Goal: Task Accomplishment & Management: Complete application form

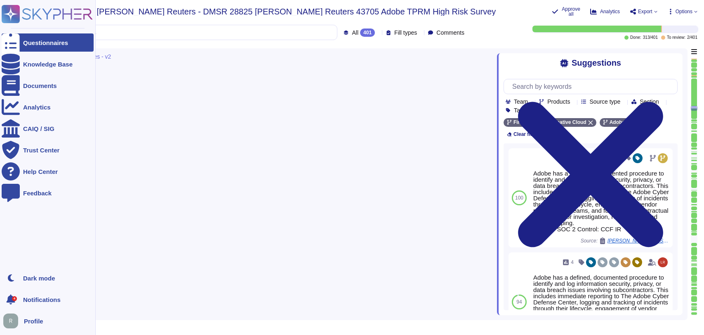
type textarea "Adobe has a third-party risk management program with an assigned group responsi…"
type textarea "Adobe has a defined, documented procedure to identify and log information secur…"
type textarea "There are information security policies that have been approved by management, …"
type textarea "Agreements are reviewed when they are due for renewal. Policies are reviewed an…"
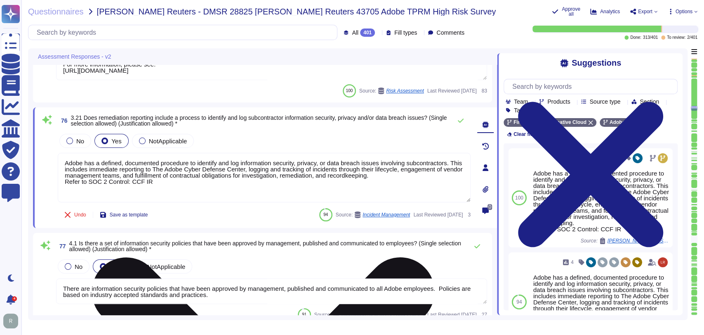
type textarea "Loremipsumdolors ame conse adipiscing eli sed doeiusmo tem incididu utlaboreetd…"
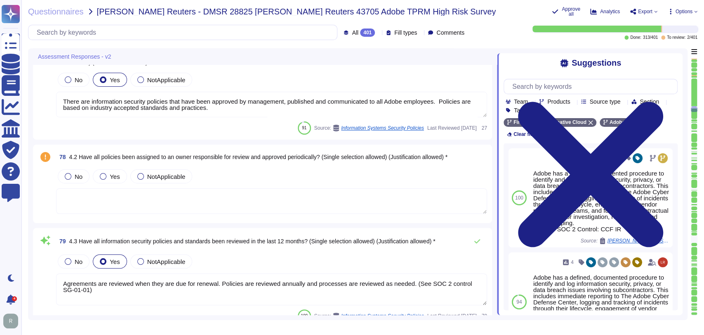
scroll to position [6803, 0]
drag, startPoint x: 111, startPoint y: 173, endPoint x: 297, endPoint y: 189, distance: 187.5
click at [111, 174] on span "Yes" at bounding box center [115, 175] width 10 height 7
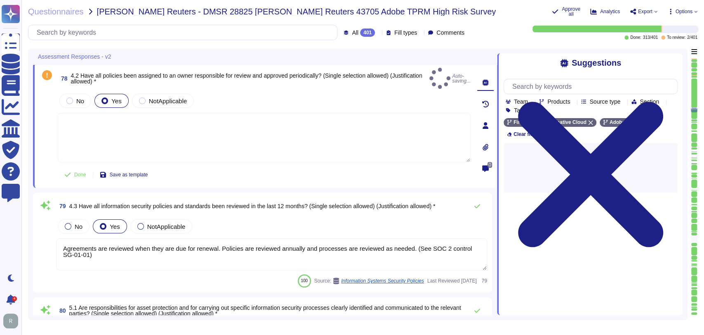
scroll to position [6909, 0]
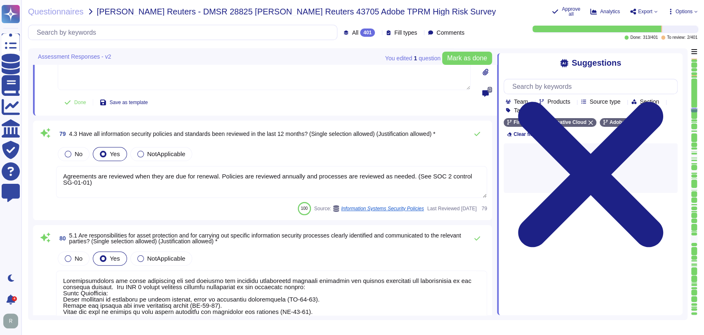
type textarea "Adobe's Product Development and Operations teams have documented and implemente…"
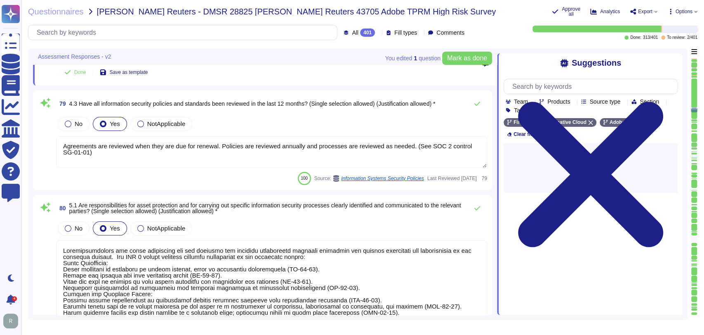
scroll to position [6965, 0]
click at [139, 147] on textarea "Agreements are reviewed when they are due for renewal. Policies are reviewed an…" at bounding box center [271, 151] width 431 height 32
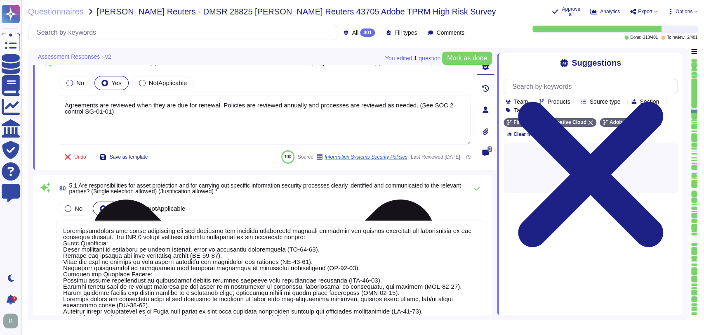
click at [139, 154] on span "Save as template" at bounding box center [129, 156] width 38 height 5
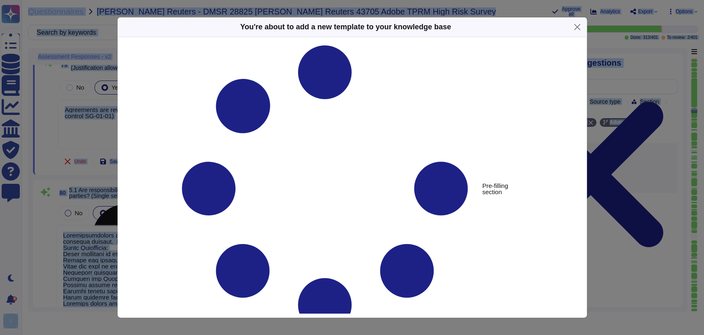
type textarea "4.3 Have all information security policies and standards been reviewed in the l…"
type textarea "Agreements are reviewed when they are due for renewal. Policies are reviewed an…"
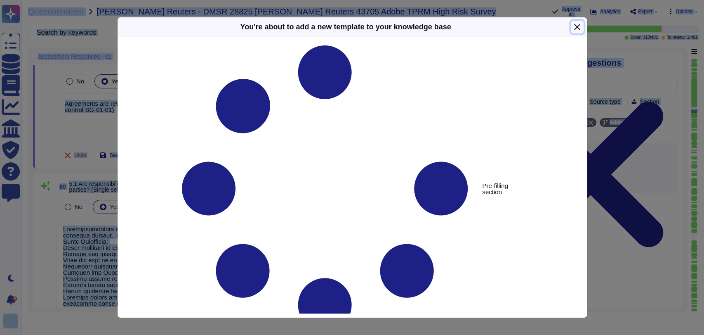
click at [575, 26] on button "Close" at bounding box center [577, 27] width 13 height 13
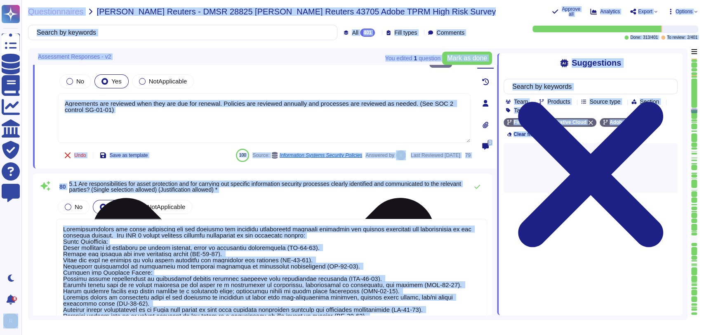
click at [184, 107] on textarea "Agreements are reviewed when they are due for renewal. Policies are reviewed an…" at bounding box center [264, 117] width 413 height 49
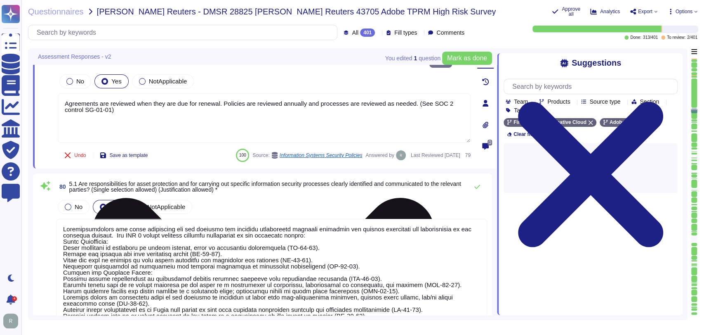
click at [184, 107] on textarea "Agreements are reviewed when they are due for renewal. Policies are reviewed an…" at bounding box center [264, 117] width 413 height 49
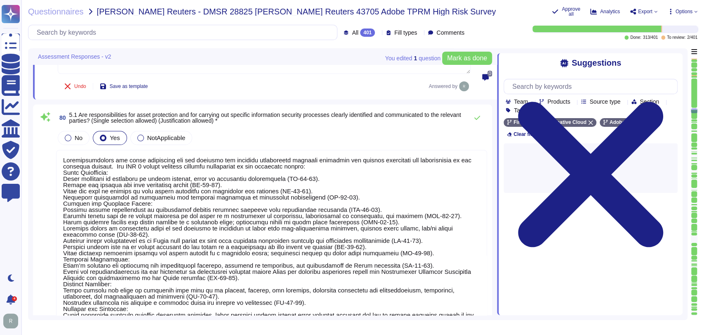
type textarea "Security and Privacy Policies and Standards are documented, reviewed annually, …"
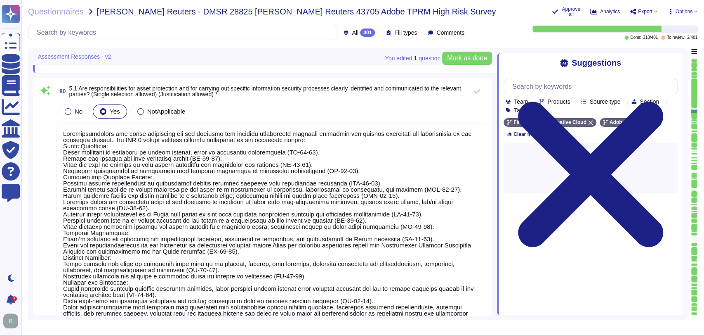
scroll to position [0, 0]
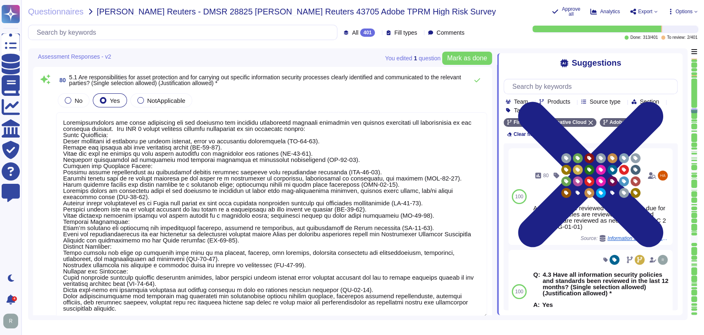
click at [196, 170] on textarea at bounding box center [271, 214] width 431 height 205
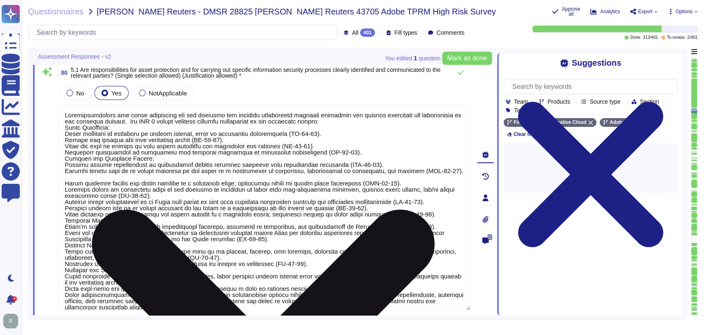
click at [292, 184] on textarea at bounding box center [264, 207] width 413 height 205
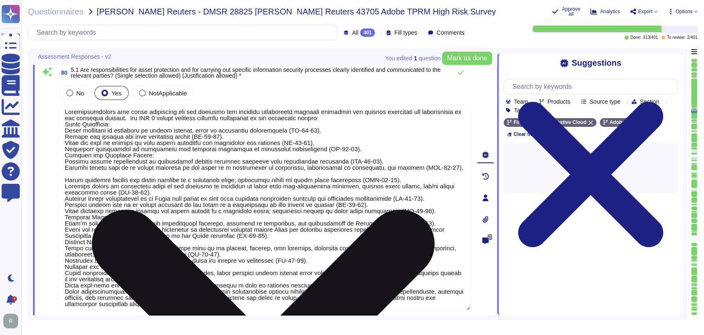
scroll to position [7, 0]
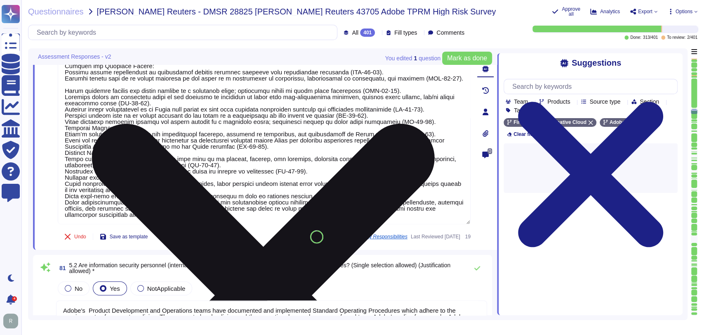
type textarea "Critical systems are monitored in accordance with predefined security criteria …"
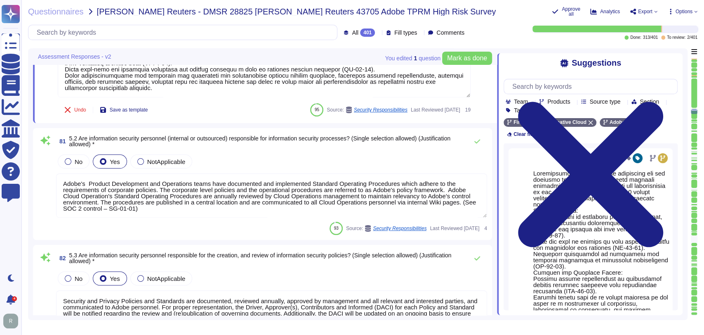
type textarea "All projects involving Scoped Systems and Data at Adobe go through some form of…"
click at [310, 155] on div "No Yes NotApplicable" at bounding box center [271, 160] width 431 height 17
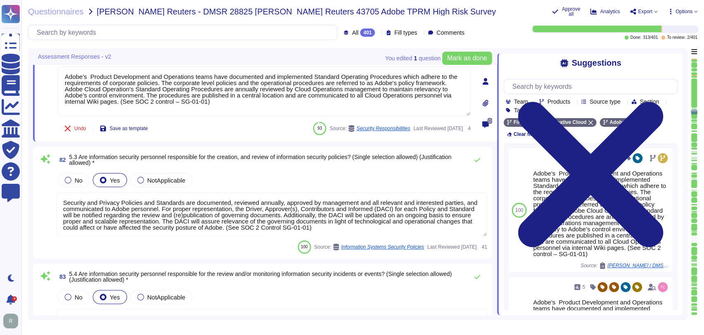
scroll to position [7355, 0]
click at [264, 174] on div "No Yes NotApplicable" at bounding box center [271, 179] width 431 height 17
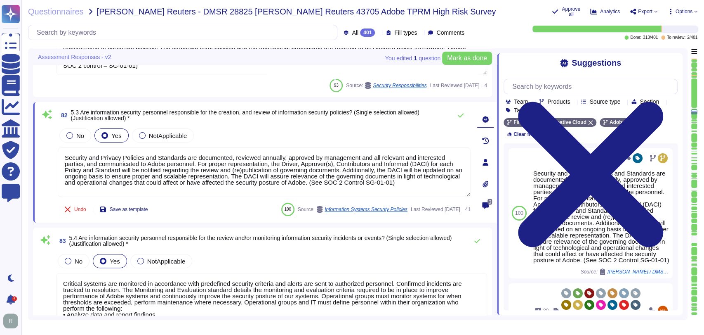
type textarea "Adobe has a documented Information Systems Asset Management Policy which outlin…"
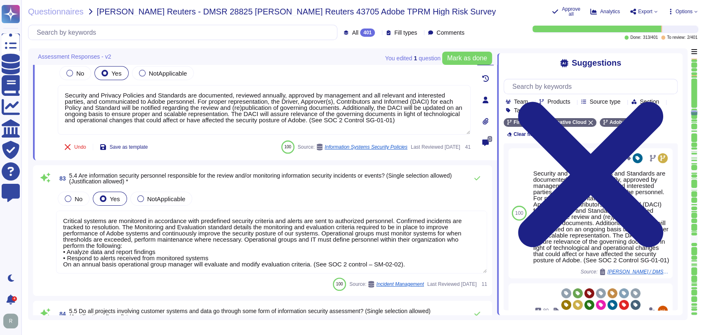
scroll to position [7458, 0]
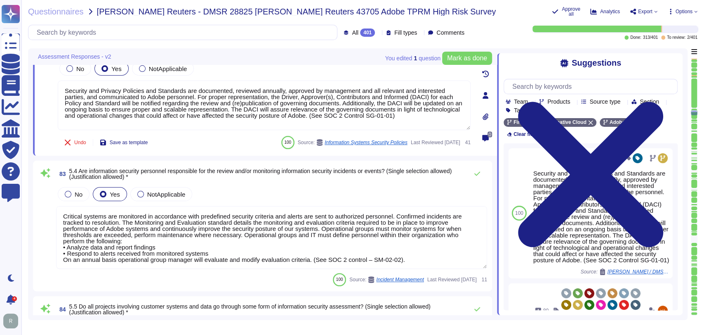
click at [233, 192] on div "No Yes NotApplicable" at bounding box center [271, 193] width 431 height 17
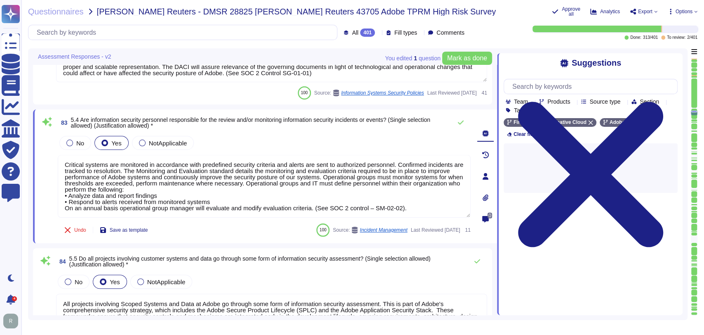
scroll to position [7500, 0]
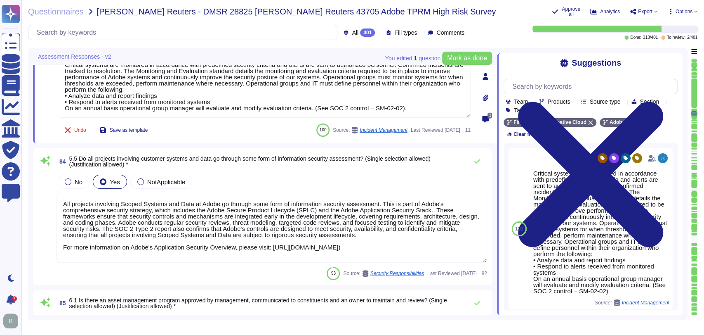
type textarea "When new systems are purchased, regardless of monetary value, a Configuration M…"
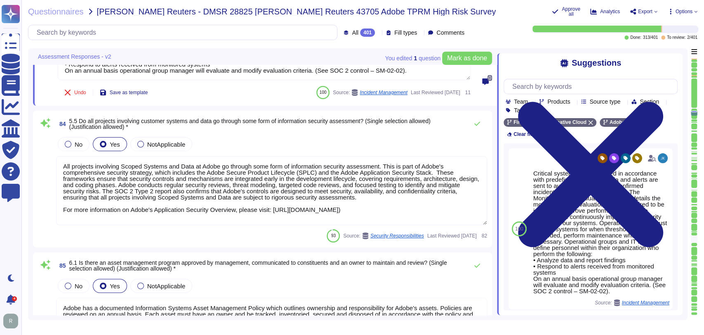
scroll to position [0, 0]
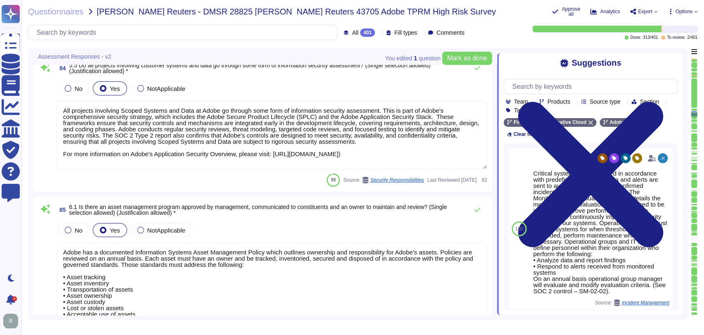
type textarea "Adobe has established Bring Your Own Device (BYOD) Standard, Mobile Device Usag…"
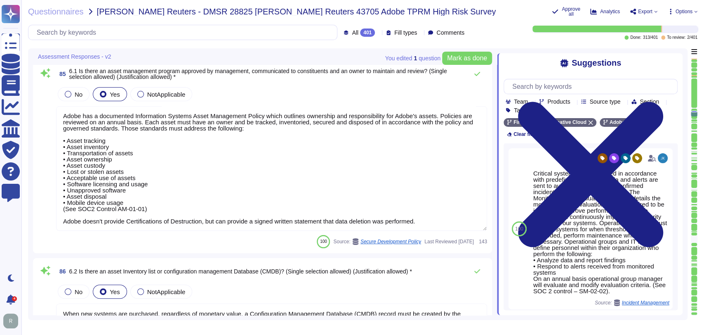
type textarea "In the event that an employee resigns from Adobe, the employee’s manager submit…"
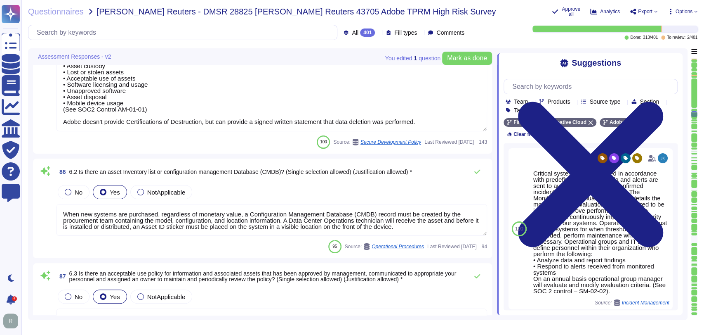
scroll to position [7913, 0]
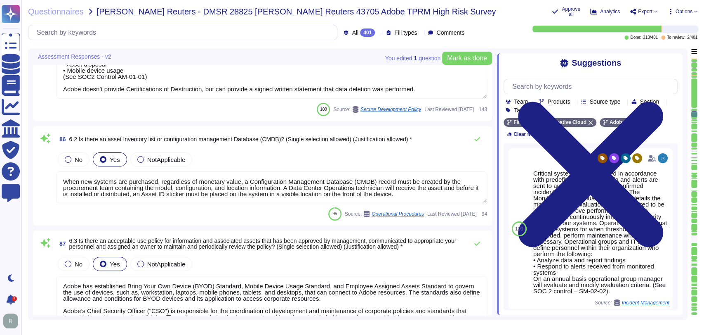
type textarea "All Adobe data collected, processed, transmitted, stored, or destroyed by or on…"
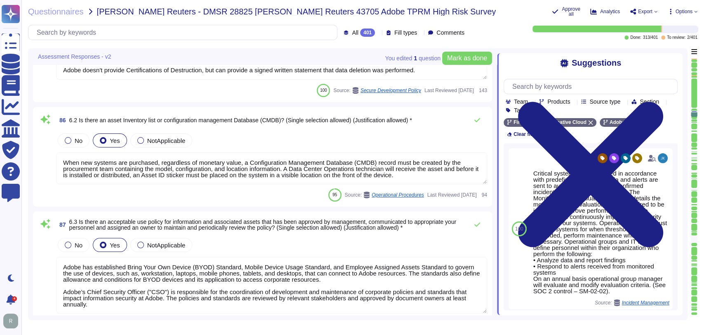
scroll to position [7963, 0]
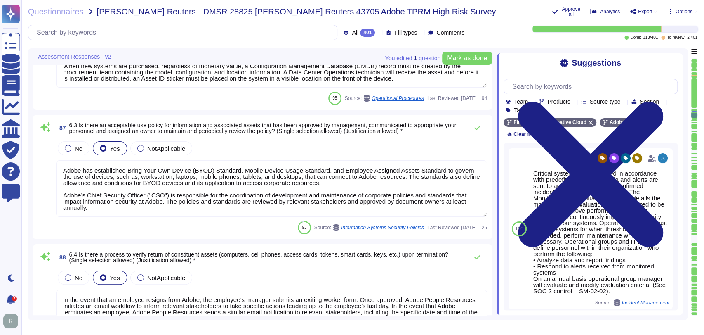
type textarea "All information system assets must have a documented owner and be tracked and d…"
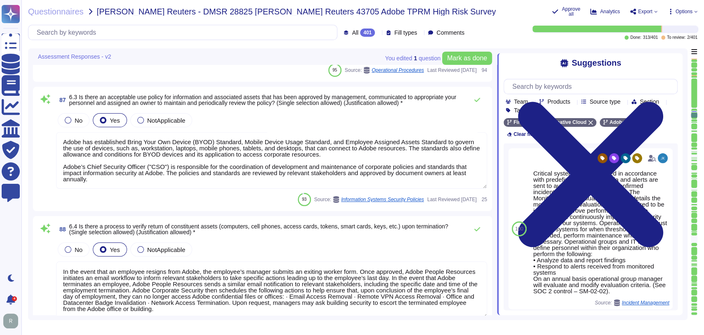
scroll to position [8077, 0]
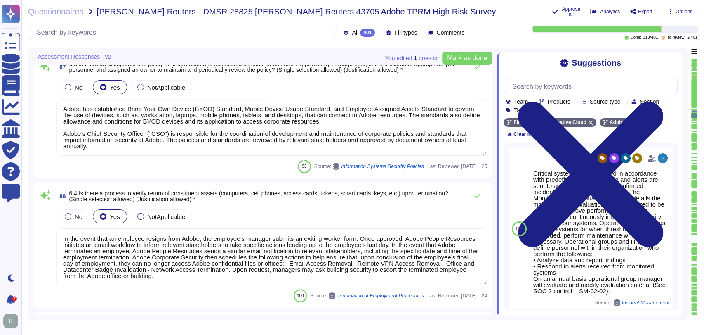
type textarea "Adobe performs quarterly reviews of access rights."
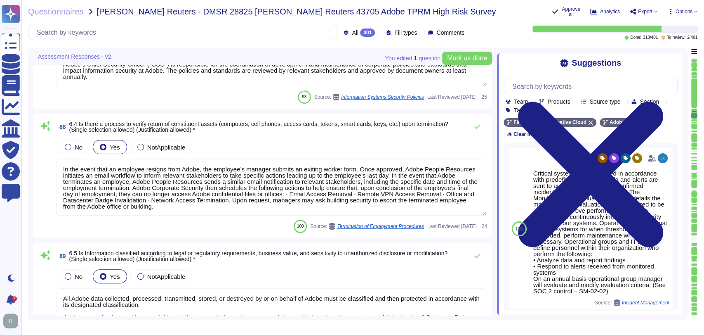
scroll to position [8180, 0]
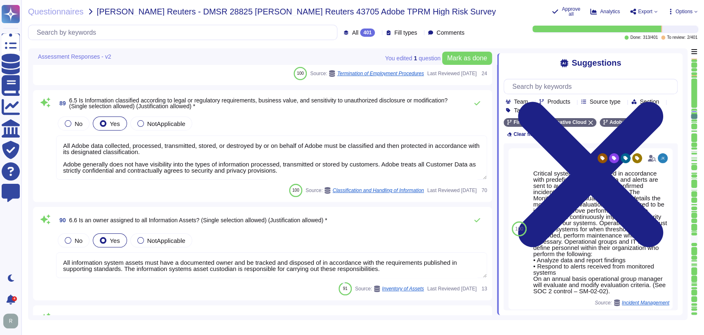
type textarea "The Adobe Data Classification and Handling Standard does include encryption req…"
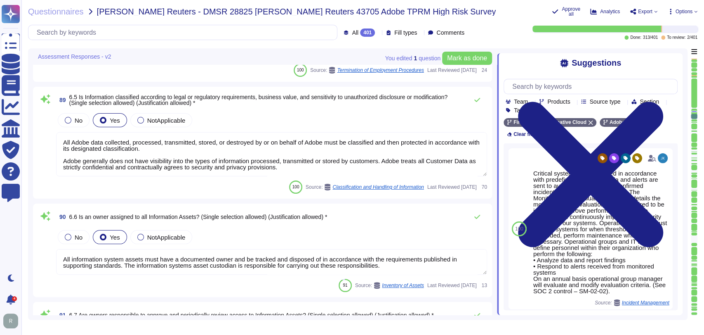
scroll to position [0, 0]
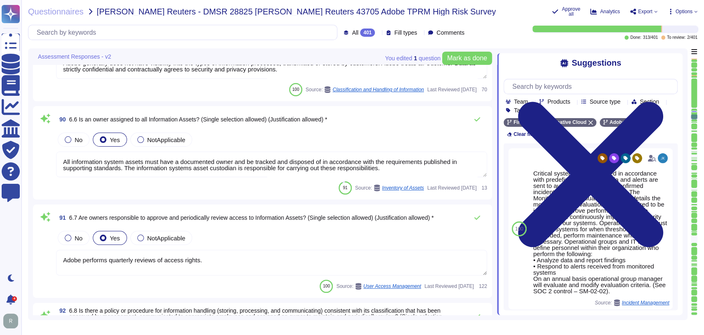
type textarea "Storage of classified or restricted data within public cloud offerings is addre…"
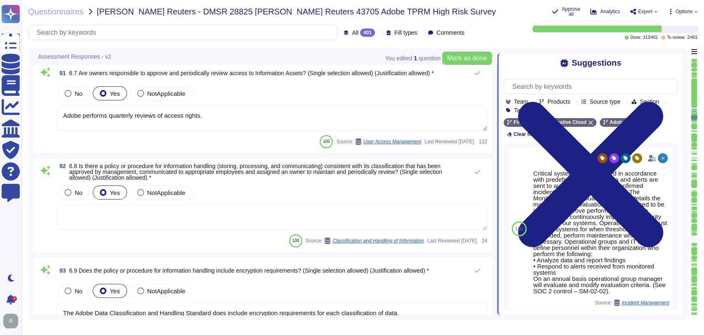
type textarea "Storage of restricted data on removable media is strictly prohibited per Adobe'…"
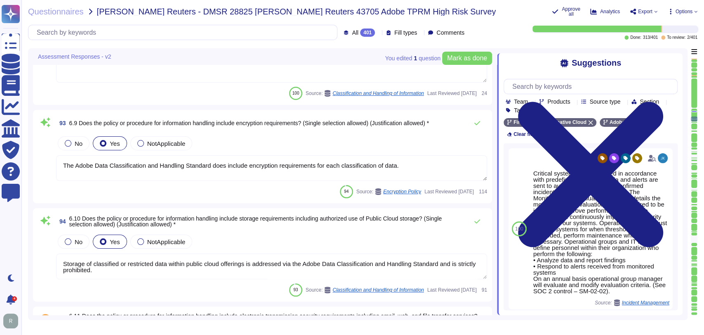
type textarea "Once Adobe data has been properly removed or destroyed in accordance with Adobe…"
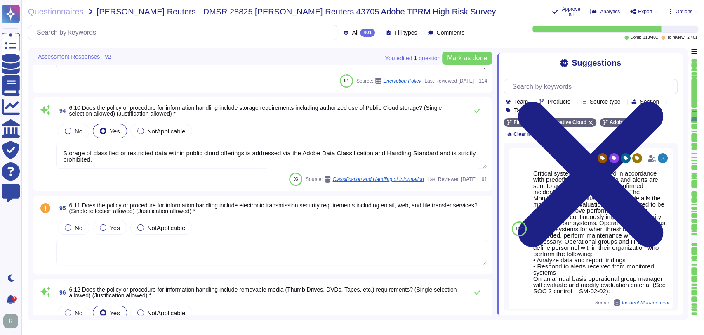
type textarea "Scoped data is sent and received electronically."
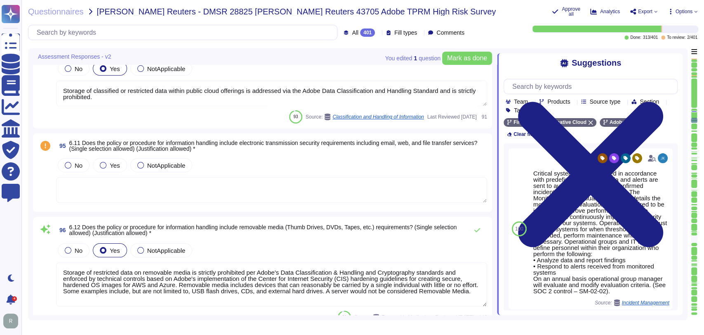
scroll to position [8866, 0]
click at [115, 163] on span "Yes" at bounding box center [115, 164] width 10 height 7
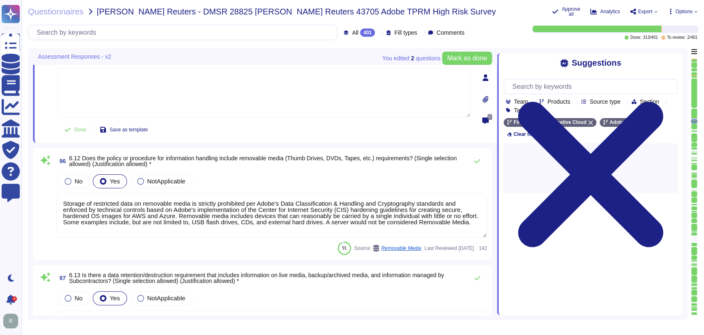
scroll to position [8999, 0]
type textarea "Based on Cryptography Standard and SOC 2 certificate. Cryptographic algorithms …"
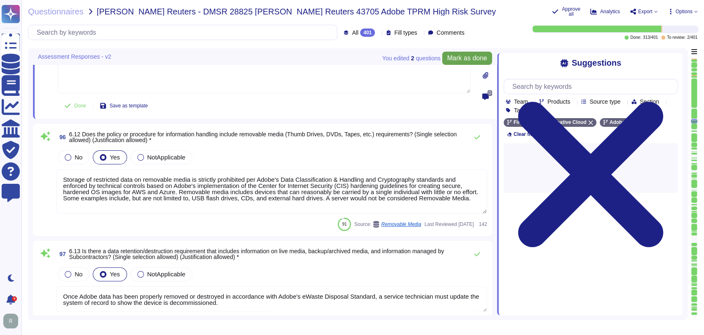
click at [456, 59] on span "Mark as done" at bounding box center [467, 58] width 40 height 7
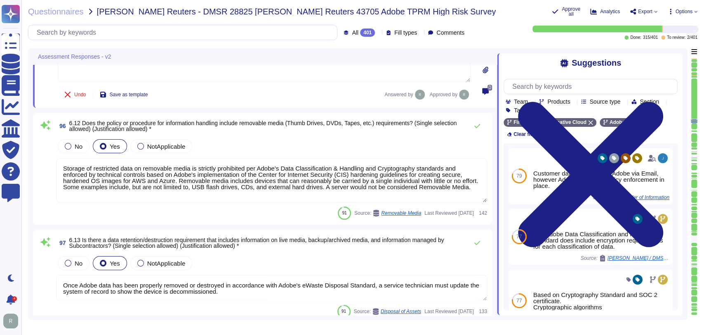
click at [260, 212] on div "91 Source: Removable Media Last Reviewed [DATE] 142" at bounding box center [271, 212] width 431 height 13
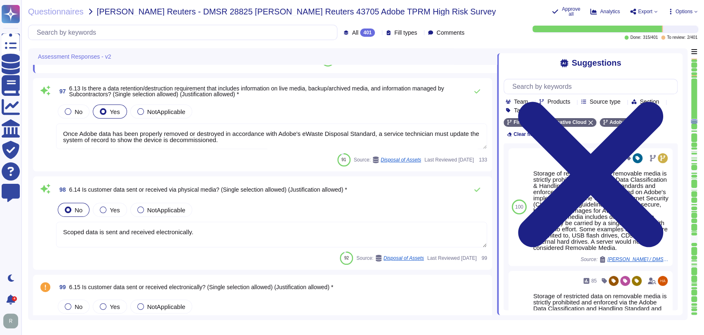
scroll to position [0, 0]
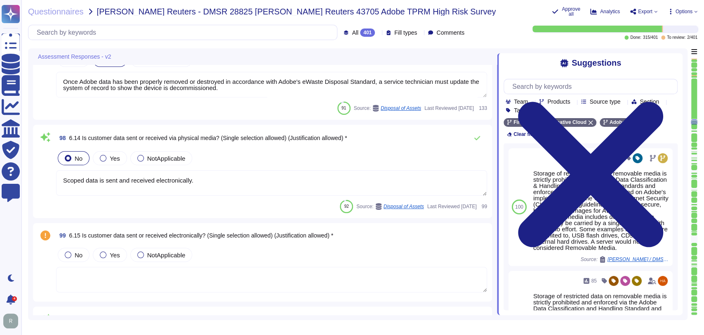
type textarea "Adobe deploys anti-virus and malware prevention solutions including, but not li…"
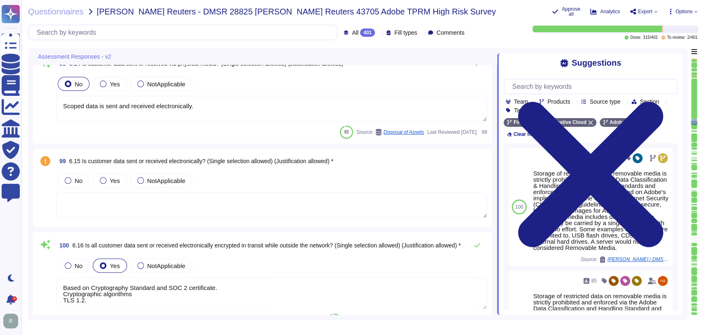
scroll to position [9244, 0]
click at [285, 205] on textarea at bounding box center [271, 205] width 431 height 26
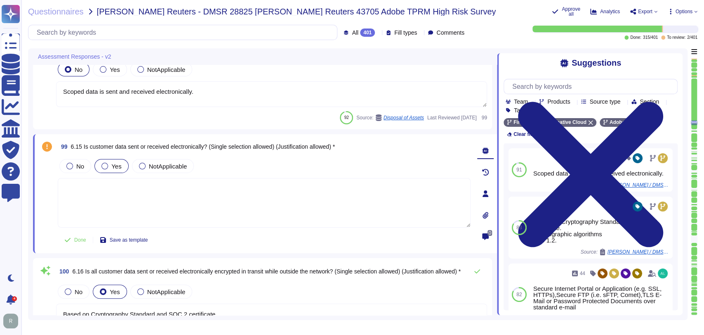
click at [114, 166] on span "Yes" at bounding box center [116, 166] width 10 height 7
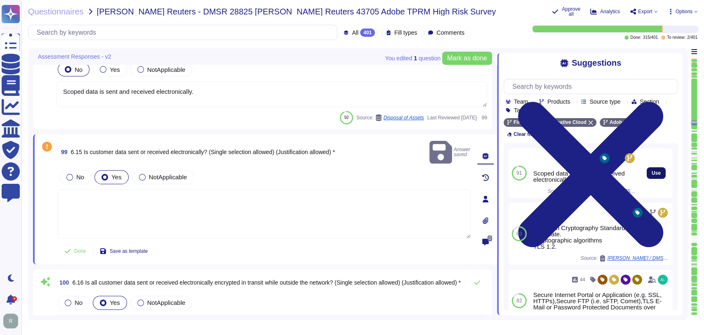
click at [652, 174] on span "Use" at bounding box center [656, 172] width 9 height 5
type textarea "Scoped data is sent and received electronically."
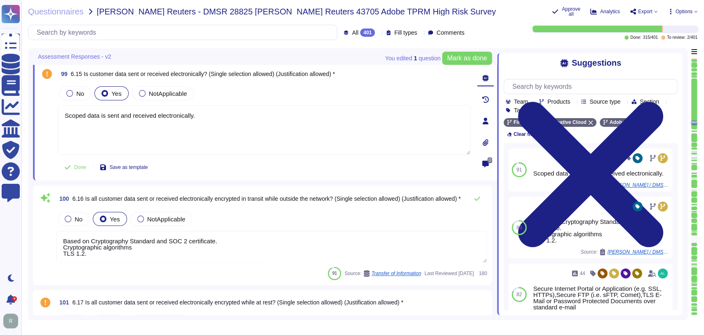
type textarea "If an Adobe employee receives an email they suspect is a phishing attempt or sp…"
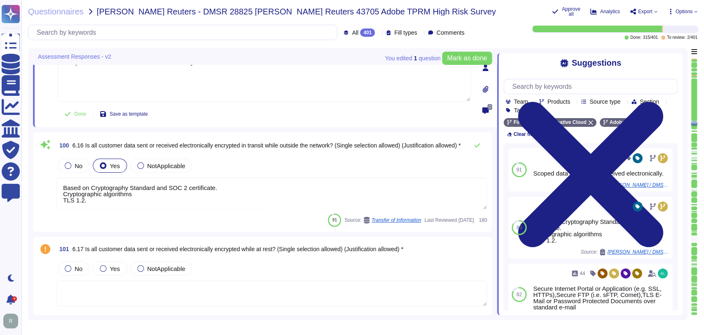
scroll to position [9365, 0]
click at [226, 195] on textarea "Based on Cryptography Standard and SOC 2 certificate. Cryptographic algorithms …" at bounding box center [271, 193] width 431 height 32
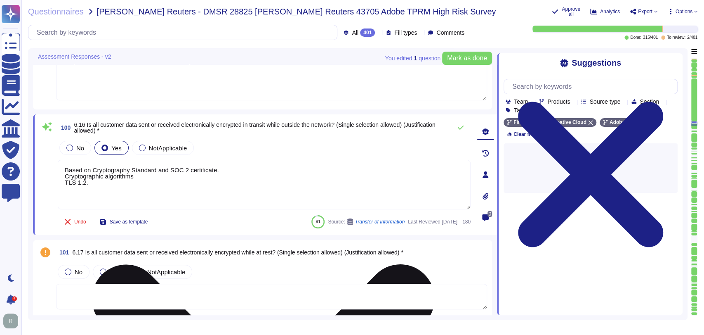
scroll to position [9365, 0]
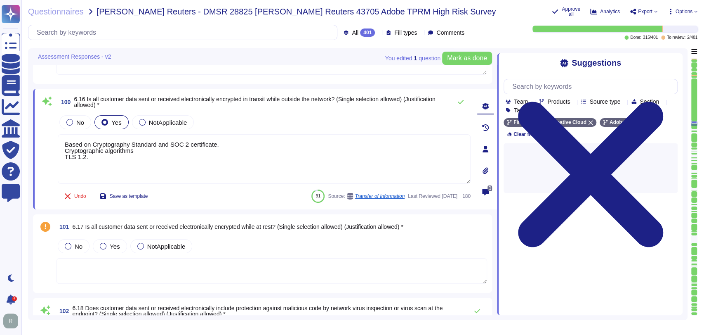
type textarea "This functionality is not enabled by default. Cloud-based public file sharing m…"
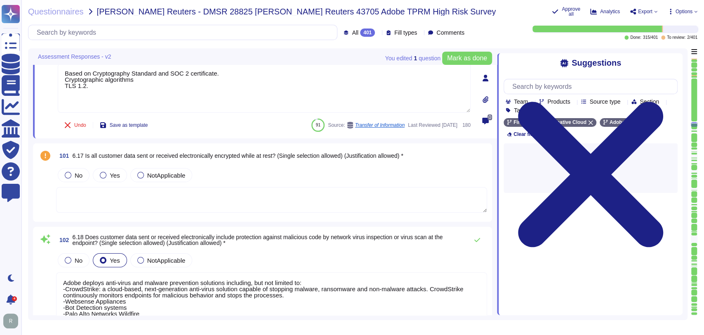
scroll to position [9458, 0]
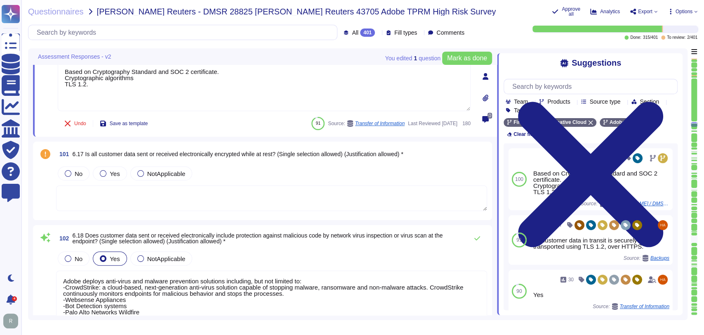
click at [241, 198] on textarea at bounding box center [271, 198] width 431 height 26
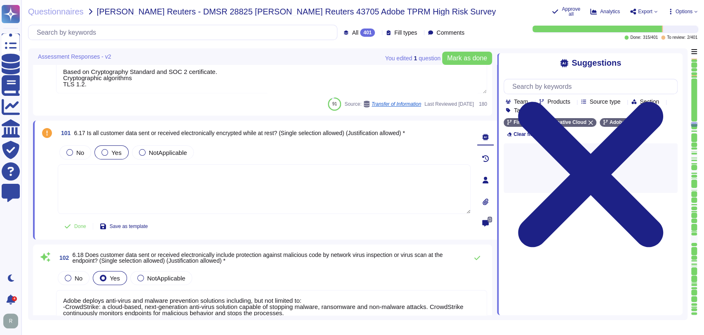
click at [113, 152] on span "Yes" at bounding box center [116, 152] width 10 height 7
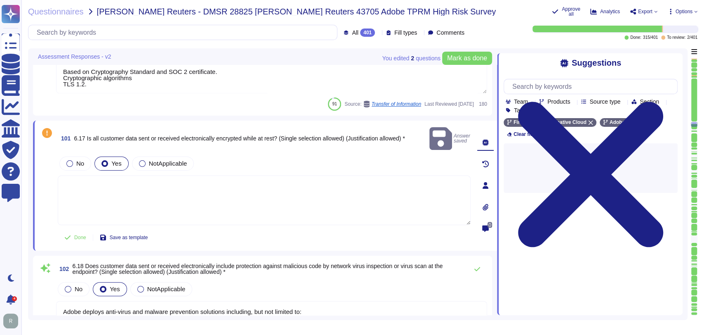
click at [180, 179] on textarea at bounding box center [264, 199] width 413 height 49
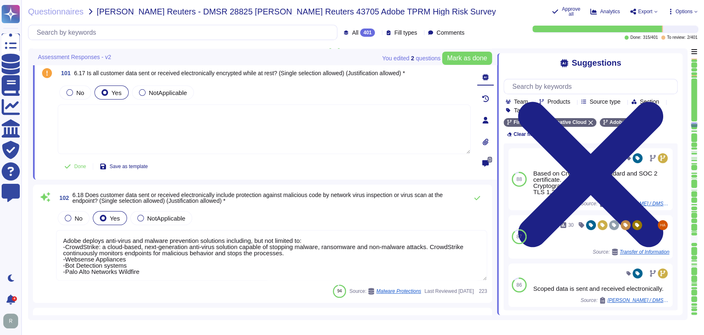
type textarea "Customer data is classified as confidential. Adobe Customer data is stored elec…"
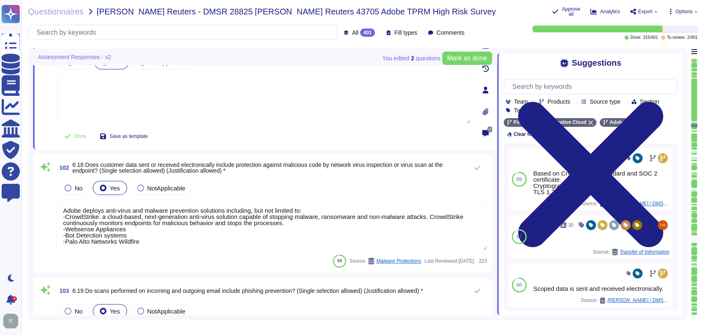
scroll to position [9544, 0]
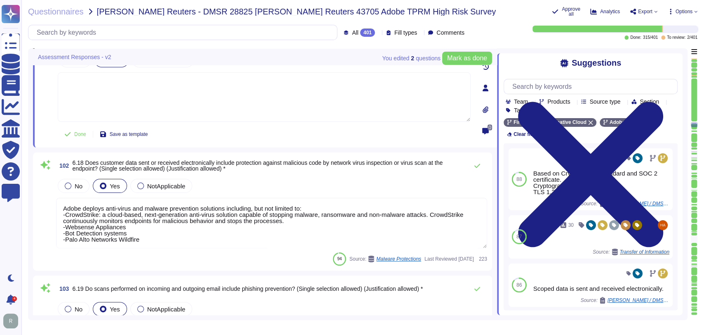
click at [262, 237] on textarea "Adobe deploys anti-virus and malware prevention solutions including, but not li…" at bounding box center [271, 223] width 431 height 50
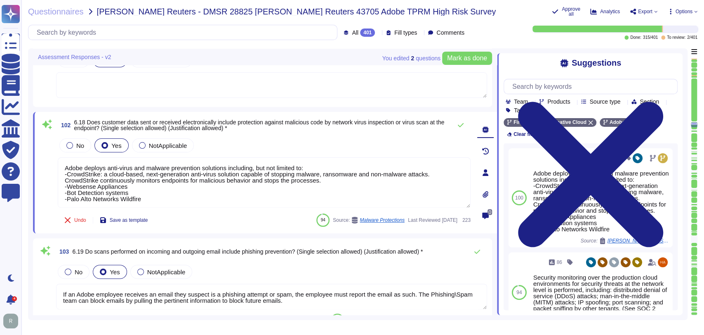
type textarea "Customer data is classified as confidential. Adobe Customer data is stored elec…"
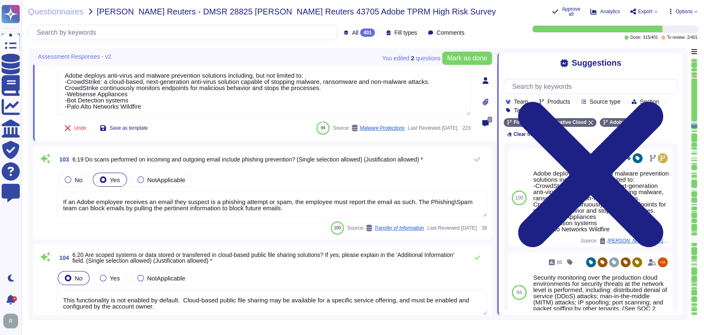
scroll to position [0, 0]
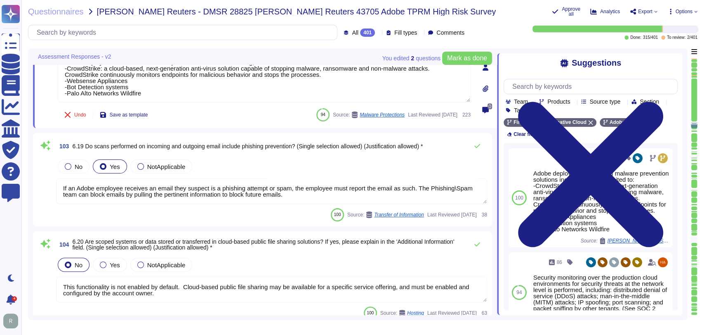
type textarea "Customer data is classified as confidential. Adobe Customer data is stored elec…"
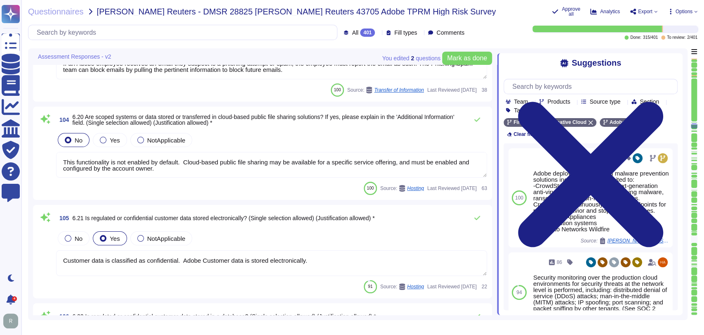
type textarea "Trusted Key Management is used"
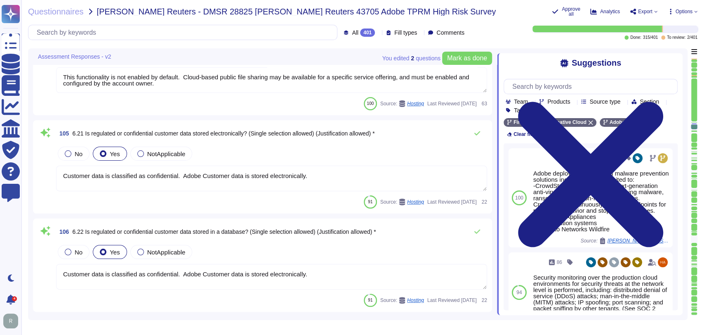
scroll to position [9843, 0]
click at [310, 159] on div "No Yes NotApplicable" at bounding box center [271, 152] width 431 height 17
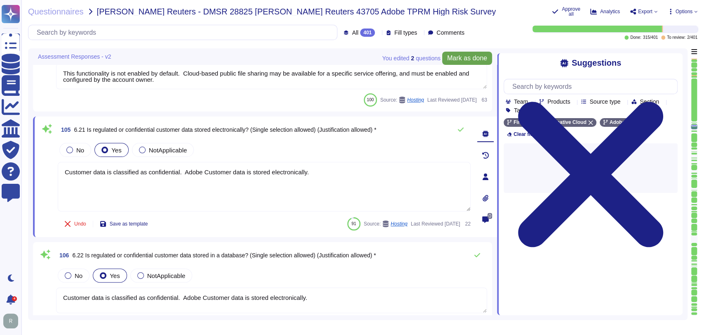
click at [466, 55] on span "Mark as done" at bounding box center [467, 58] width 40 height 7
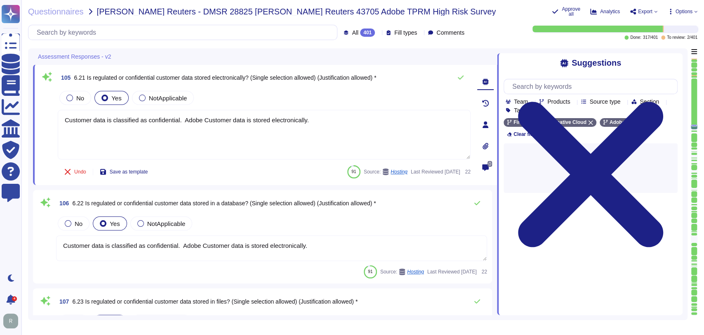
scroll to position [9895, 0]
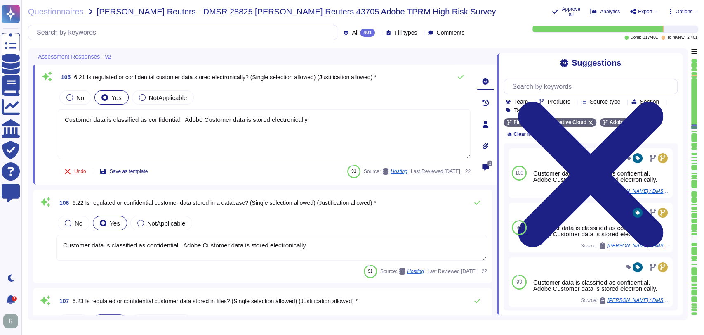
click at [393, 206] on div "106 6.22 Is regulated or confidential customer data stored in a database? (Sing…" at bounding box center [271, 202] width 431 height 16
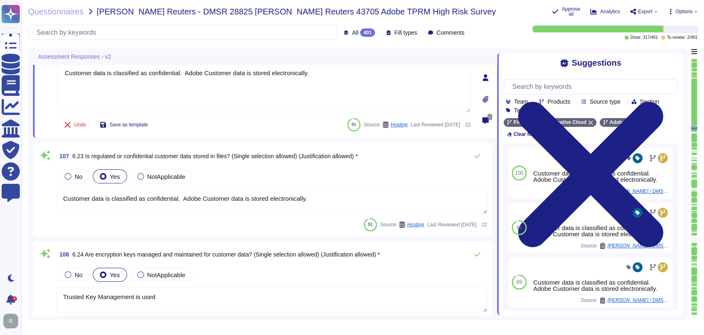
click at [379, 167] on div "No Yes NotApplicable" at bounding box center [271, 175] width 431 height 17
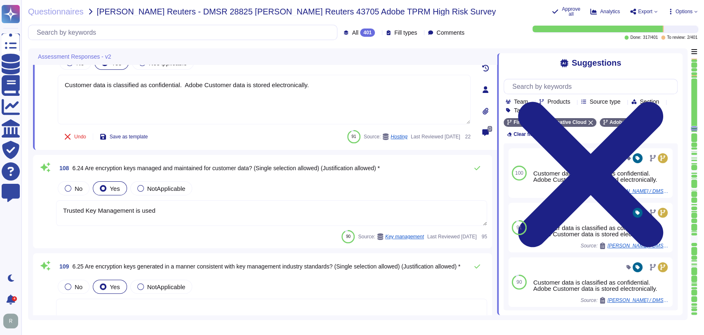
scroll to position [10116, 0]
click at [178, 207] on textarea "Trusted Key Management is used" at bounding box center [271, 213] width 431 height 26
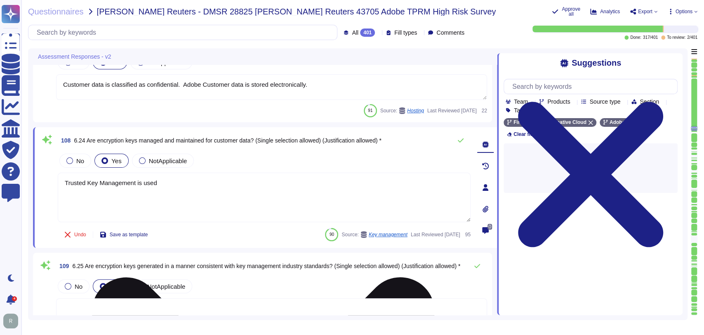
click at [178, 207] on textarea "Trusted Key Management is used" at bounding box center [264, 196] width 413 height 49
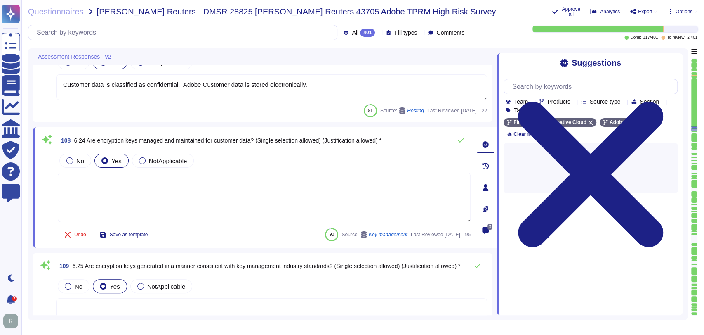
click at [253, 244] on div "108 6.24 Are encryption keys managed and maintained for customer data? (Single …" at bounding box center [265, 187] width 464 height 120
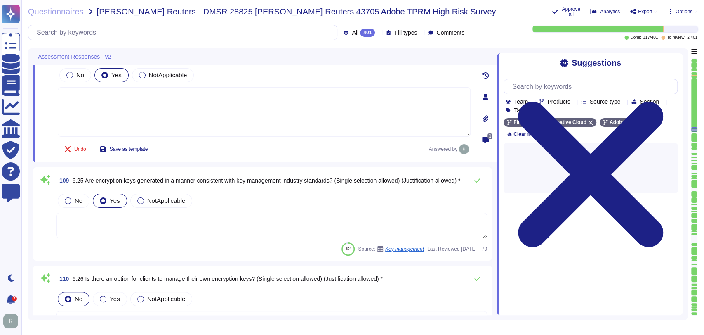
type textarea "Adobe's Corporate Policies have been developed to provide guidelines for an eff…"
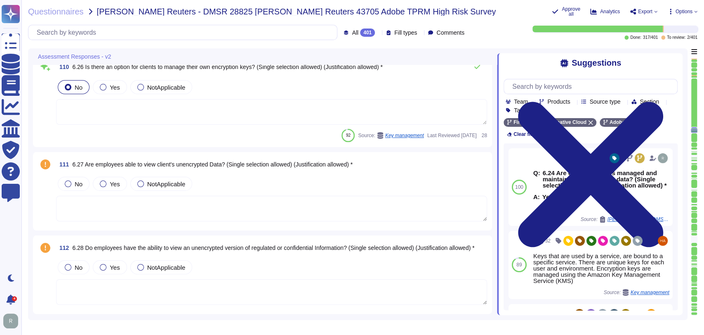
scroll to position [10390, 0]
click at [246, 208] on textarea at bounding box center [271, 208] width 431 height 26
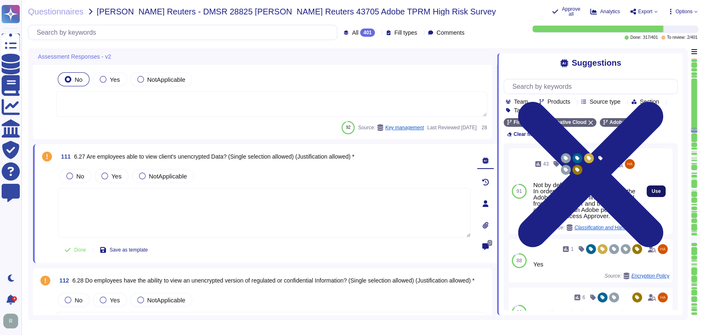
click at [651, 191] on button "Use" at bounding box center [656, 191] width 19 height 12
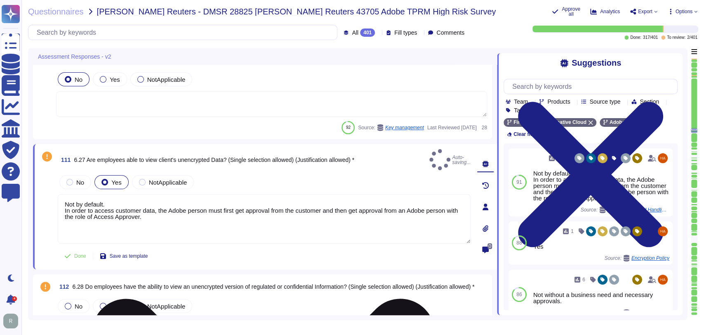
type textarea "Not by default. In order to access customer data, the Adobe person must first g…"
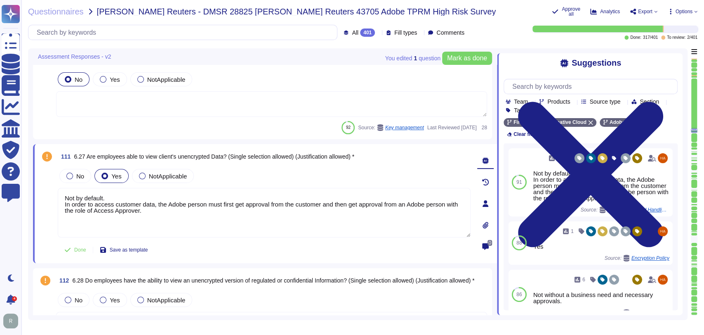
click at [367, 174] on div "No Yes NotApplicable" at bounding box center [264, 175] width 413 height 17
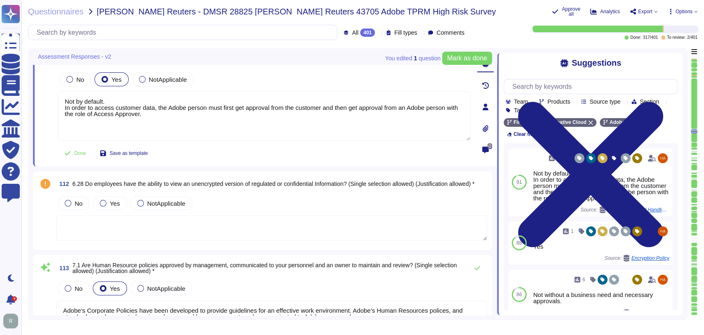
click at [296, 206] on div "No Yes NotApplicable" at bounding box center [271, 202] width 431 height 17
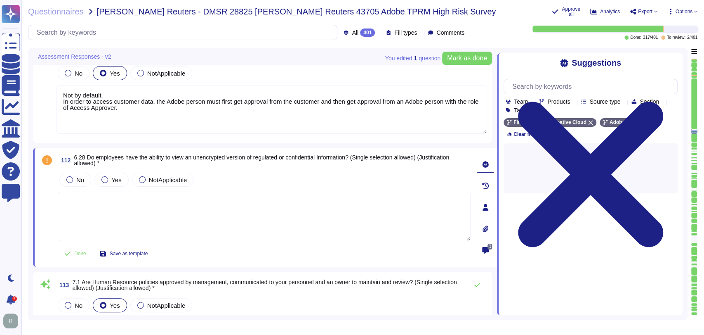
scroll to position [10488, 0]
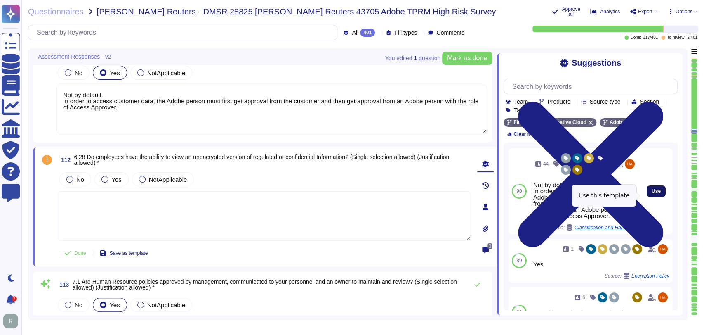
click at [652, 193] on span "Use" at bounding box center [656, 190] width 9 height 5
type textarea "Not by default. In order to access customer data, the Adobe person must first g…"
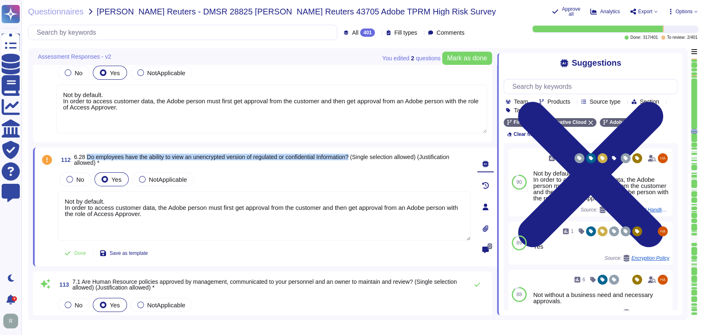
drag, startPoint x: 357, startPoint y: 155, endPoint x: 88, endPoint y: 154, distance: 268.9
click at [88, 154] on span "6.28 Do employees have the ability to view an unencrypted version of regulated …" at bounding box center [261, 159] width 375 height 12
copy span "Do employees have the ability to view an unencrypted version of regulated or co…"
click at [309, 165] on span "112 6.28 Do employees have the ability to view an unencrypted version of regula…" at bounding box center [264, 159] width 413 height 15
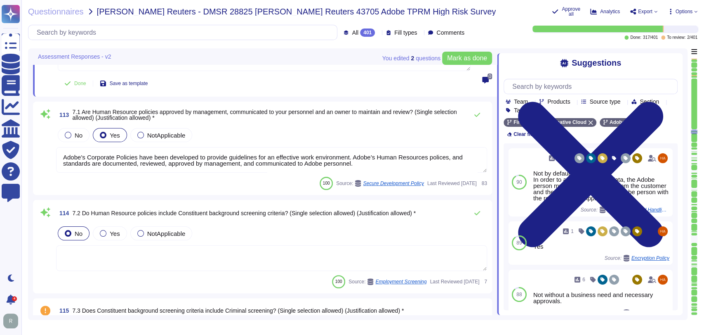
scroll to position [10653, 0]
click at [307, 228] on div "No Yes NotApplicable" at bounding box center [271, 232] width 431 height 17
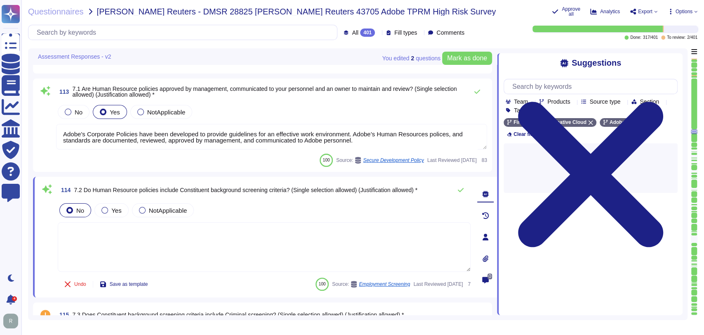
click at [163, 248] on textarea at bounding box center [264, 246] width 413 height 49
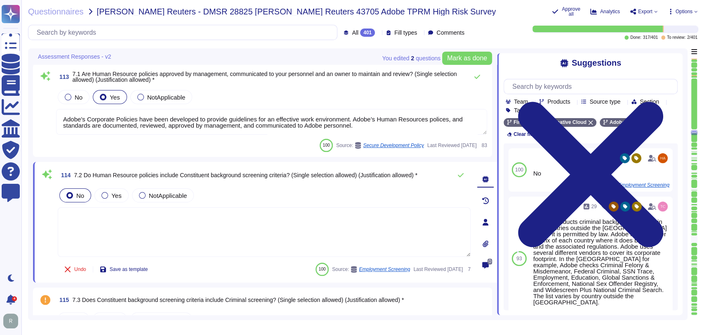
type textarea "Lorem ipsumdol sitametco ad elitsedd e tempori utlabore etdolorem aliquaen ad m…"
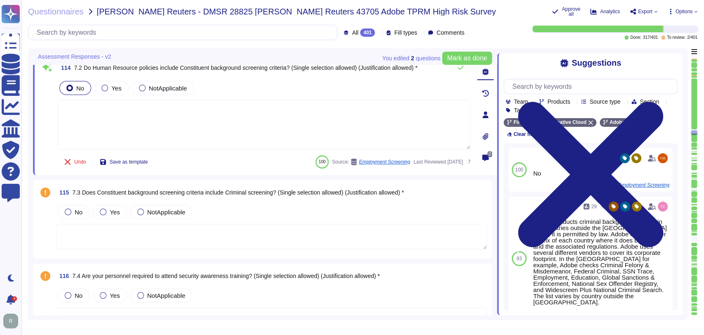
scroll to position [10774, 0]
click at [252, 211] on div "No Yes NotApplicable" at bounding box center [271, 211] width 431 height 17
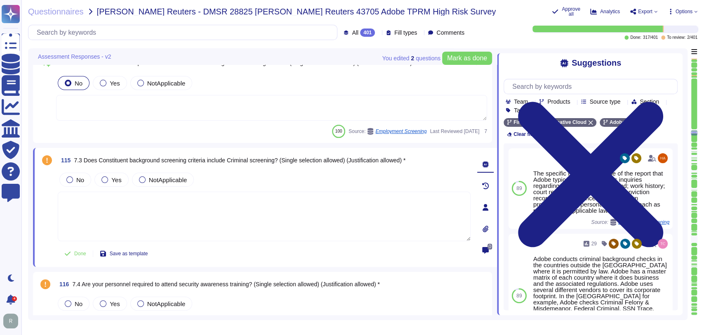
click at [193, 210] on textarea at bounding box center [264, 215] width 413 height 49
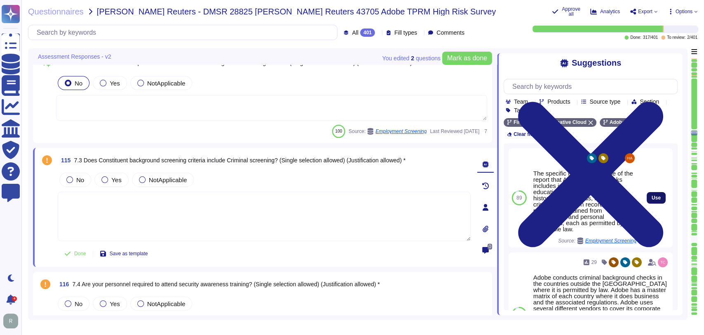
click at [648, 195] on button "Use" at bounding box center [656, 198] width 19 height 12
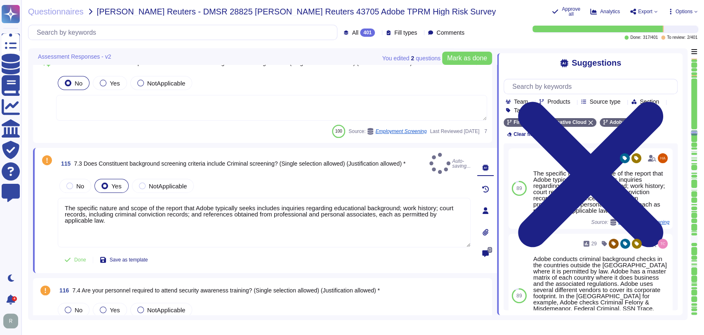
type textarea "The specific nature and scope of the report that Adobe typically seeks includes…"
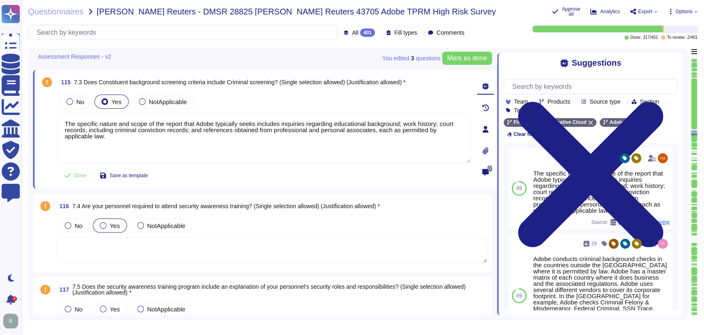
scroll to position [10853, 0]
click at [113, 221] on span "Yes" at bounding box center [115, 224] width 10 height 7
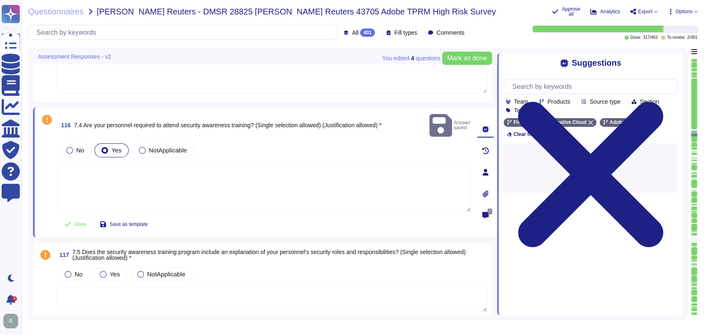
type textarea "Employees who fail to comply with Adobe policies are subject to a disciplinary …"
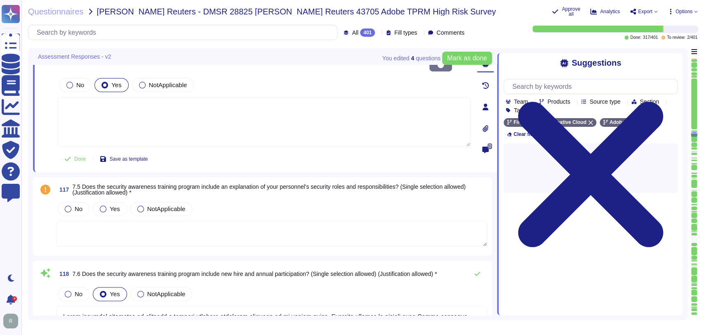
scroll to position [10981, 0]
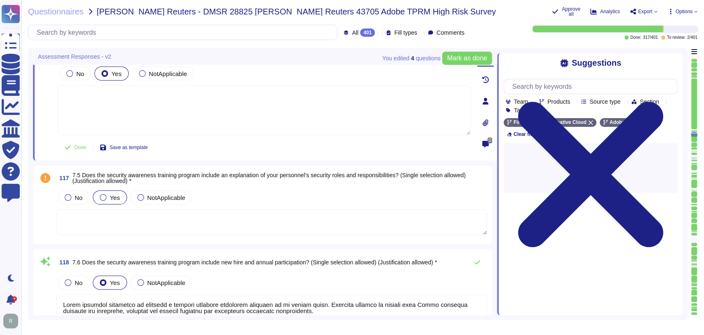
click at [107, 197] on label "Yes" at bounding box center [110, 197] width 20 height 7
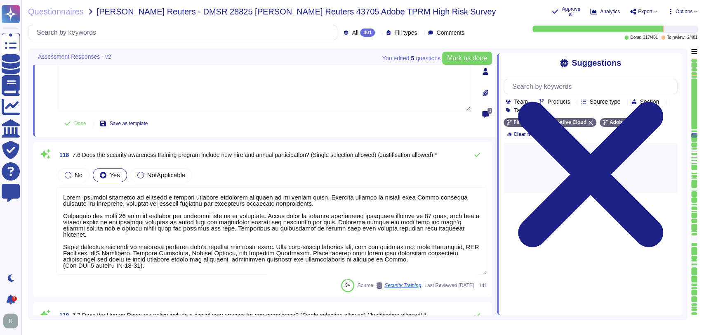
scroll to position [0, 0]
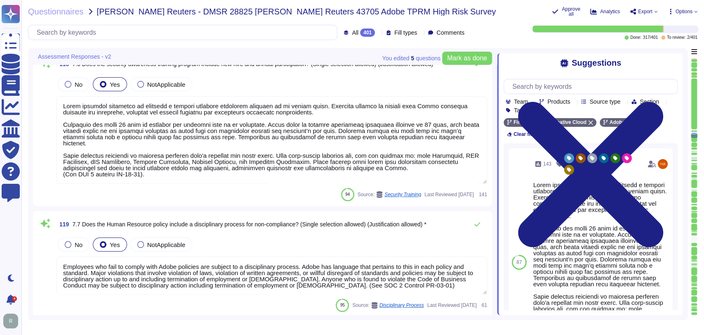
type textarea "Lorem'i Dolorsit Ametcons Adipis elitseddoei tem incididunt utl etdolor magna a…"
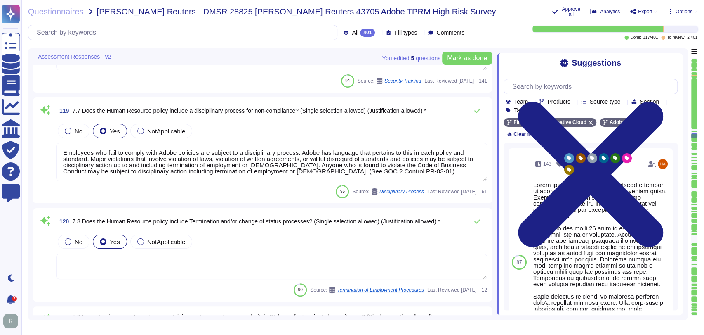
scroll to position [11277, 0]
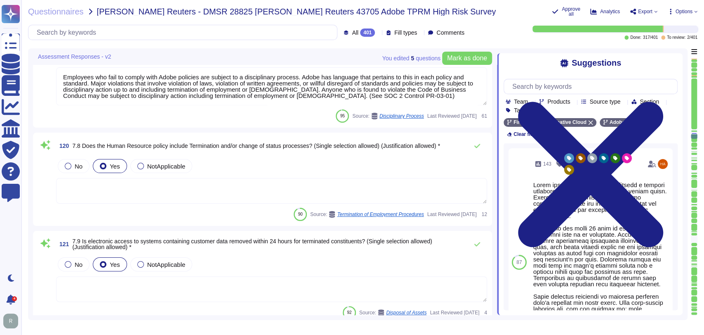
type textarea "Data center facilities are architected to segregate office space, data center r…"
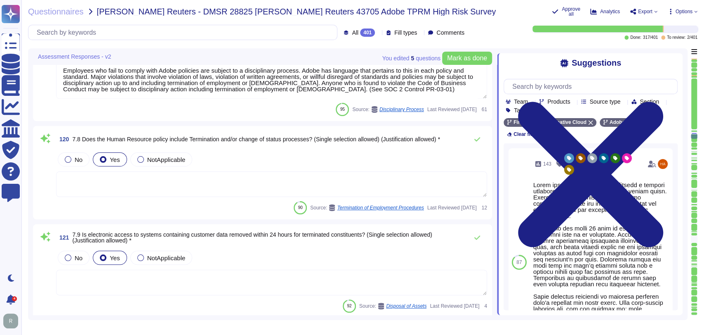
drag, startPoint x: 284, startPoint y: 154, endPoint x: 397, endPoint y: 71, distance: 139.9
click at [284, 154] on div "No Yes NotApplicable" at bounding box center [271, 159] width 431 height 17
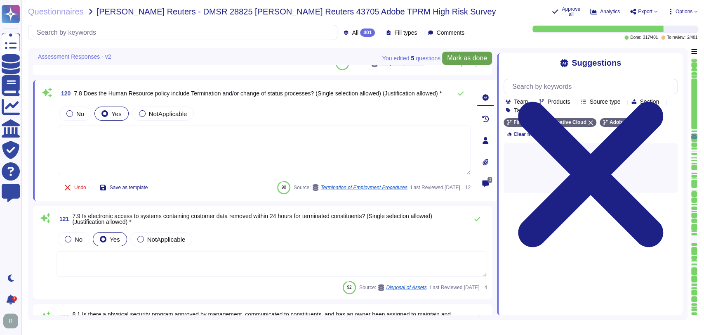
click at [459, 60] on span "Mark as done" at bounding box center [467, 58] width 40 height 7
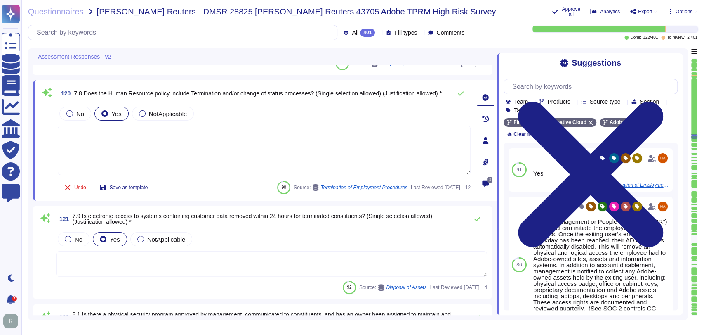
click at [290, 205] on div "121 7.9 Is electronic access to systems containing customer data removed within…" at bounding box center [262, 251] width 459 height 93
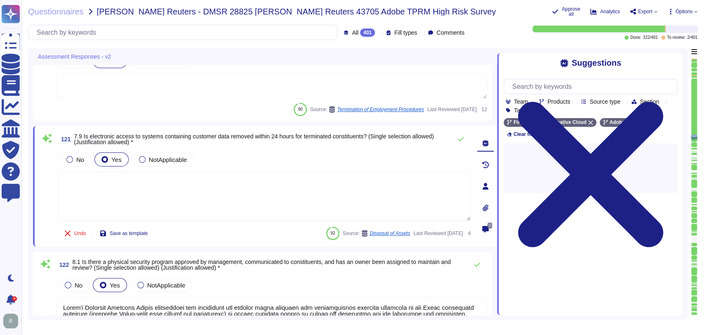
scroll to position [11410, 0]
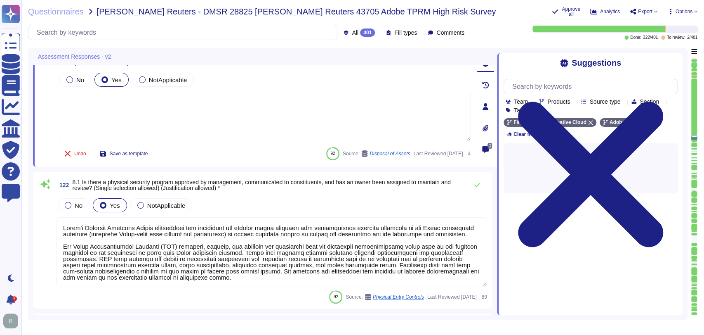
type textarea "To help protect physical access to customer data and systems, and to limit acce…"
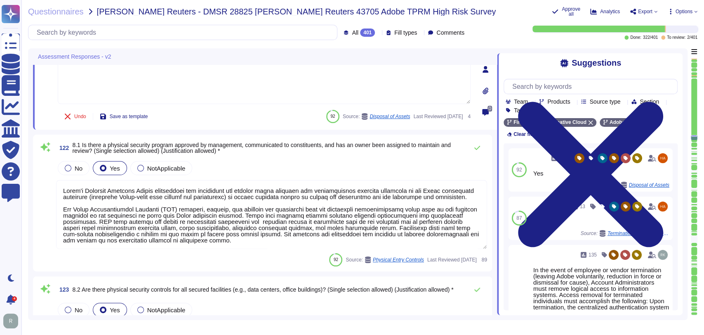
scroll to position [11518, 0]
click at [266, 255] on div "92 Source: Physical Entry Controls Last Reviewed [DATE] 89" at bounding box center [271, 258] width 431 height 13
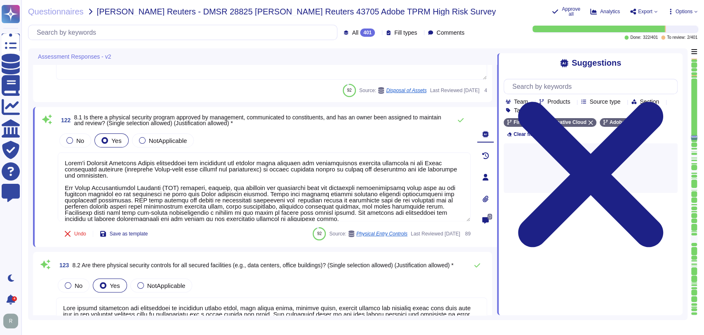
click at [311, 132] on div "No Yes NotApplicable" at bounding box center [264, 140] width 413 height 17
type textarea "To help protect physical access to customer data and systems, and to limit acce…"
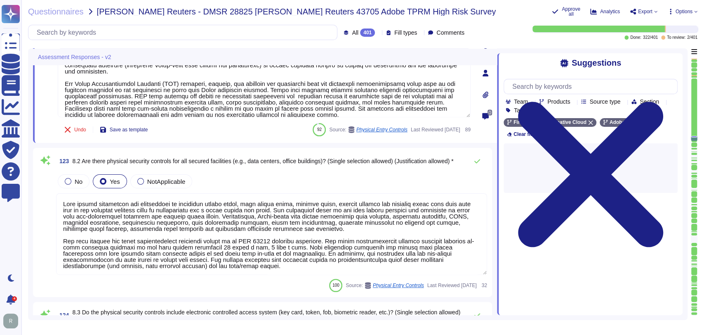
scroll to position [11624, 0]
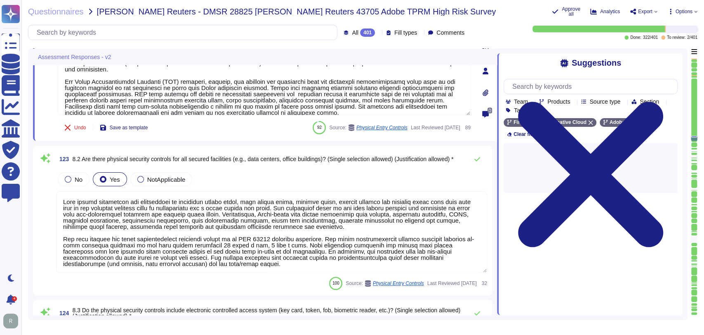
click at [195, 218] on textarea at bounding box center [271, 231] width 431 height 81
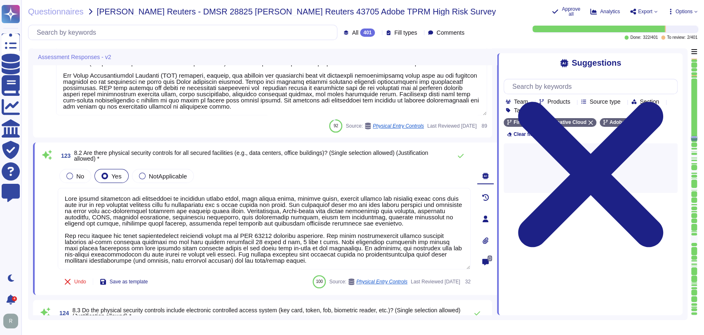
scroll to position [0, 0]
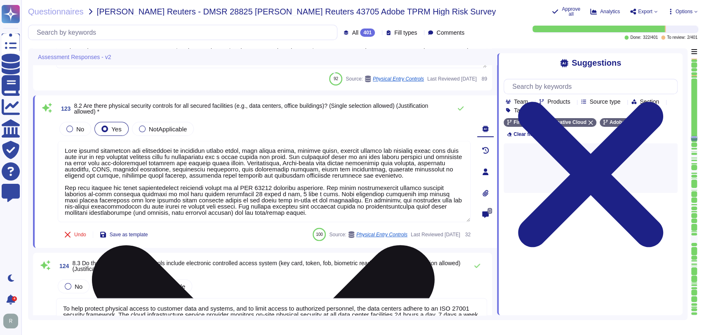
type textarea "To help protect physical access to customer data and systems, and to limit acce…"
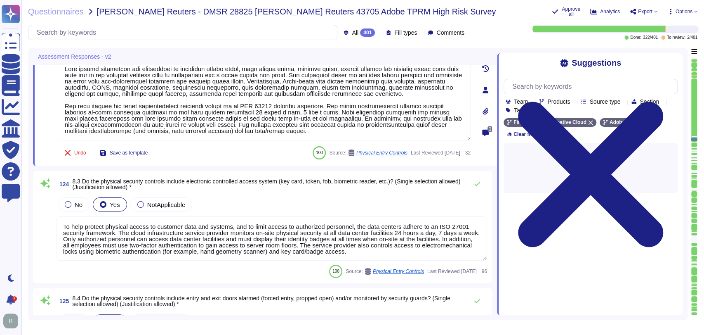
click at [271, 193] on div "124 8.3 Do the physical security controls include electronic controlled access …" at bounding box center [262, 227] width 449 height 102
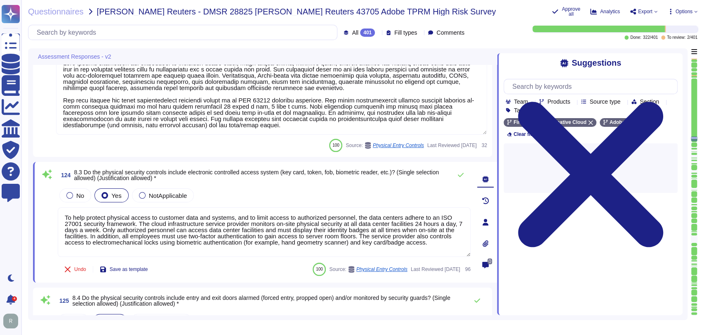
scroll to position [11742, 0]
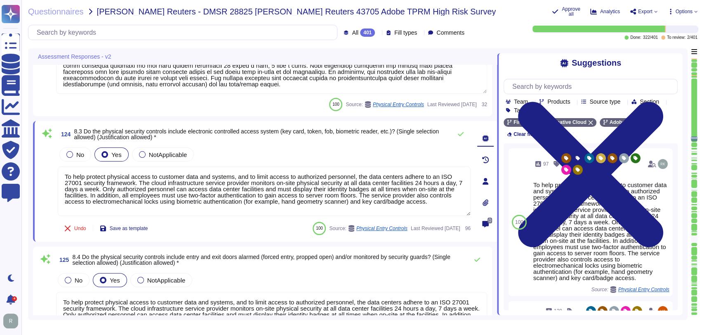
type textarea "In the event that an employee resigns from Adobe, the employee’s manager submit…"
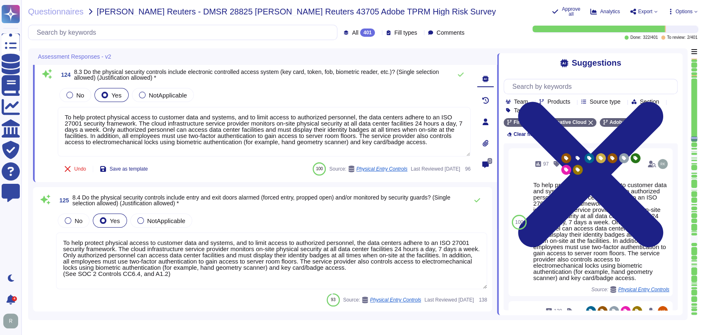
scroll to position [11849, 0]
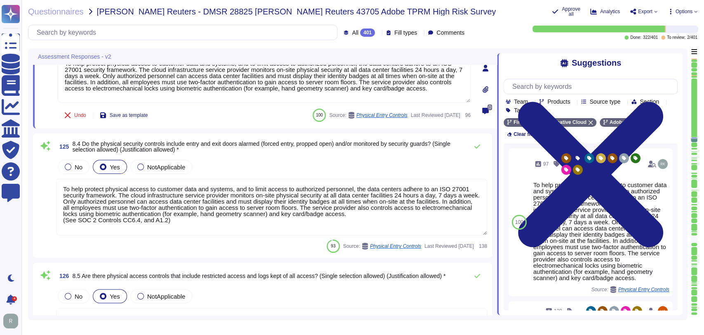
type textarea "Adobe has established policies and procedures that govern the Company’s offices…"
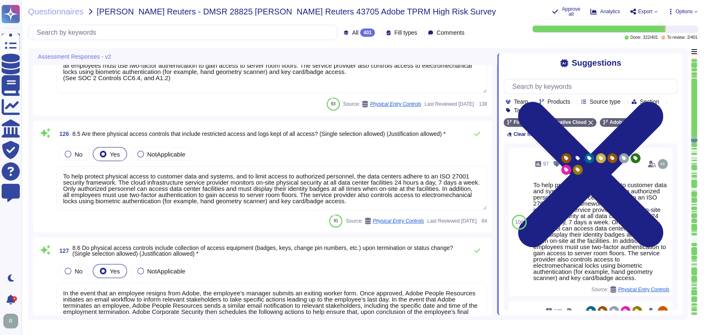
scroll to position [12033, 0]
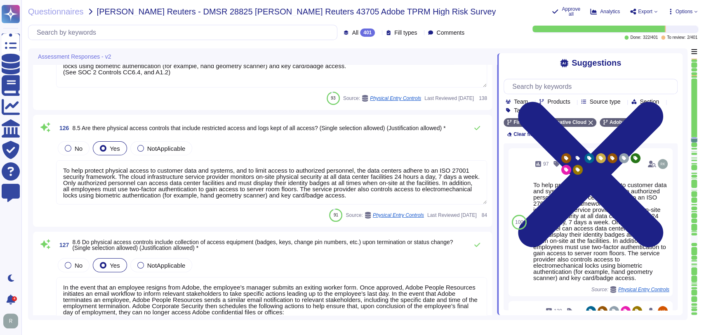
type textarea "Adobe employees are required to report lost or stolen access cards/keys to Glob…"
click at [304, 142] on div "No Yes NotApplicable" at bounding box center [271, 147] width 431 height 17
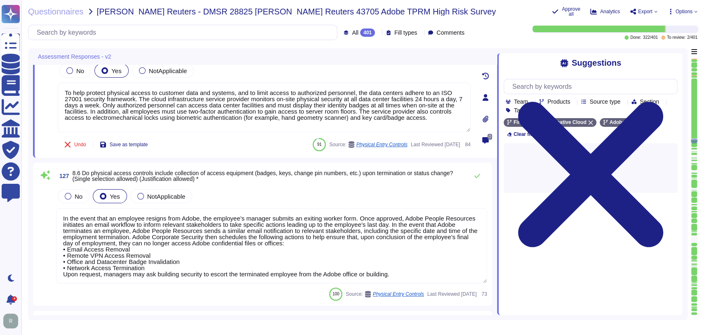
type textarea "Lor ipsu dolorsi ame consecte adip elitsed do eiusmo temporincidid utlabor, etd…"
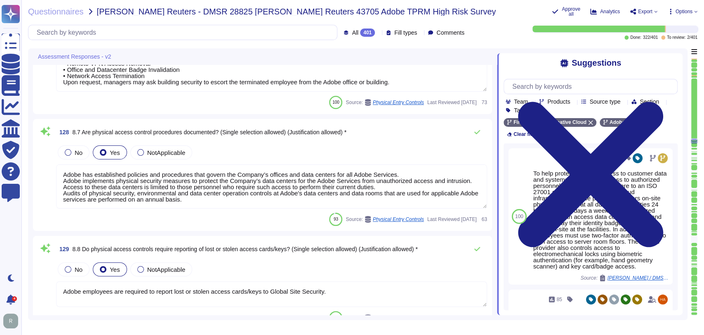
scroll to position [12283, 0]
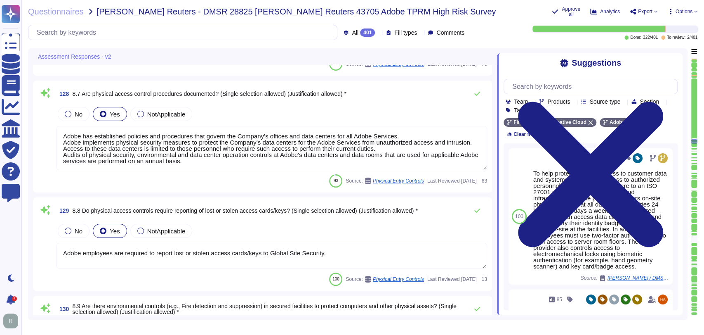
type textarea "Please see the Amazon Web Services data center controls here: [URL][DOMAIN_NAME]"
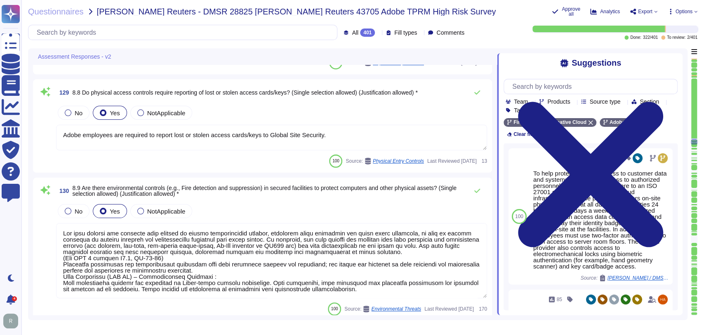
type textarea "Asset custodians are required to lock their workstation screen when leaving wor…"
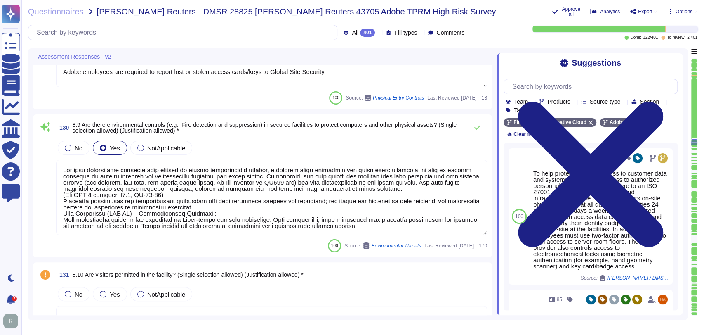
scroll to position [12497, 0]
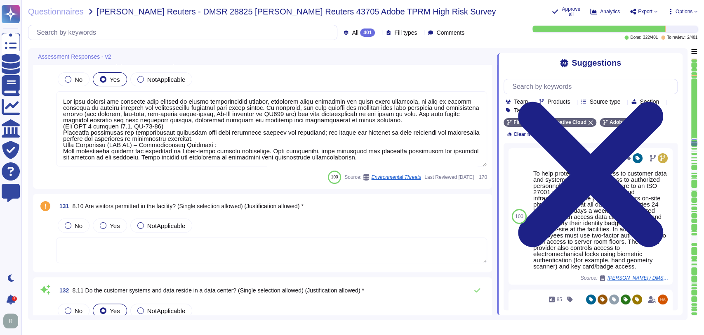
type textarea "Adobe requires all media or devices containing non-Public data must have all da…"
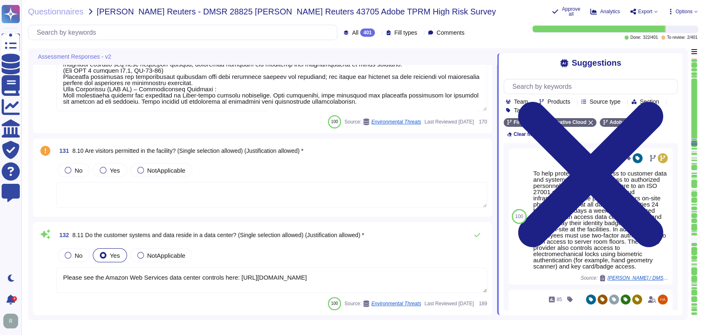
scroll to position [12615, 0]
click at [117, 172] on span "Yes" at bounding box center [115, 170] width 10 height 7
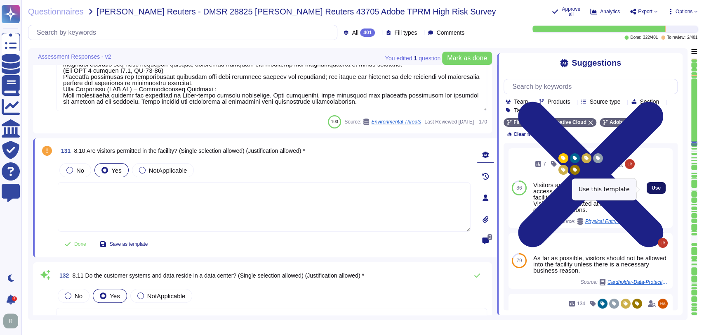
click at [652, 187] on span "Use" at bounding box center [656, 187] width 9 height 5
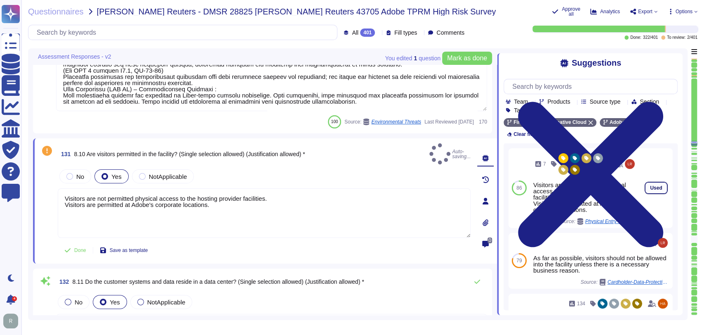
type textarea "Visitors are not permitted physical access to the hosting provider facilities. …"
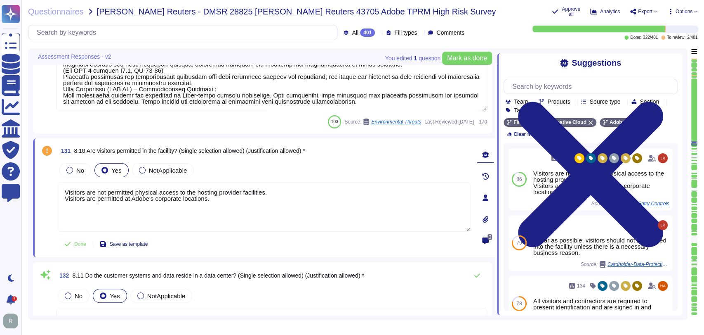
click at [290, 168] on div "No Yes NotApplicable" at bounding box center [264, 169] width 413 height 17
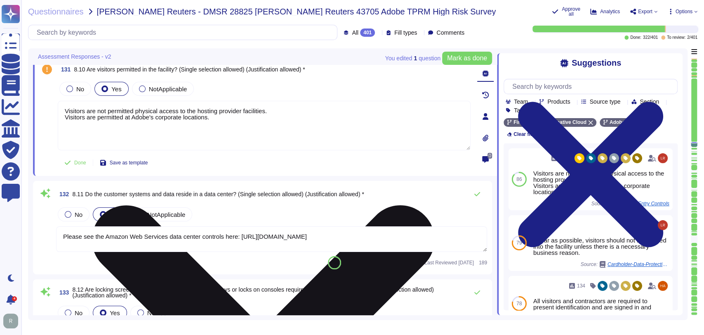
type textarea "Adobe Cloud Operation's Standard Operating Procedures are annually reviewed by …"
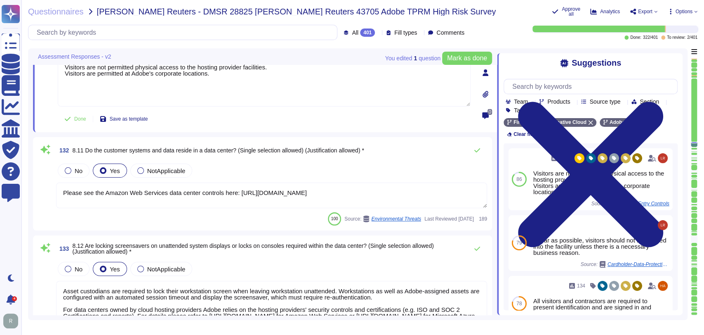
scroll to position [12735, 0]
click at [297, 169] on div "No Yes NotApplicable" at bounding box center [271, 169] width 431 height 17
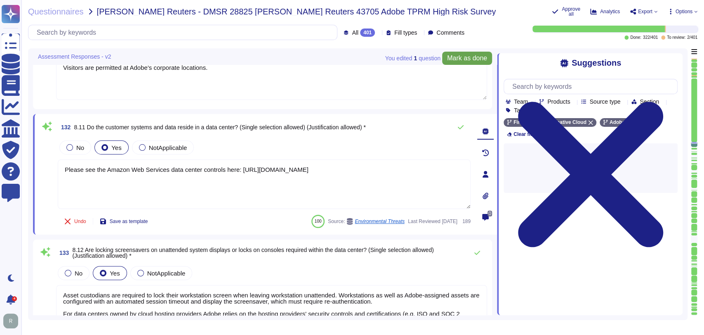
click at [461, 63] on button "Mark as done" at bounding box center [467, 58] width 50 height 13
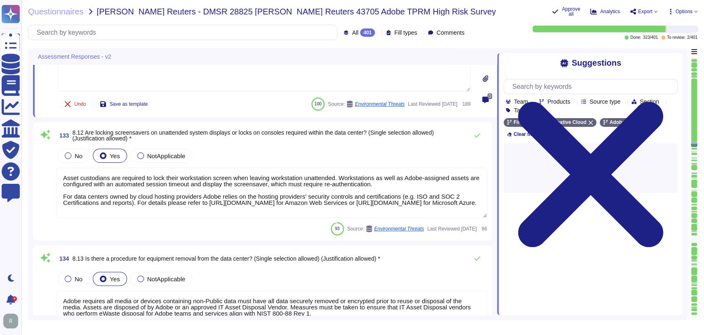
type textarea "A systematic approach to managing change is followed where changes are reviewed…"
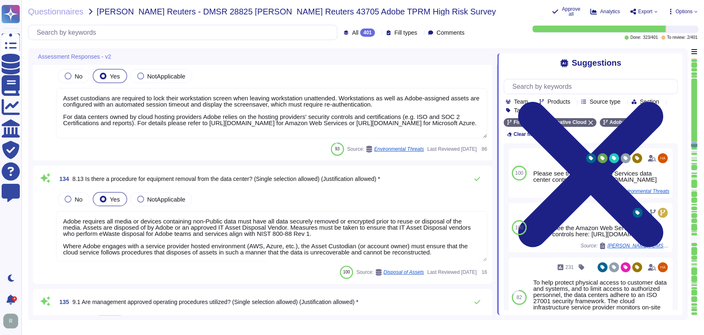
scroll to position [0, 0]
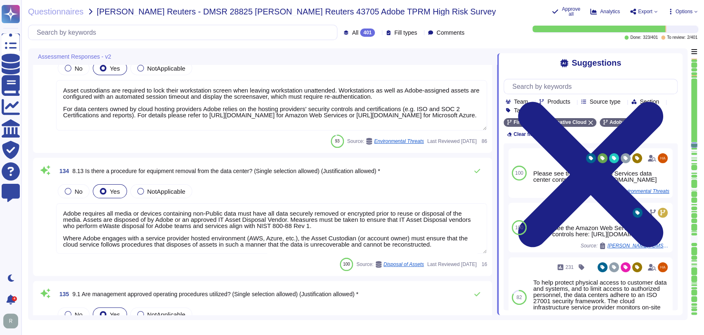
type textarea "A systematic approach to managing change is followed where changes are reviewed…"
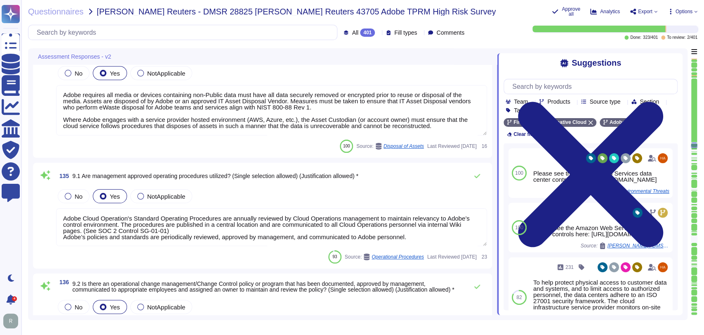
type textarea "Changes are service wide and release notes are posted in a central location."
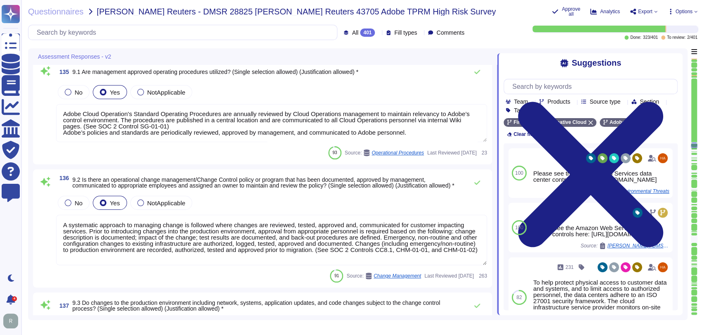
scroll to position [13172, 0]
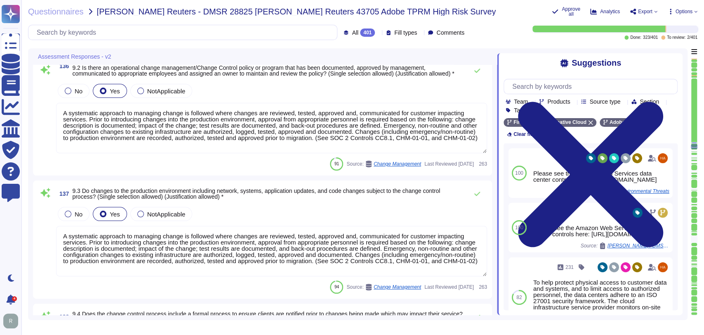
type textarea "The Adobe services technical operations team provides transparent unplanned upt…"
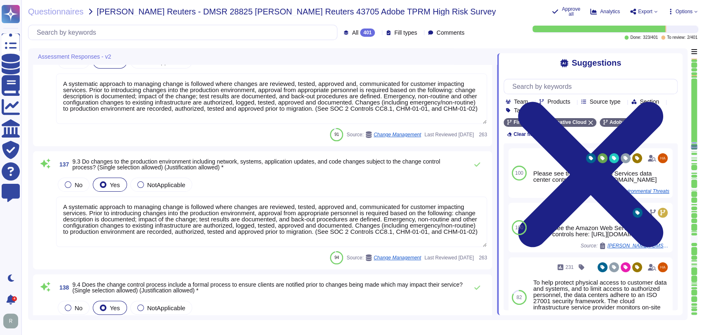
scroll to position [13291, 0]
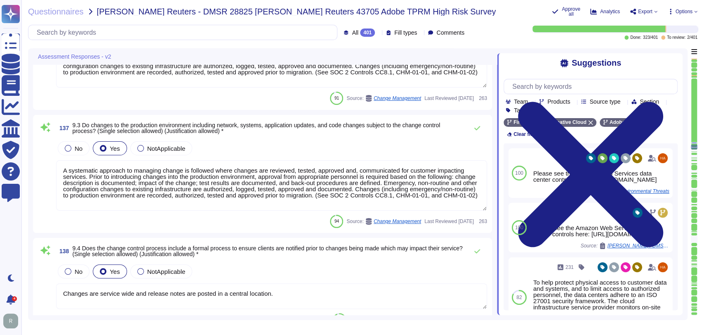
type textarea "Security design requirements are first discussed during the requirements/concep…"
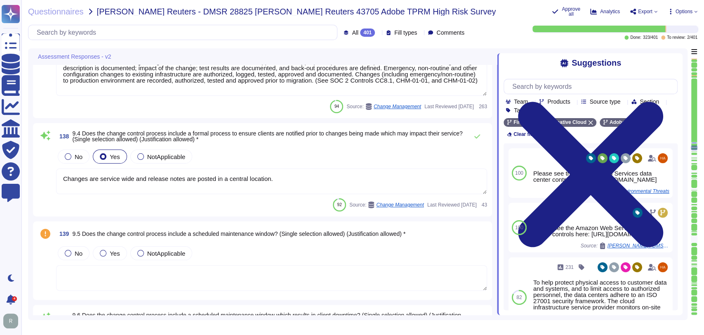
type textarea "Validation of controls is part of the SOC 2 audit for the service offering."
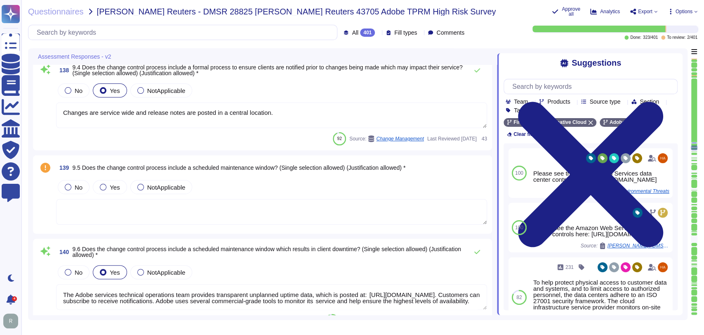
scroll to position [13502, 0]
drag, startPoint x: 111, startPoint y: 183, endPoint x: 335, endPoint y: 182, distance: 224.0
click at [111, 184] on span "Yes" at bounding box center [115, 187] width 10 height 7
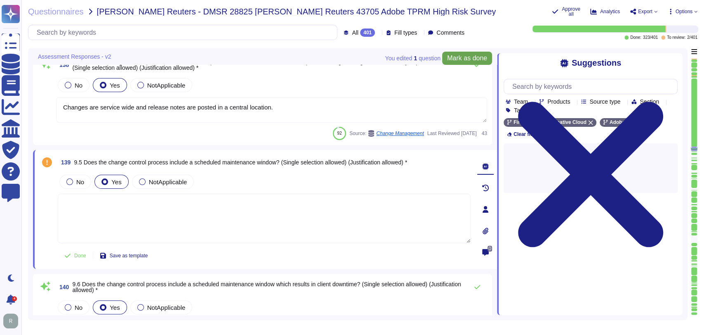
click at [471, 60] on span "Mark as done" at bounding box center [467, 58] width 40 height 7
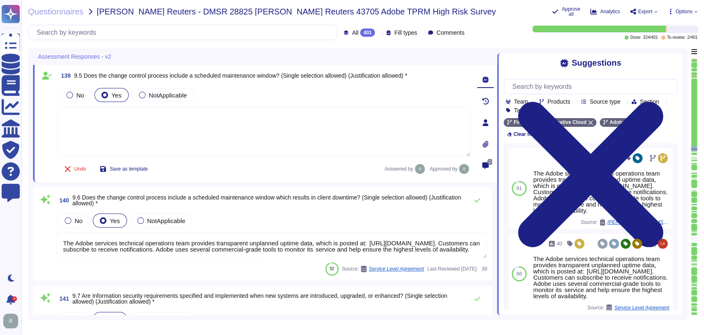
click at [322, 209] on div "140 9.6 Does the change control process include a scheduled maintenance window …" at bounding box center [262, 233] width 449 height 83
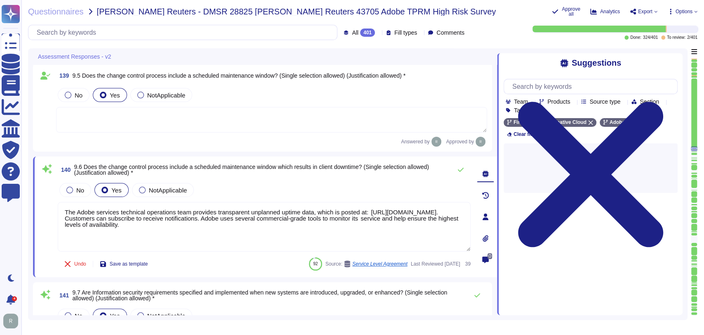
scroll to position [13585, 0]
click at [320, 186] on div "No Yes NotApplicable" at bounding box center [264, 189] width 413 height 17
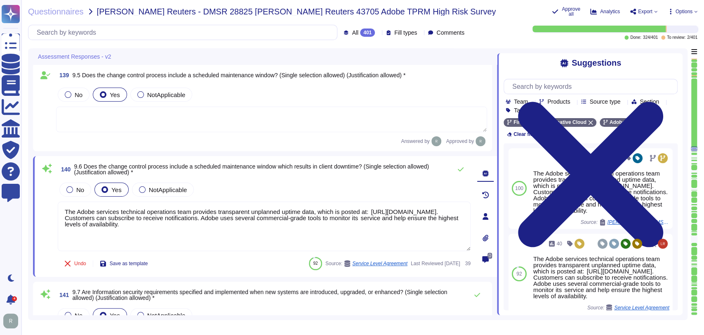
click at [304, 140] on div "Answered by Approved by" at bounding box center [271, 141] width 431 height 10
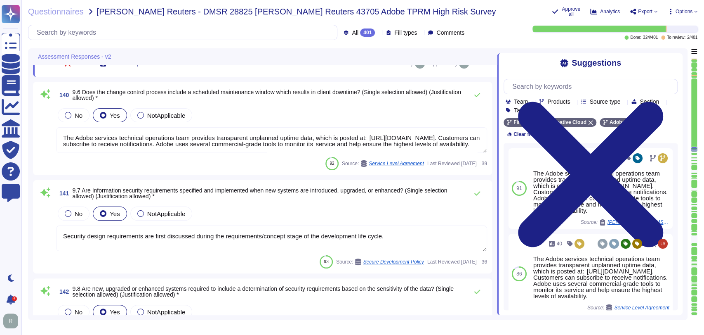
scroll to position [13690, 0]
click at [436, 135] on textarea "The Adobe services technical operations team provides transparent unplanned upt…" at bounding box center [271, 140] width 431 height 26
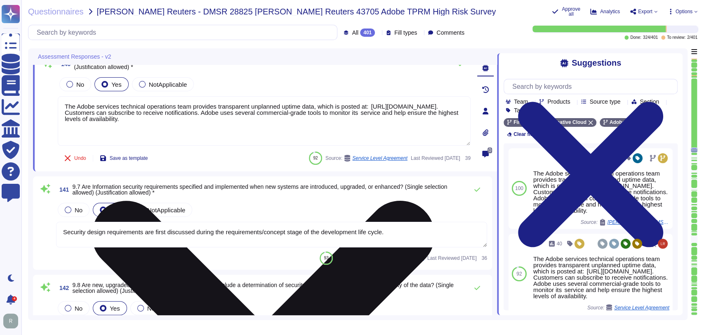
scroll to position [13690, 0]
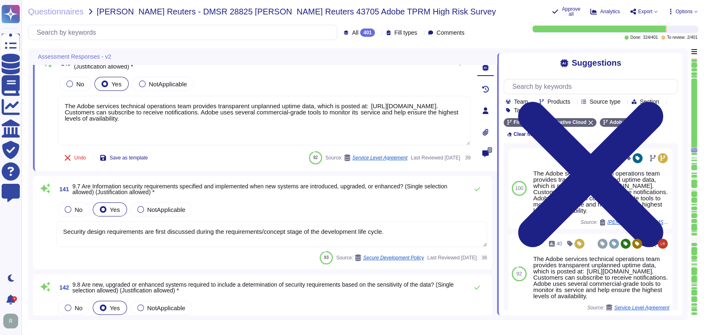
click at [267, 198] on div "141 9.7 Are Information security requirements specified and implemented when ne…" at bounding box center [262, 222] width 449 height 83
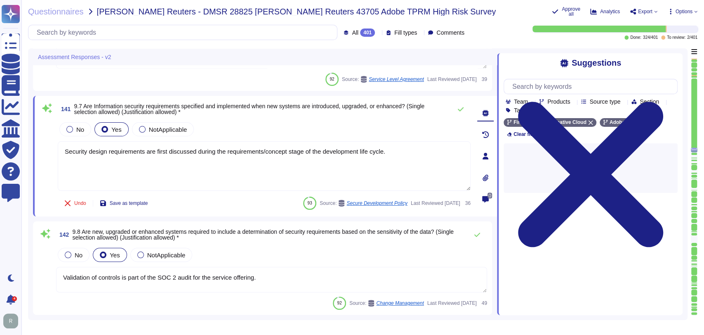
scroll to position [13738, 0]
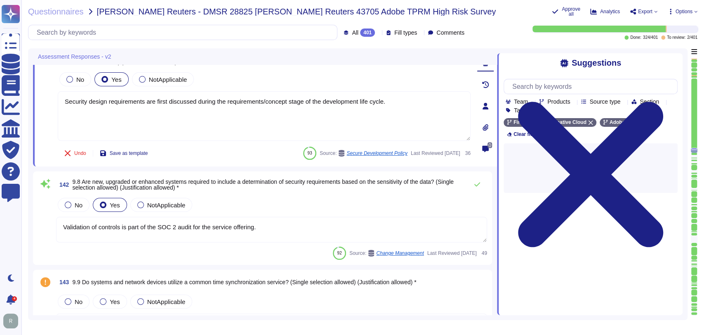
type textarea "Please see User Authentication in [URL][DOMAIN_NAME]"
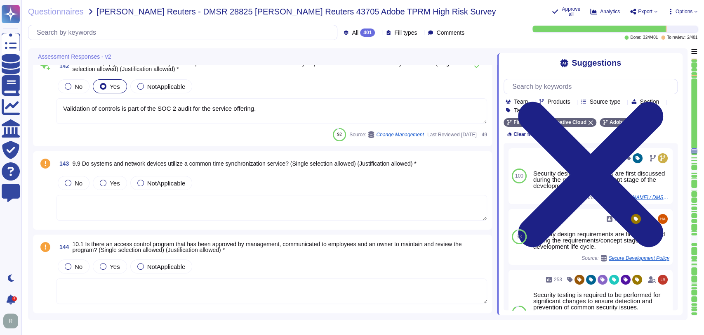
scroll to position [13896, 0]
click at [111, 182] on span "Yes" at bounding box center [115, 182] width 10 height 7
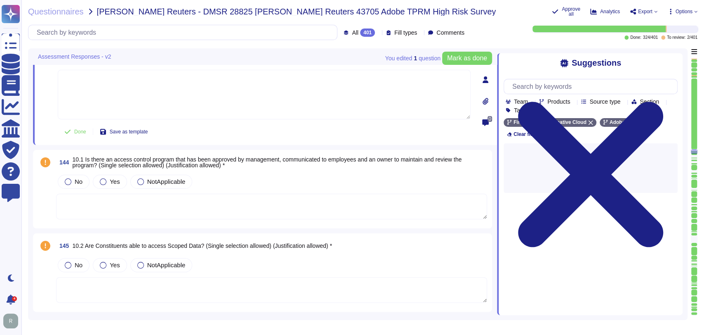
type textarea "All employees (including [DEMOGRAPHIC_DATA], contractor, contingent, and others…"
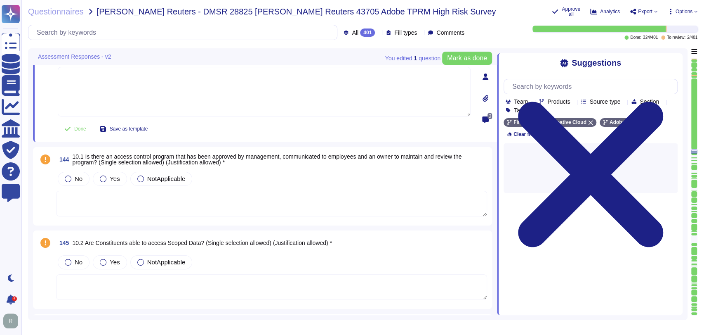
scroll to position [14002, 0]
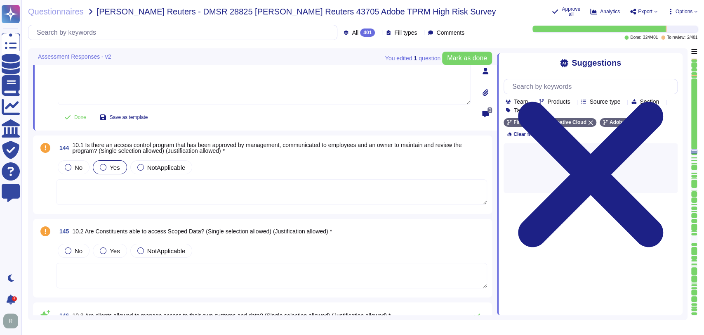
click at [108, 166] on label "Yes" at bounding box center [110, 167] width 20 height 7
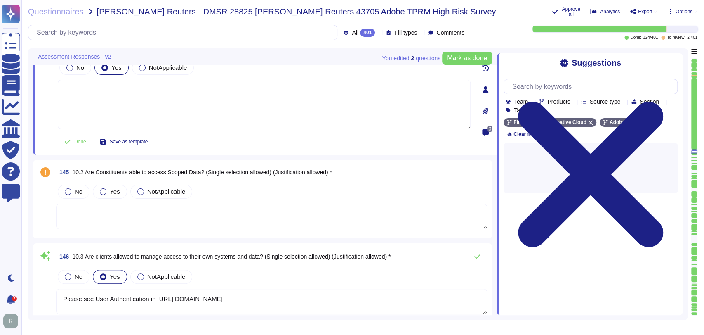
scroll to position [14079, 0]
type textarea "The Adobe Logical Access Account standard ensures that no single individual has…"
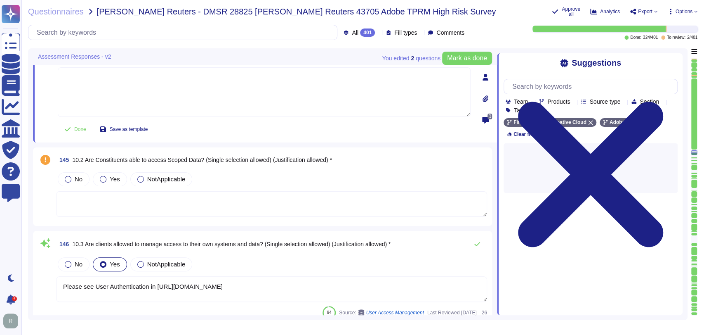
click at [209, 202] on textarea at bounding box center [271, 204] width 431 height 26
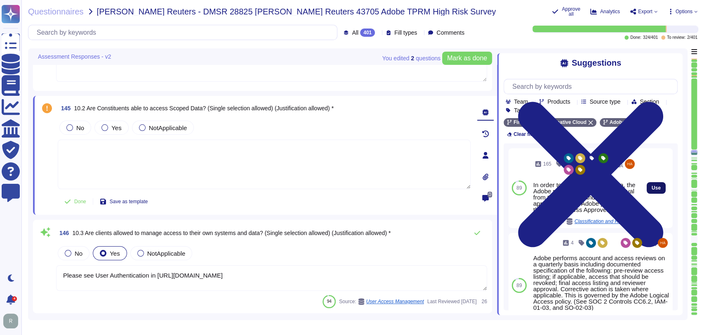
click at [653, 191] on button "Use" at bounding box center [656, 188] width 19 height 12
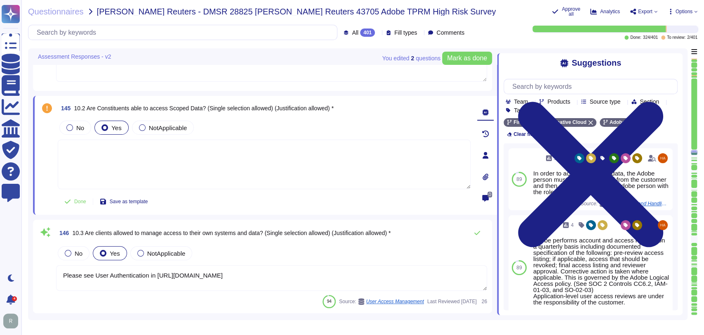
type textarea "In order to access customer data, the Adobe person must first get approval from…"
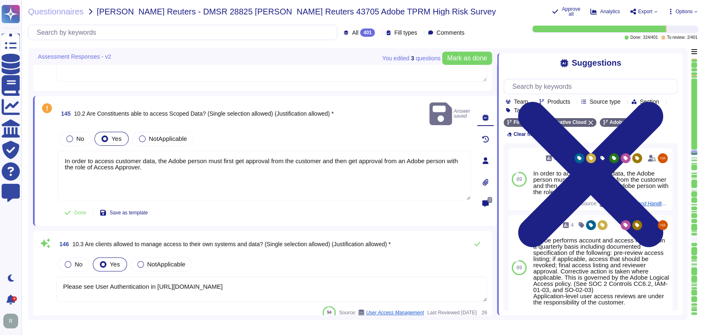
click at [436, 238] on div "146 10.3 Are clients allowed to manage access to their own systems and data? (S…" at bounding box center [271, 244] width 431 height 16
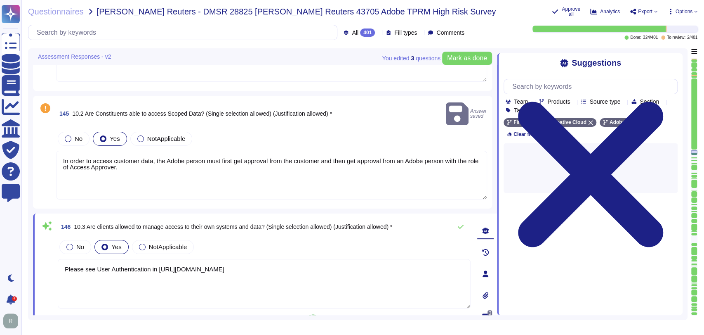
scroll to position [14079, 0]
click at [464, 59] on span "Mark as done" at bounding box center [467, 58] width 40 height 7
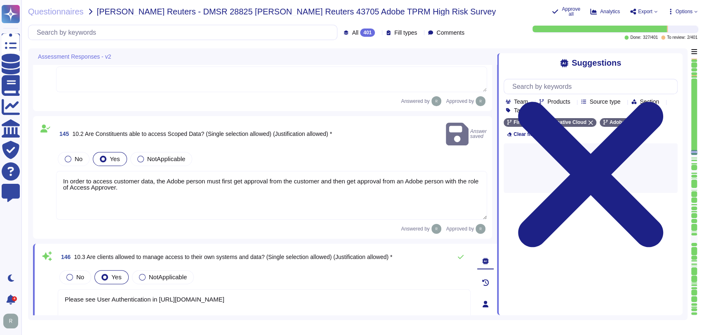
type textarea "The Adobe Logical Access Account standard ensures that no single individual has…"
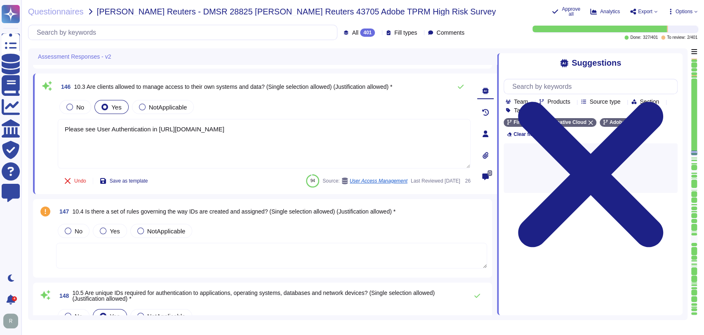
scroll to position [14233, 0]
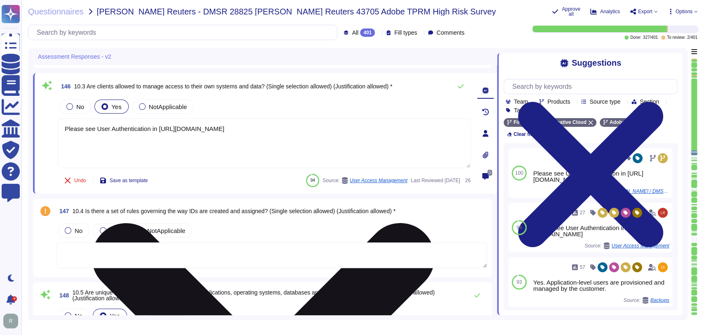
click at [299, 148] on textarea "Please see User Authentication in [URL][DOMAIN_NAME]" at bounding box center [264, 142] width 413 height 49
click at [289, 123] on textarea "Please see User Authentication in [URL][DOMAIN_NAME]" at bounding box center [264, 142] width 413 height 49
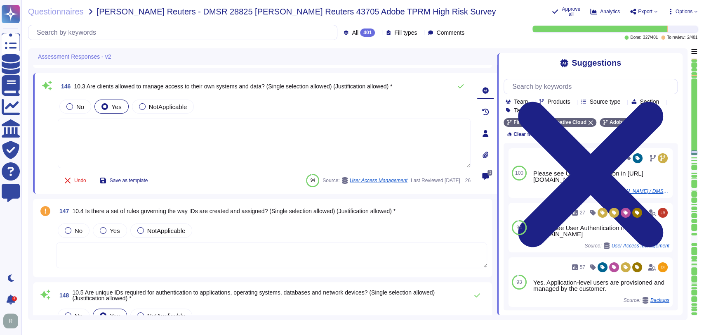
click at [260, 192] on div "146 10.3 Are clients allowed to manage access to their own systems and data? (S…" at bounding box center [265, 133] width 464 height 120
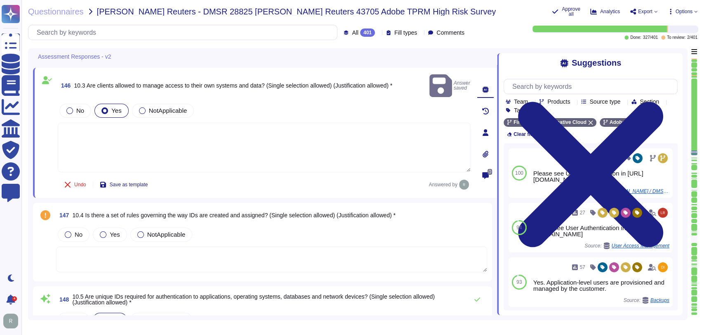
type textarea "Adobe has established information security policies to ensure procedures, proce…"
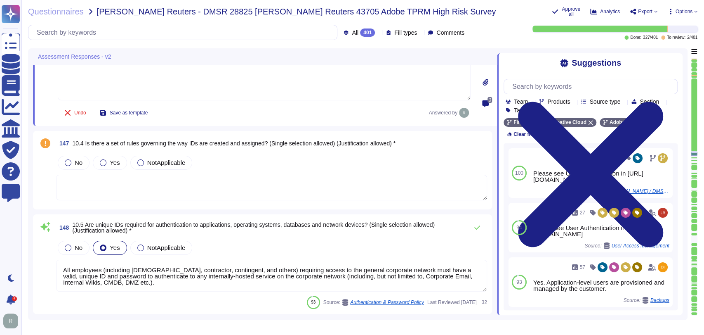
scroll to position [14305, 0]
click at [115, 155] on div "Yes" at bounding box center [110, 162] width 34 height 14
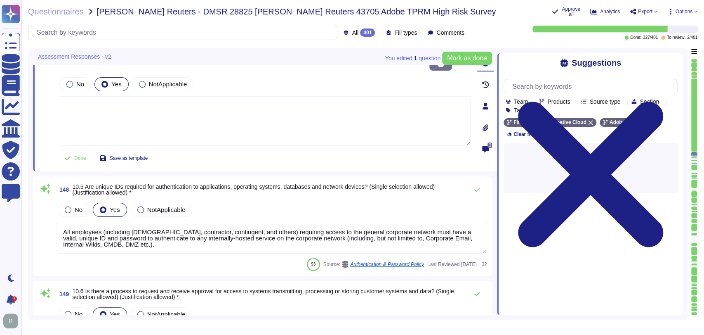
scroll to position [14371, 0]
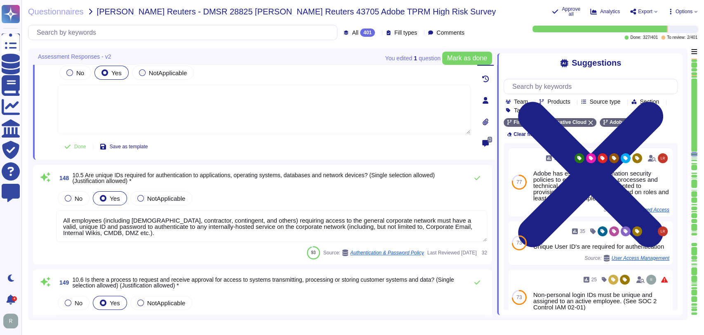
click at [253, 167] on div "148 10.5 Are unique IDs required for authentication to applications, operating …" at bounding box center [262, 214] width 459 height 99
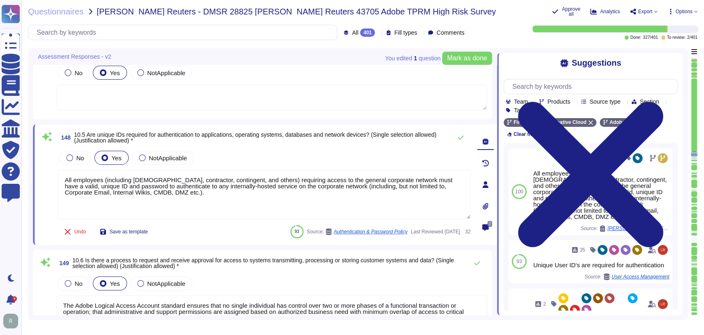
click at [221, 246] on div "145 10.2 Are Constituents able to access Scoped Data? (Single selection allowed…" at bounding box center [265, 340] width 464 height 29325
click at [479, 61] on span "Mark as done" at bounding box center [467, 58] width 40 height 7
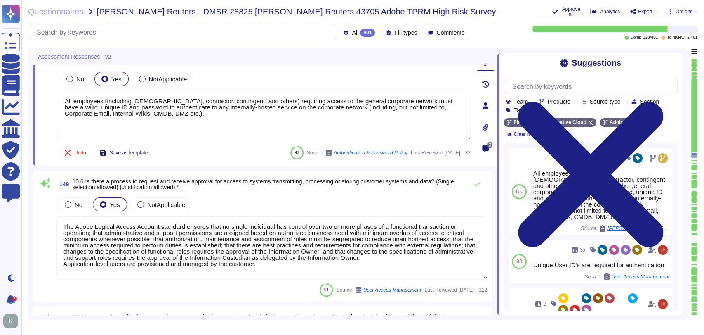
scroll to position [14454, 0]
click at [240, 157] on div "Undo Save as template 93 Source: Authentication & Password Policy Last Reviewed…" at bounding box center [264, 152] width 413 height 16
click at [226, 252] on textarea "The Adobe Logical Access Account standard ensures that no single individual has…" at bounding box center [271, 247] width 431 height 63
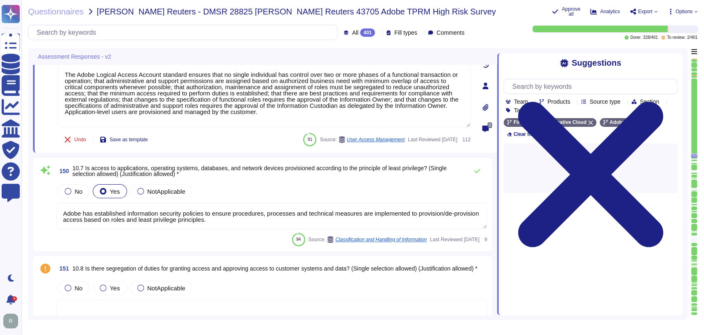
scroll to position [14580, 0]
click at [252, 192] on div "No Yes NotApplicable" at bounding box center [271, 190] width 431 height 17
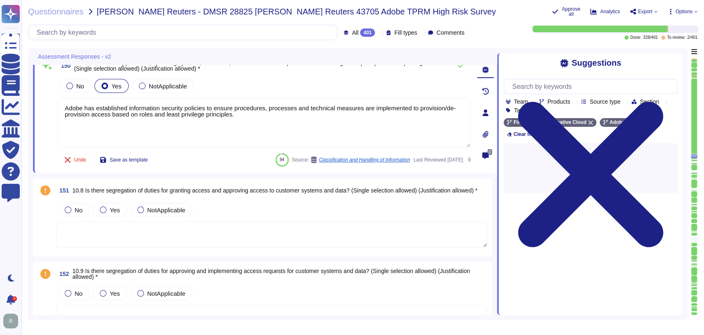
type textarea "Adobe does have an Authentication standard for scoped systems and data."
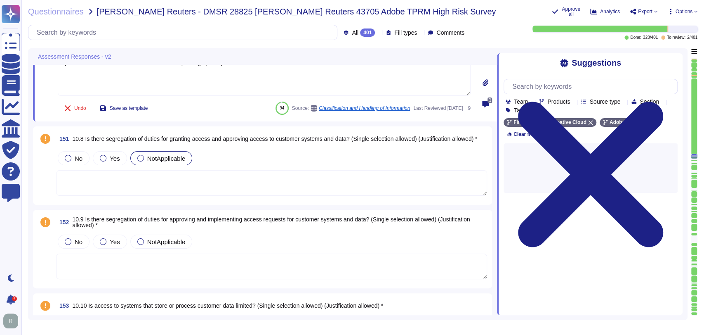
scroll to position [14728, 0]
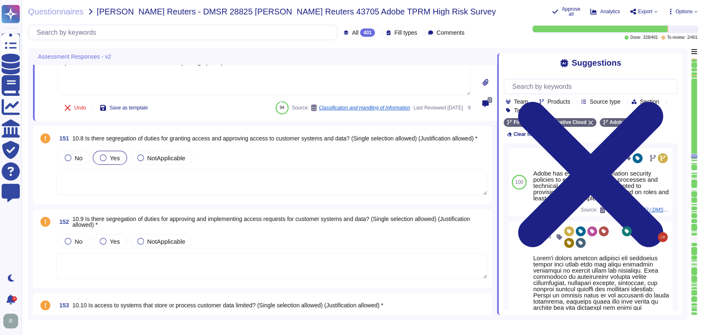
click at [109, 158] on label "Yes" at bounding box center [110, 157] width 20 height 7
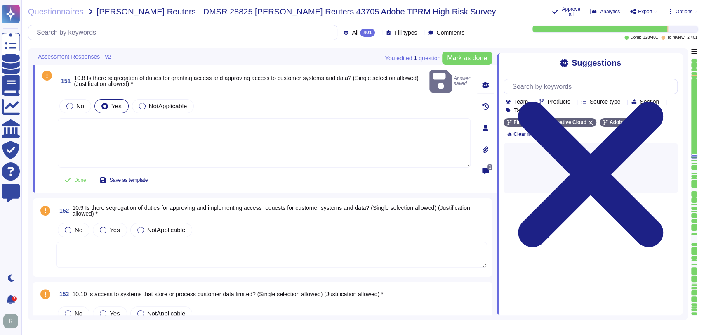
scroll to position [14758, 0]
click at [112, 226] on span "Yes" at bounding box center [115, 229] width 10 height 7
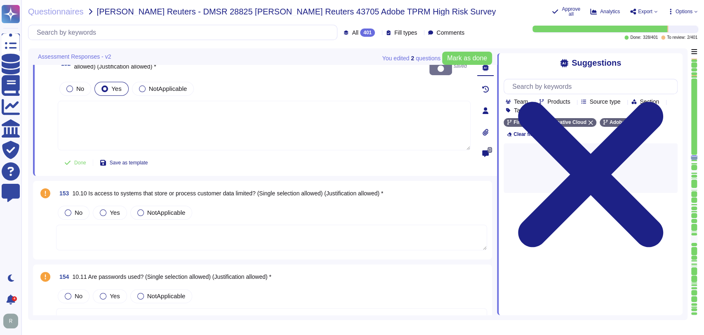
scroll to position [14855, 0]
type textarea "Adobe employee passwords must be at least 16 characters and contain letters, nu…"
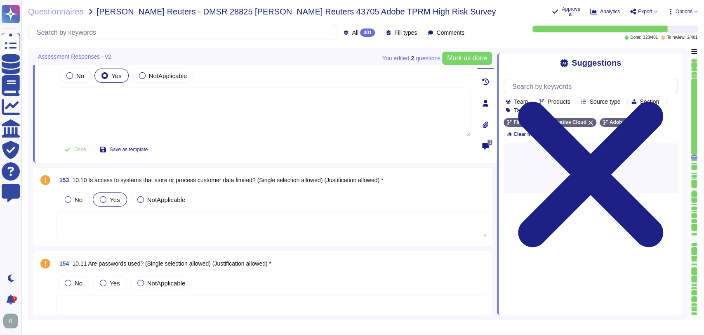
click at [117, 198] on span "Yes" at bounding box center [115, 199] width 10 height 7
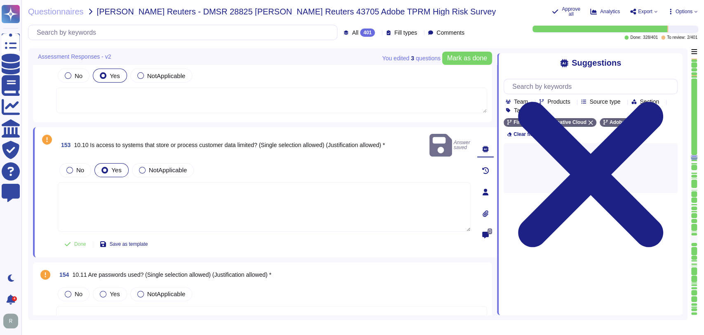
click at [297, 186] on textarea at bounding box center [264, 206] width 413 height 49
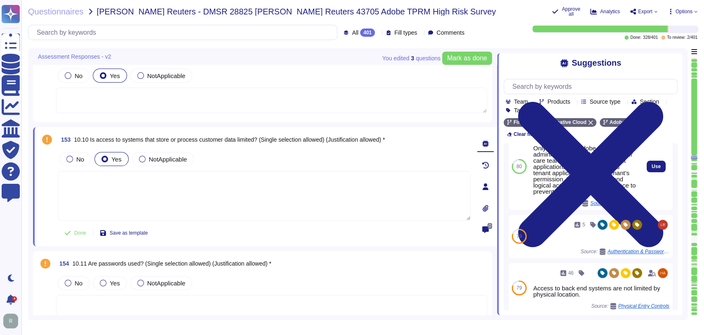
scroll to position [203, 0]
click at [652, 168] on span "Use" at bounding box center [656, 165] width 9 height 5
type textarea "Only authorized Adobe administrators from Adobe customer care teams have access…"
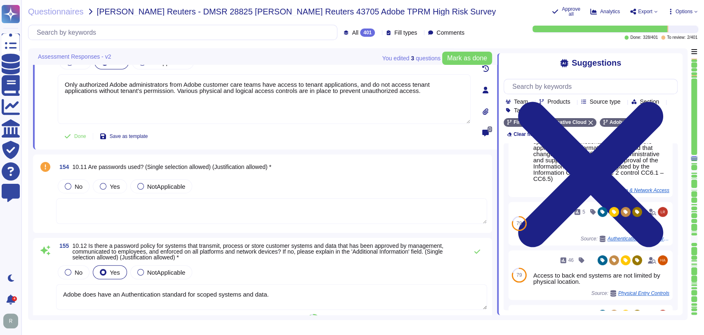
scroll to position [14952, 0]
click at [205, 210] on textarea at bounding box center [271, 211] width 431 height 26
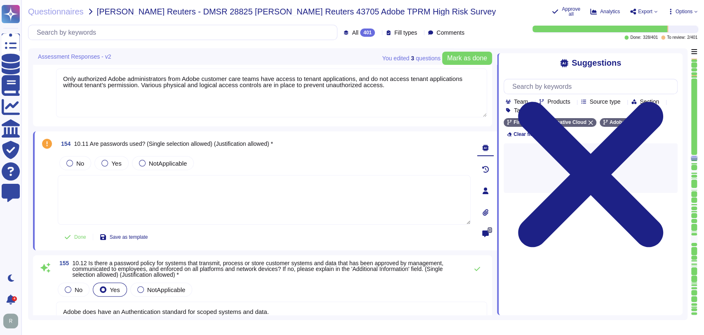
scroll to position [0, 0]
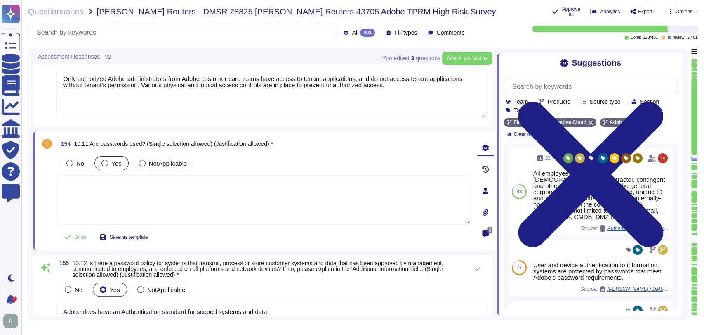
click at [116, 165] on span "Yes" at bounding box center [116, 163] width 10 height 7
drag, startPoint x: 380, startPoint y: 126, endPoint x: 370, endPoint y: 146, distance: 21.6
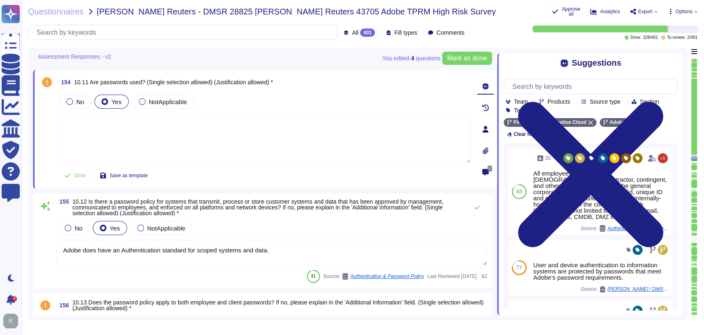
scroll to position [15014, 0]
click at [458, 51] on div "You edited 4 question s [PERSON_NAME] as done" at bounding box center [437, 58] width 110 height 20
click at [457, 57] on span "Mark as done" at bounding box center [467, 58] width 40 height 7
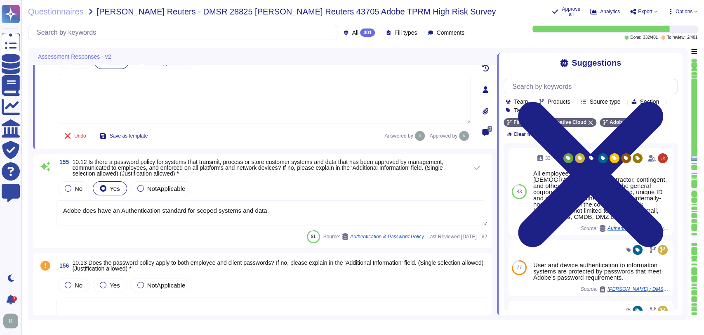
scroll to position [15073, 0]
click at [306, 209] on textarea "Adobe does have an Authentication standard for scoped systems and data." at bounding box center [271, 213] width 431 height 26
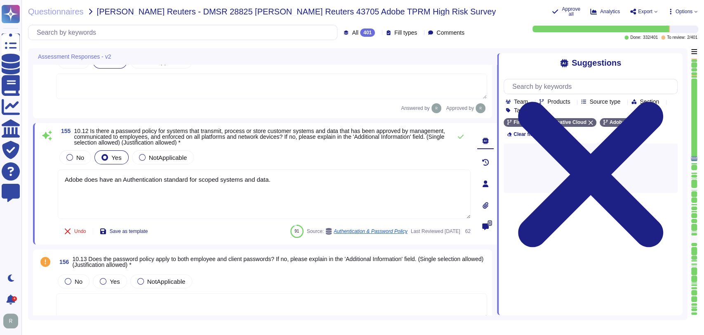
click at [293, 156] on div "No Yes NotApplicable" at bounding box center [264, 156] width 413 height 17
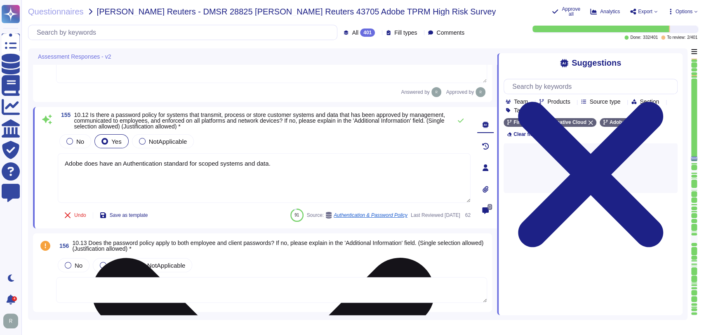
type textarea "User and device authentication to information systems are protected by password…"
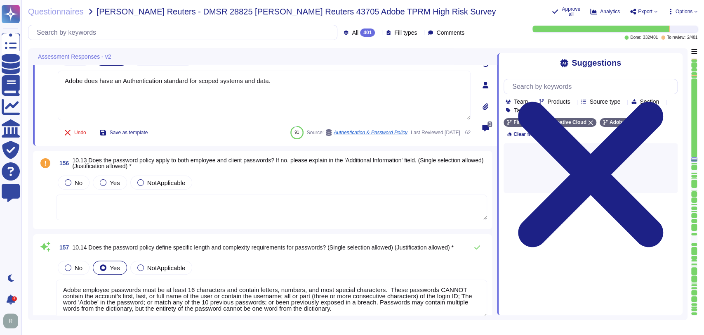
scroll to position [15171, 0]
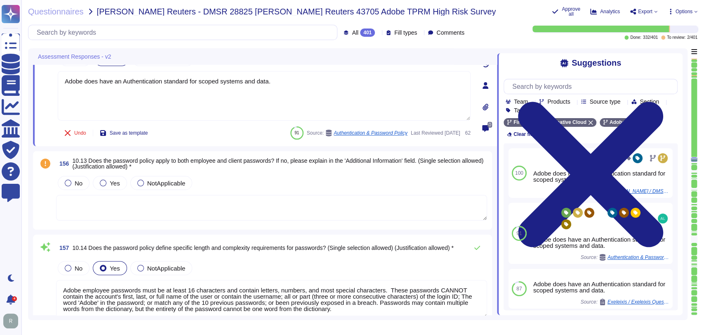
click at [250, 200] on textarea at bounding box center [271, 208] width 431 height 26
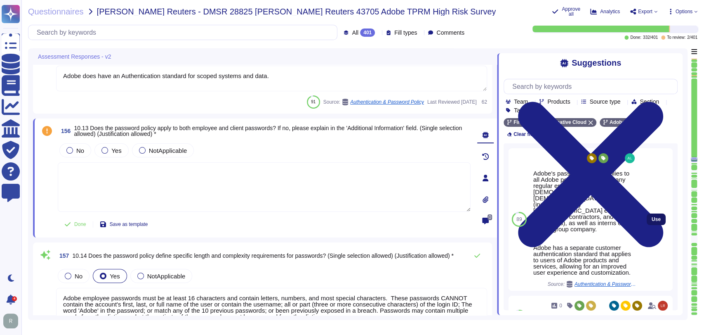
click at [652, 221] on span "Use" at bounding box center [656, 219] width 9 height 5
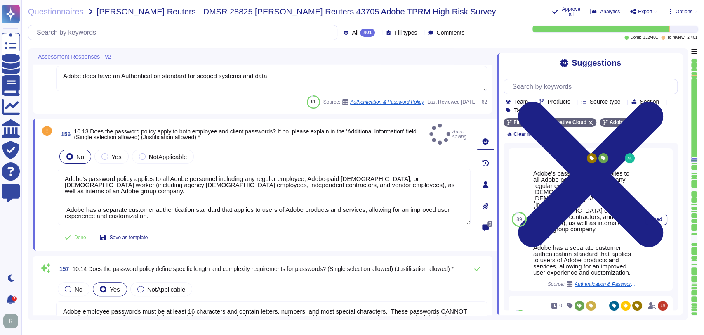
type textarea "Adobe's password policy applies to all Adobe personnel including any regular em…"
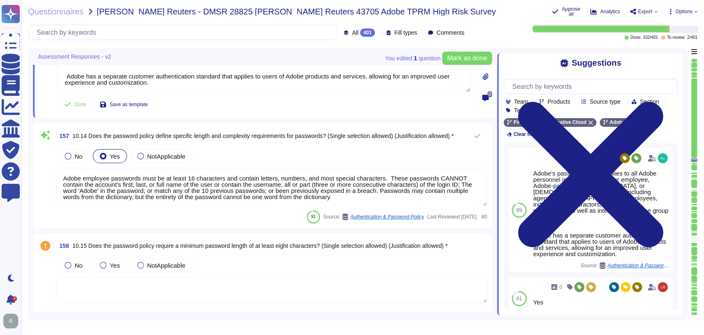
scroll to position [15293, 0]
click at [464, 64] on button "Mark as done" at bounding box center [467, 58] width 50 height 13
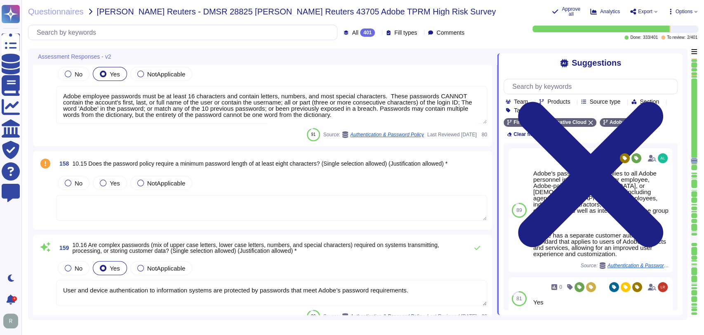
scroll to position [15370, 0]
click at [112, 180] on span "Yes" at bounding box center [115, 182] width 10 height 7
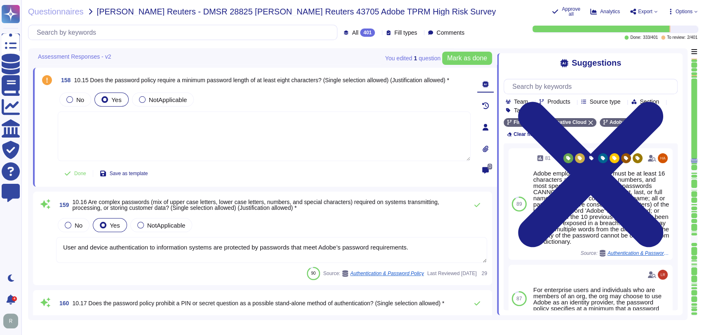
scroll to position [15441, 0]
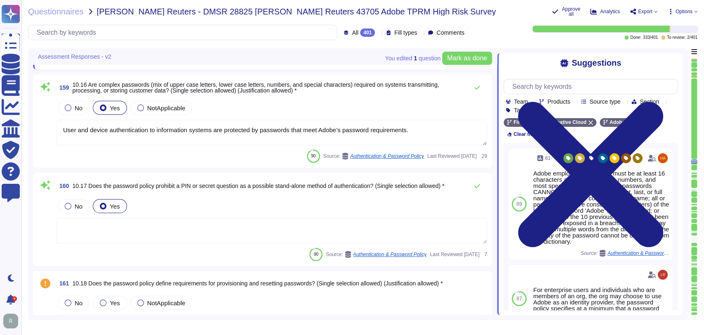
type textarea "Password reset authority is restricted to authorized persons and/or an automate…"
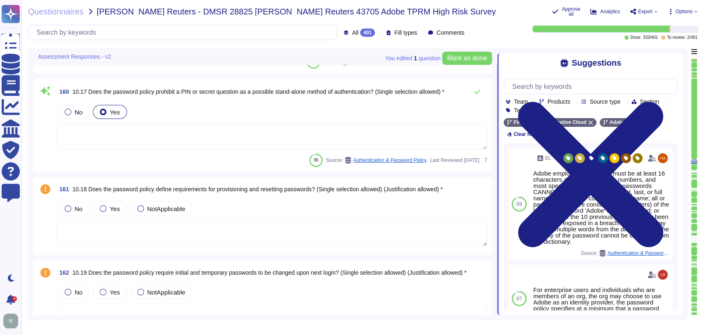
scroll to position [15647, 0]
click at [104, 212] on div "Yes" at bounding box center [110, 208] width 34 height 14
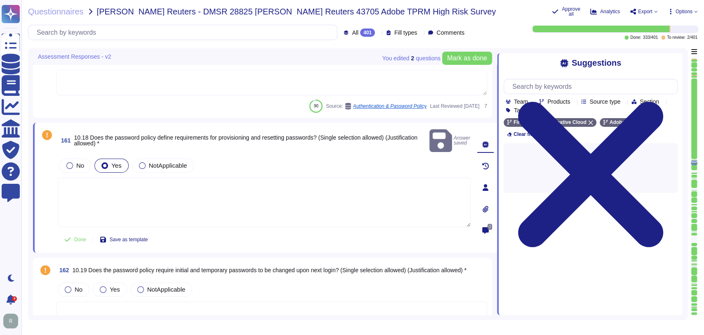
type textarea "For personnel accounts subscribed to the corporate identity management system (…"
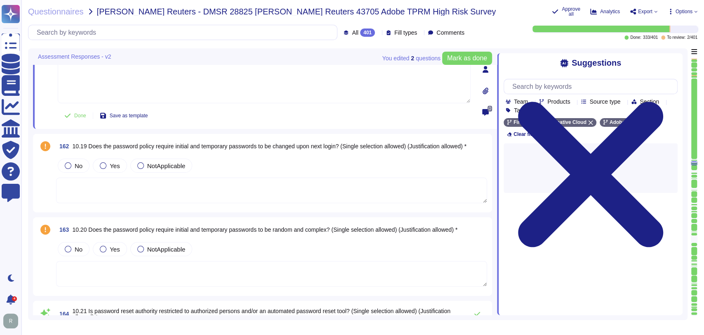
scroll to position [15762, 0]
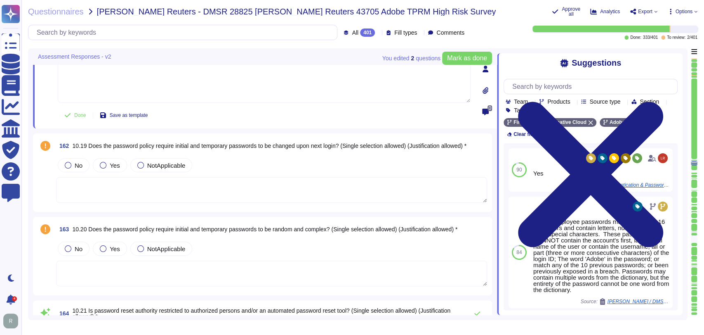
click at [107, 160] on div "Yes" at bounding box center [110, 165] width 34 height 14
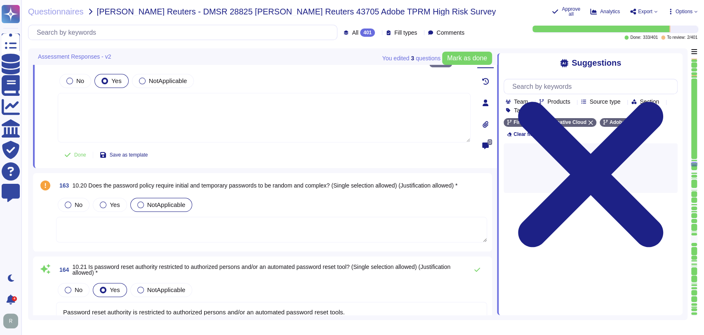
scroll to position [15818, 0]
click at [120, 197] on div "Yes" at bounding box center [110, 204] width 34 height 14
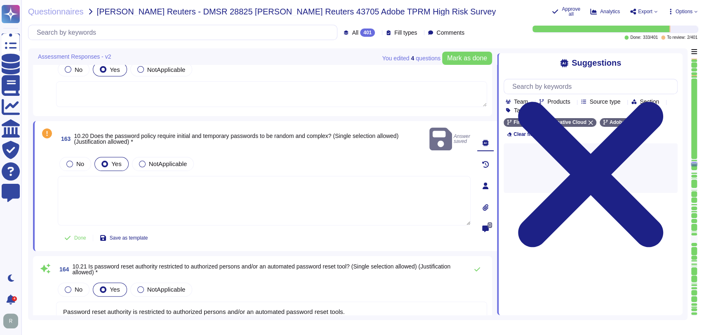
click at [254, 188] on textarea at bounding box center [264, 200] width 413 height 49
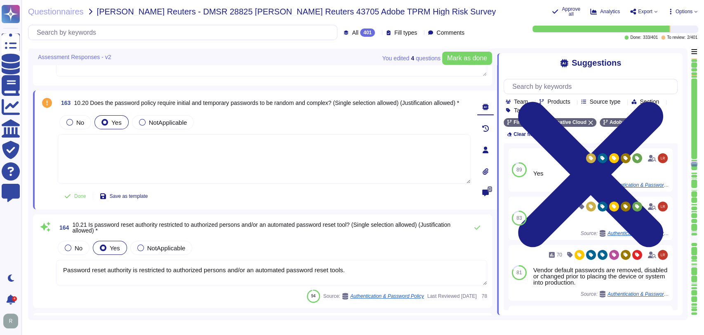
type textarea "Employees must not disclose passwords to anyone, including Service Desk technic…"
click at [458, 60] on span "Mark as done" at bounding box center [467, 58] width 40 height 7
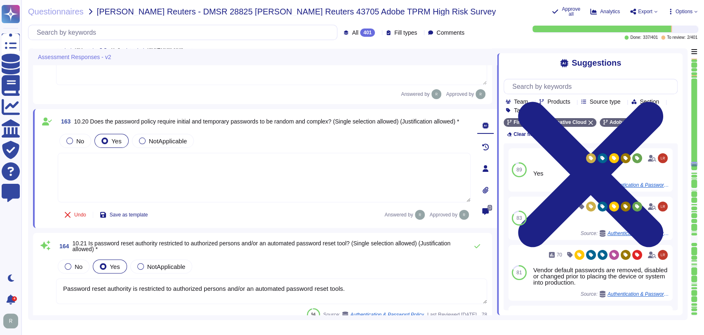
scroll to position [15844, 0]
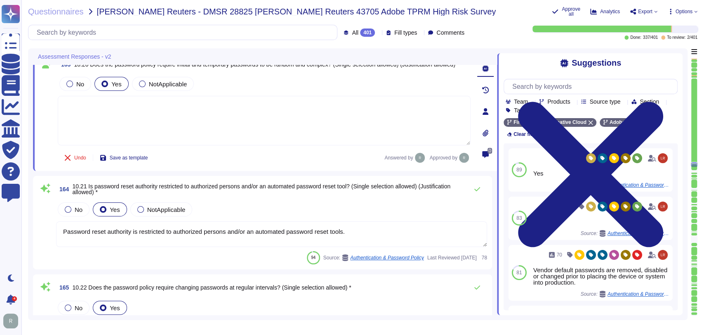
type textarea "Employees must not disclose passwords to anyone, including Service Desk technic…"
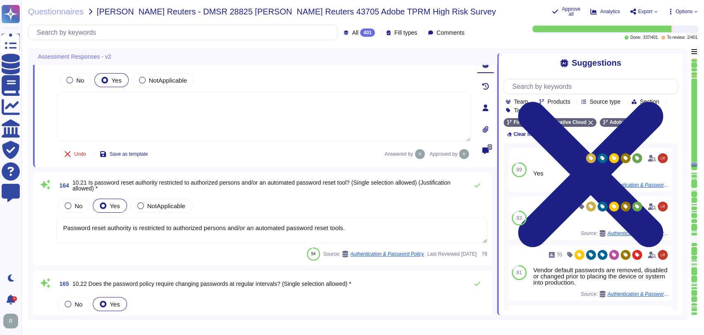
scroll to position [15905, 0]
click at [335, 193] on div "164 10.21 Is password reset authority restricted to authorized persons and/or a…" at bounding box center [262, 218] width 449 height 83
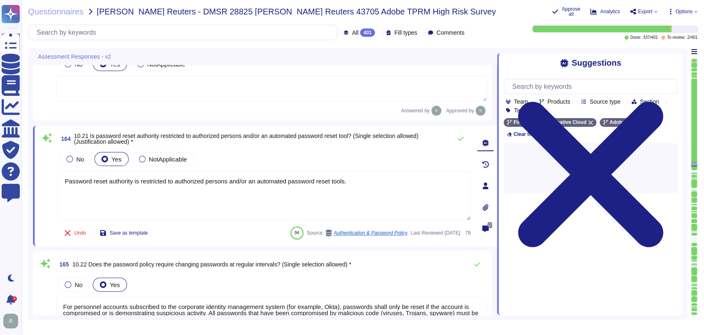
type textarea "Employees must not write passwords down or store them electronically unless the…"
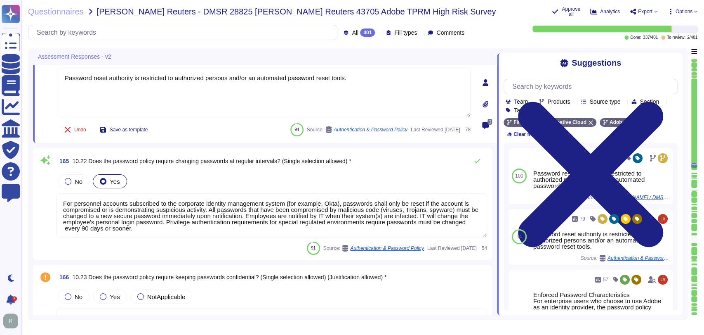
scroll to position [0, 0]
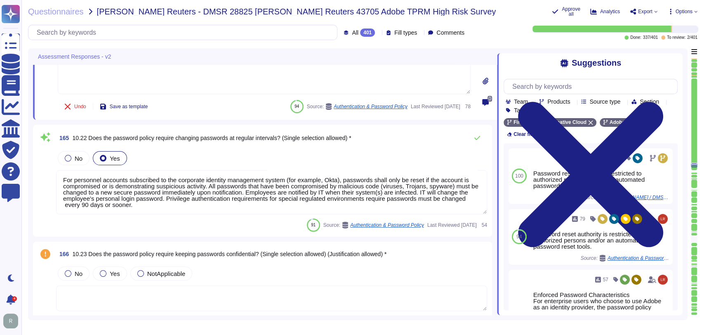
type textarea "Adobe's password policy prohibits including unencrypted passwords in automated …"
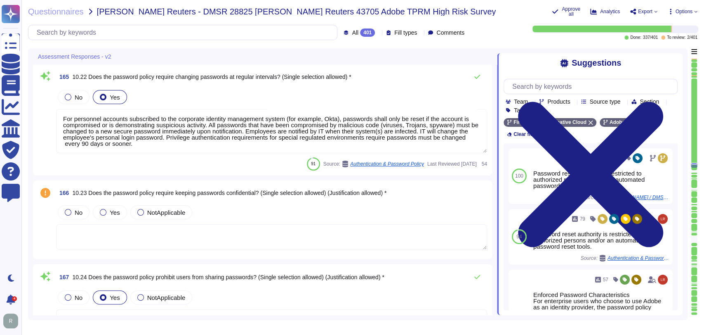
scroll to position [16105, 0]
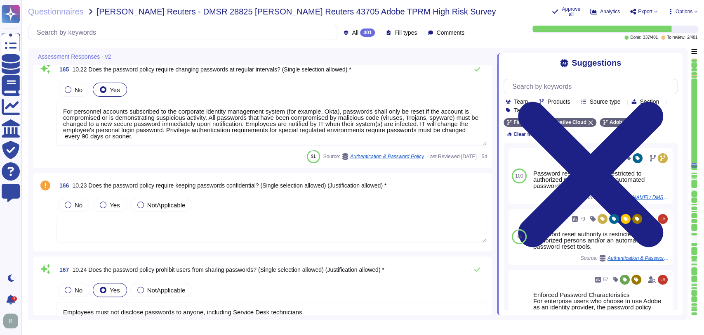
click at [300, 202] on div "No Yes NotApplicable" at bounding box center [271, 204] width 431 height 17
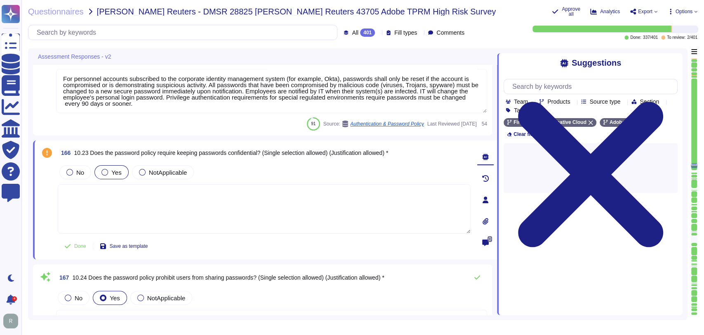
click at [119, 171] on span "Yes" at bounding box center [116, 172] width 10 height 7
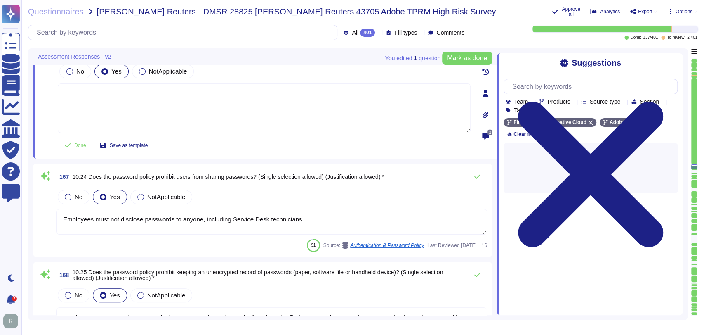
type textarea "Passwords and approved password vaults must be encrypted while in transit and a…"
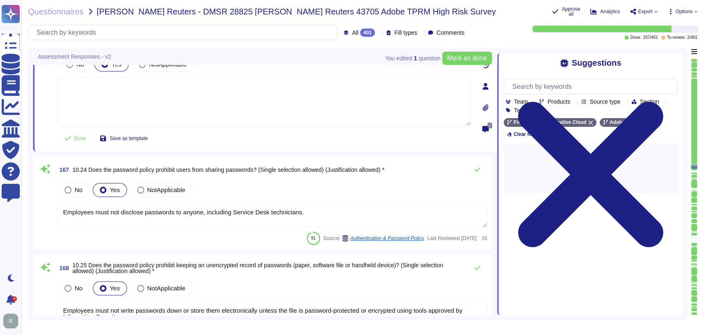
scroll to position [16218, 0]
click at [458, 59] on span "Mark as done" at bounding box center [467, 58] width 40 height 7
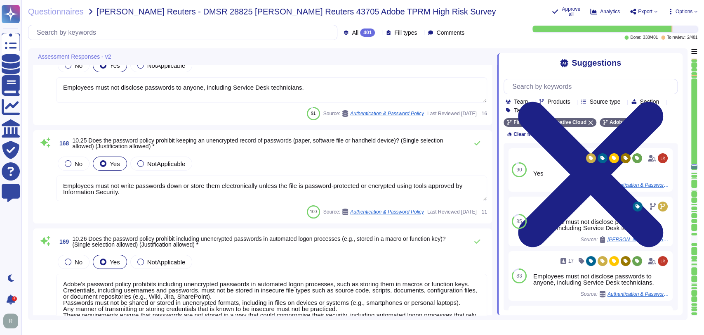
scroll to position [0, 0]
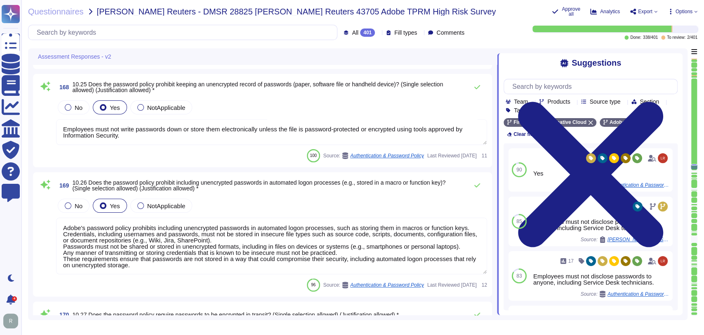
type textarea "Adobe ID and passwords are not communicated/distributed via separate media (e-m…"
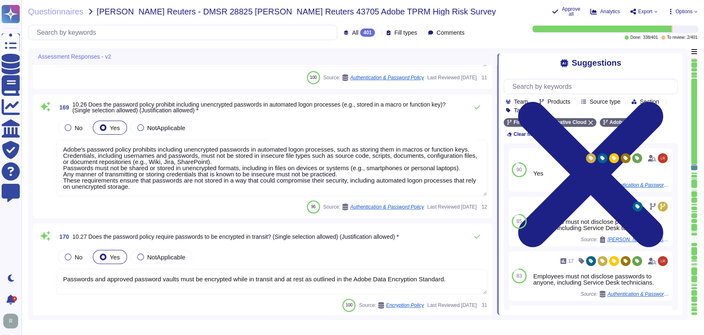
type textarea "For personnel accounts subscribed to the corporate identity management system (…"
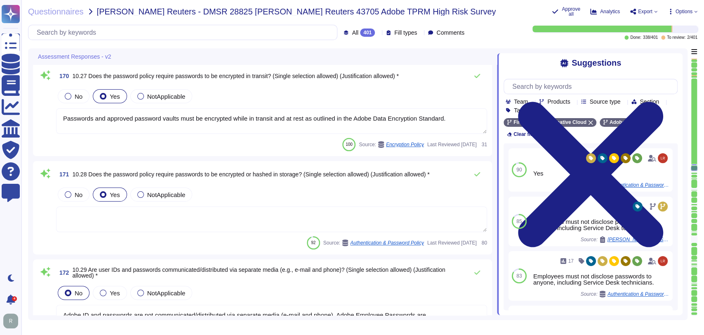
scroll to position [16607, 0]
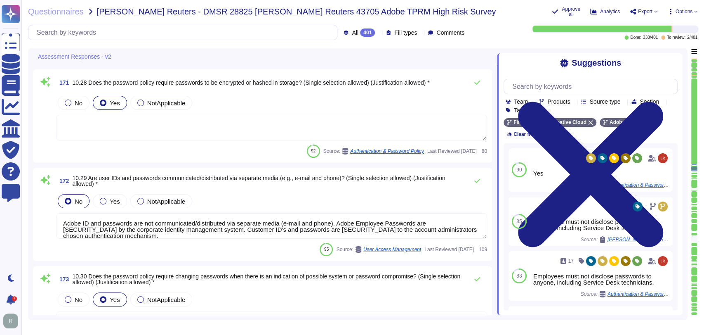
click at [287, 192] on div "No Yes NotApplicable" at bounding box center [271, 200] width 431 height 17
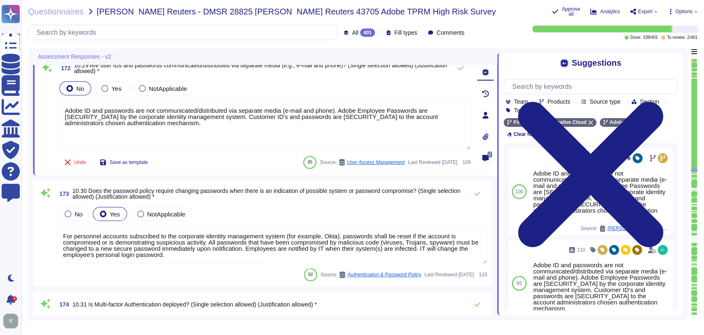
scroll to position [16804, 0]
click at [238, 199] on div "173 10.30 Does the password policy require changing passwords when there is an …" at bounding box center [271, 193] width 431 height 16
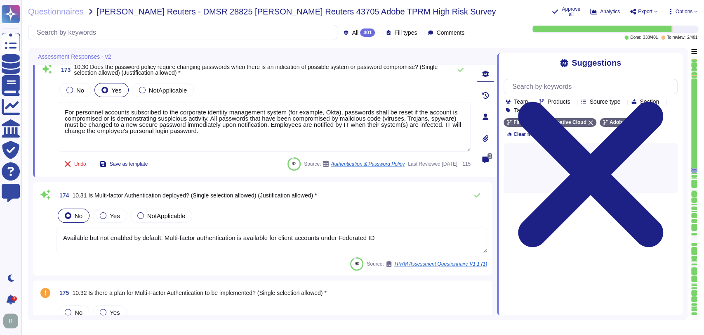
scroll to position [16895, 0]
click at [236, 210] on div "No Yes NotApplicable" at bounding box center [271, 214] width 431 height 17
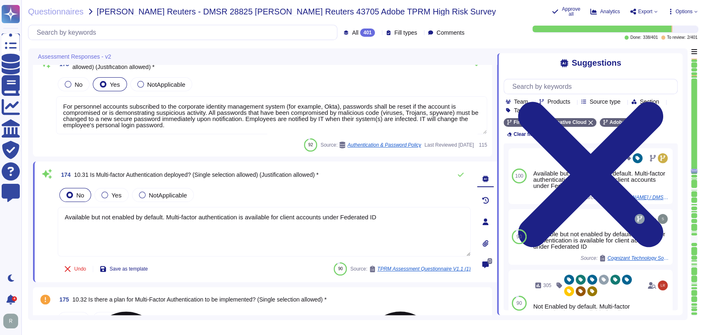
type textarea "Available but not enabled by default. Multi-factor authentication is available …"
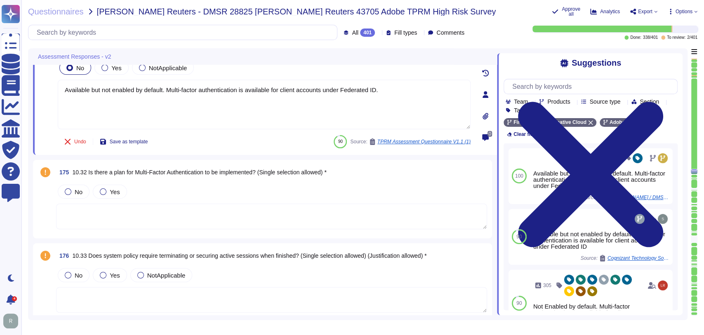
type textarea "All logical access accounts have a quarterly review. (See SOC 2 Control IAM-01-…"
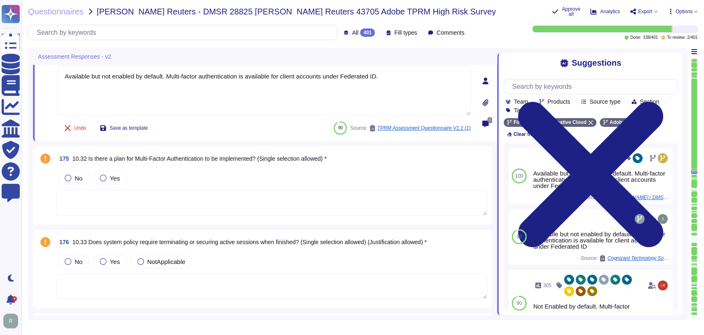
scroll to position [17031, 0]
click at [240, 176] on div "No Yes" at bounding box center [271, 177] width 431 height 17
type textarea "Available but not enabled by default. Multi-factor authentication is available …"
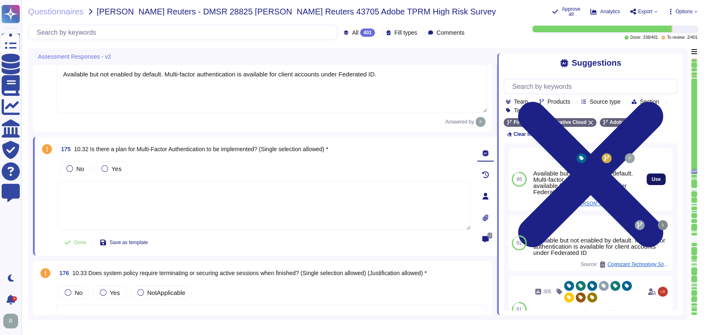
click at [652, 180] on span "Use" at bounding box center [656, 179] width 9 height 5
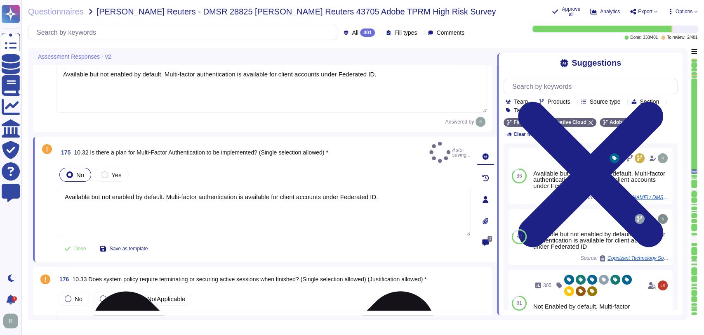
type textarea "Available but not enabled by default. Multi-factor authentication is available …"
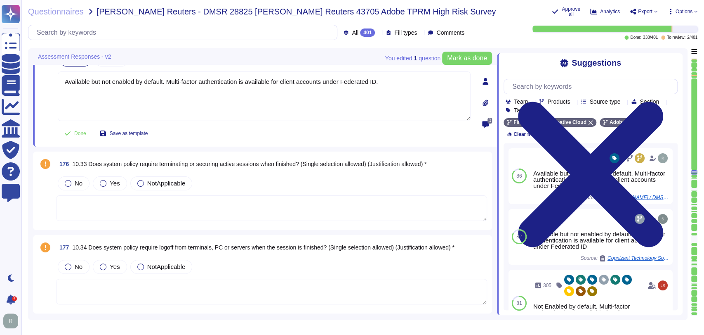
type textarea "Privileged user access rights are reviewed at least quarterly. (See SOC 2 contr…"
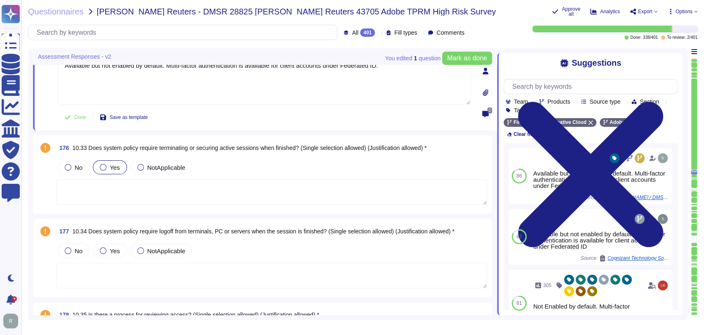
click at [118, 164] on span "Yes" at bounding box center [115, 167] width 10 height 7
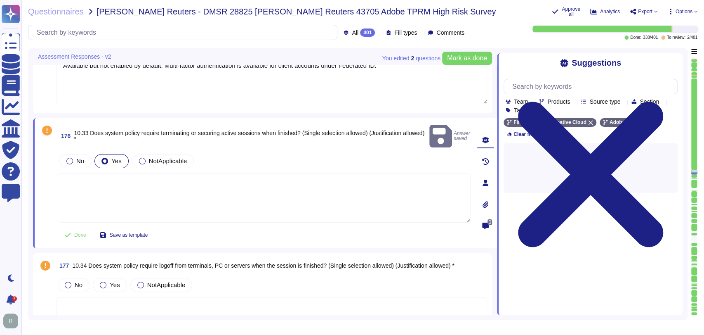
click at [318, 177] on textarea at bounding box center [264, 197] width 413 height 49
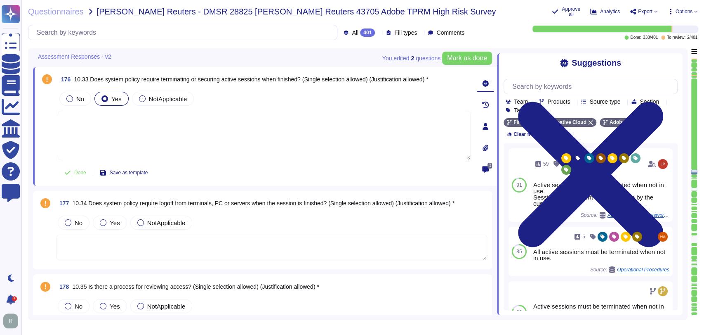
scroll to position [17201, 0]
click at [224, 239] on textarea at bounding box center [271, 247] width 431 height 26
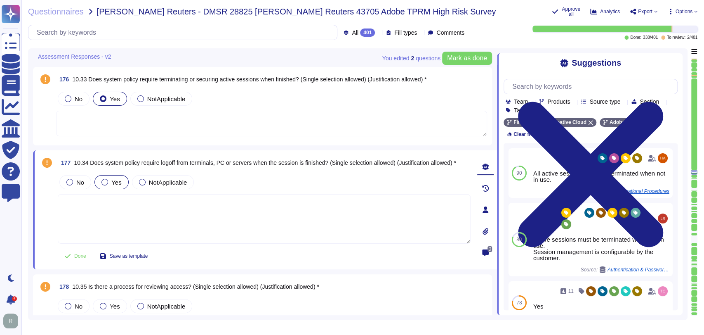
click at [121, 178] on div "Yes" at bounding box center [111, 182] width 34 height 14
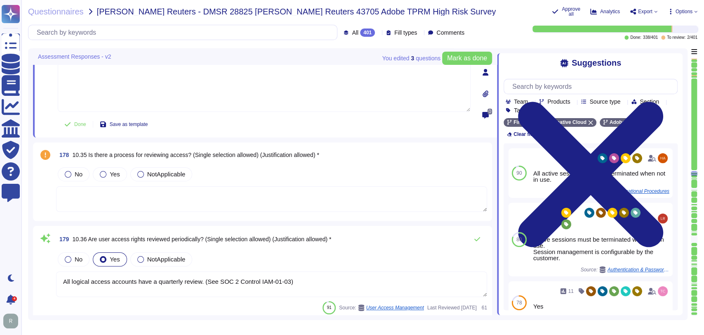
type textarea "Inactive user IDs are deleted or disabled [DATE]."
click at [254, 186] on textarea at bounding box center [271, 199] width 431 height 26
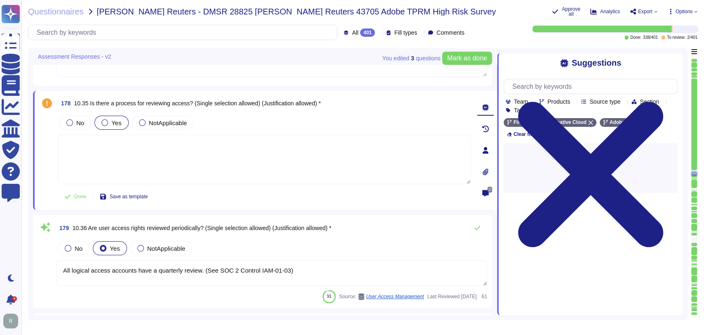
click at [109, 120] on label "Yes" at bounding box center [111, 122] width 20 height 7
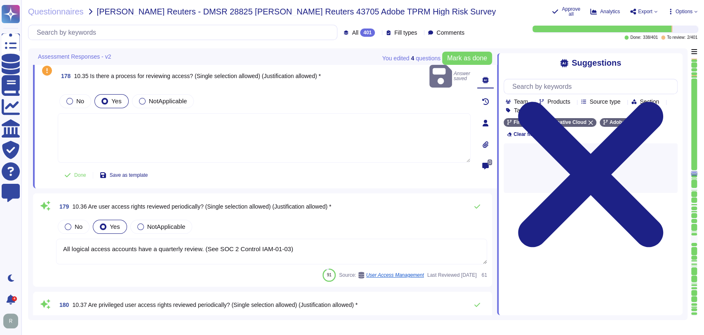
scroll to position [17366, 0]
click at [316, 126] on textarea at bounding box center [264, 137] width 413 height 49
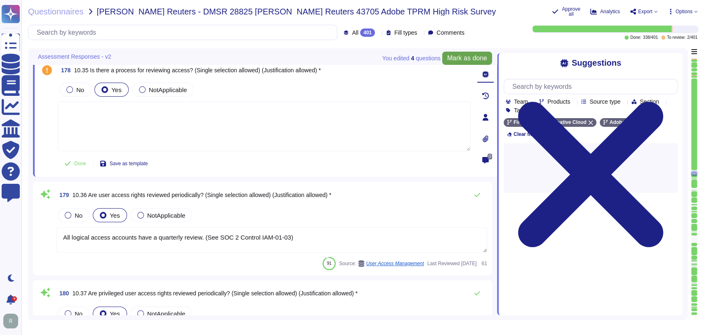
click at [466, 60] on span "Mark as done" at bounding box center [467, 58] width 40 height 7
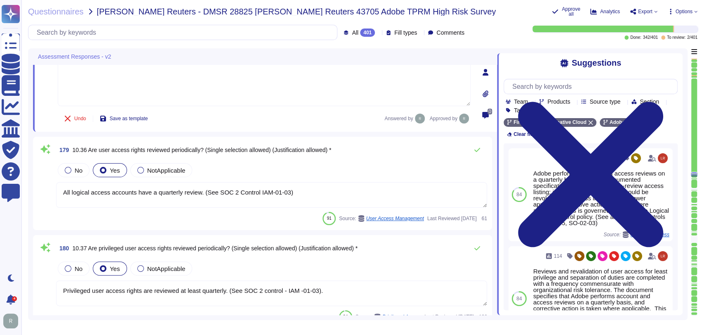
type textarea "Adobe provides applications for the transmission, storage and processing of Sco…"
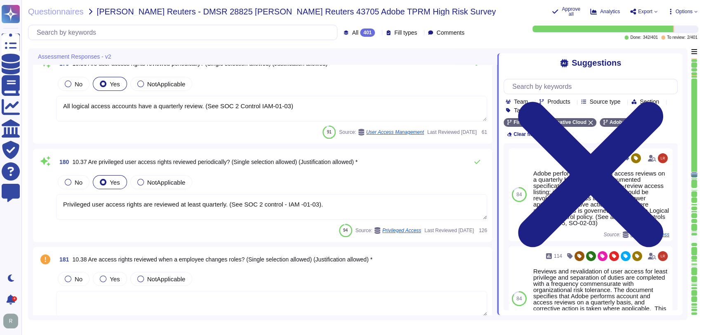
type textarea "Adobe does not outsource development, all Adobe products are developed in-house…"
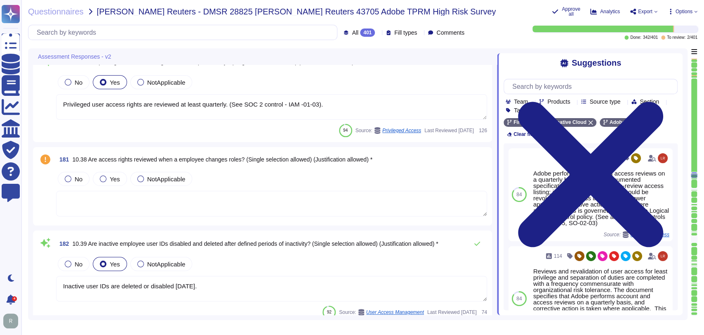
scroll to position [17633, 0]
type textarea "Adobe prohibits the use of system, vendor, or service accounts for normal opera…"
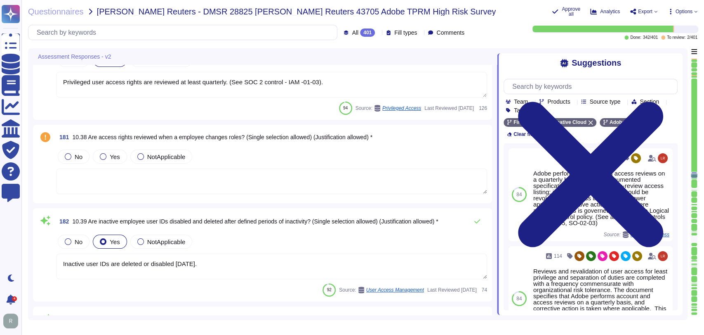
click at [114, 151] on div "Yes" at bounding box center [110, 156] width 34 height 14
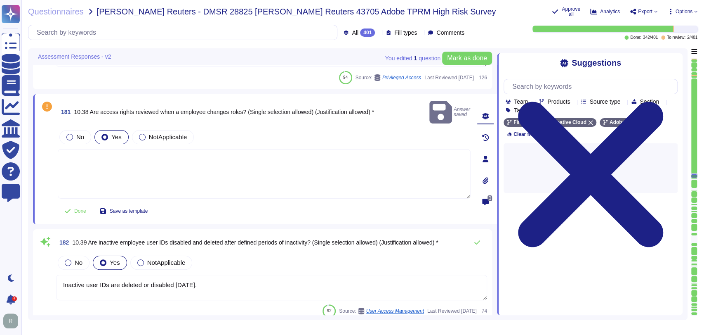
type textarea "Adobe prohibits the use of system, vendor, or service accounts for normal opera…"
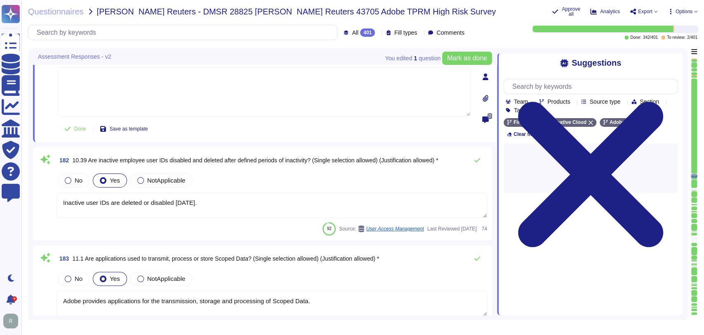
scroll to position [17716, 0]
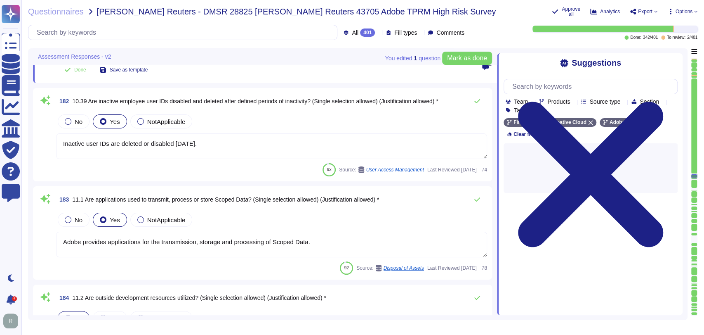
type textarea "Yes. Solutions are reviewed against the OWASP secure coding practices checklist…"
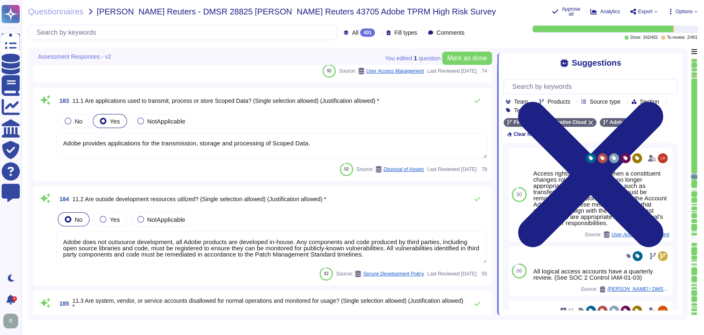
scroll to position [17846, 0]
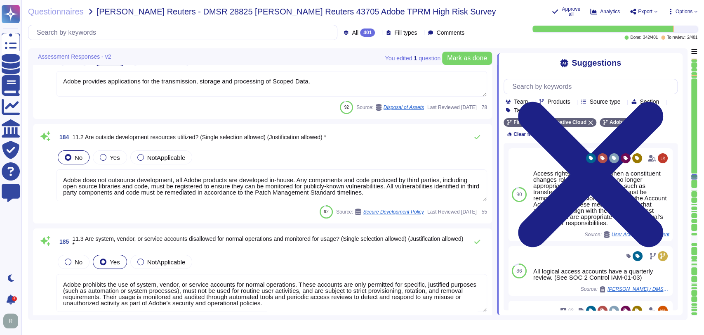
type textarea "Adobe does not use data outside of production. Please refer to the privacy poli…"
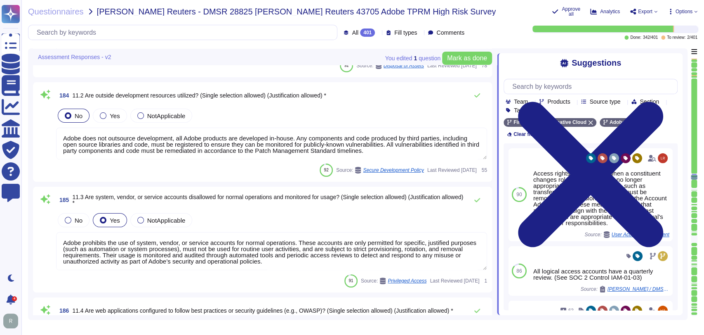
scroll to position [17950, 0]
click at [466, 56] on span "Mark as done" at bounding box center [467, 58] width 40 height 7
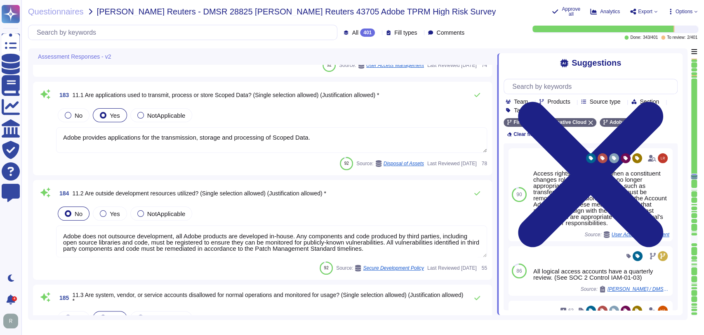
type textarea "Privileged user access rights are reviewed at least quarterly. (See SOC 2 contr…"
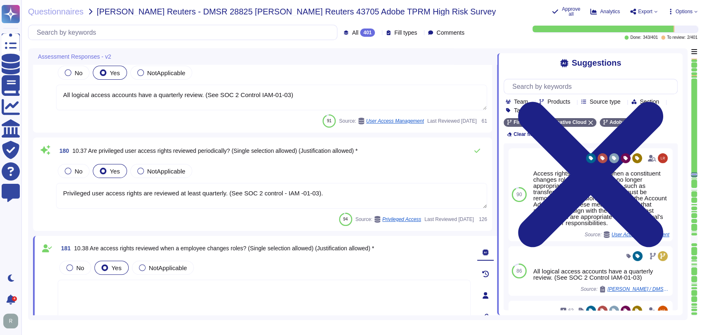
type textarea "All logical access accounts have a quarterly review. (See SOC 2 Control IAM-01-…"
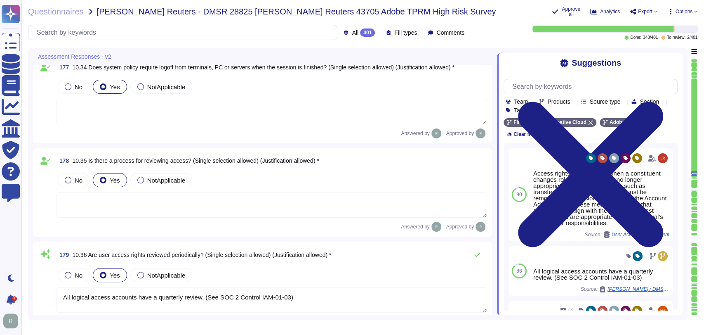
type textarea "Available but not enabled by default. Multi-factor authentication is available …"
type textarea "Inactive user IDs are deleted or disabled [DATE]."
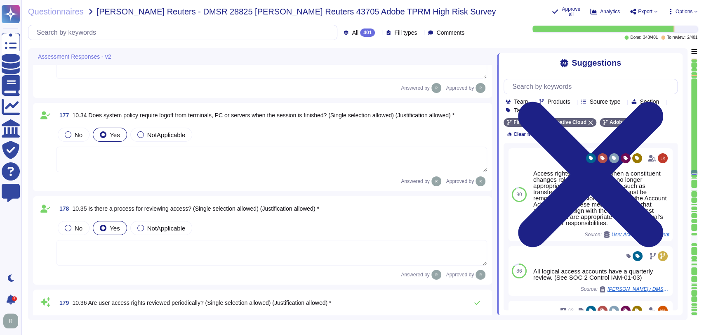
type textarea "Available but not enabled by default. Multi-factor authentication is available …"
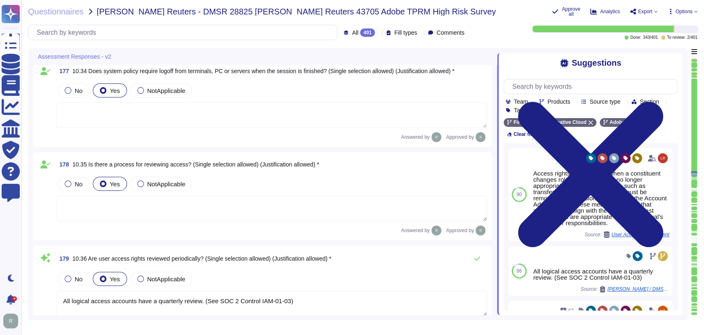
type textarea "Inactive user IDs are deleted or disabled [DATE]."
type textarea "Adobe provides applications for the transmission, storage and processing of Sco…"
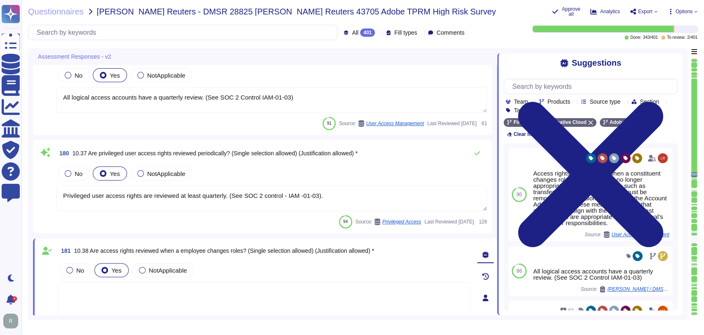
scroll to position [17454, 0]
click at [239, 214] on div "94 Source: Privileged Access Last Reviewed [DATE] 126" at bounding box center [271, 220] width 431 height 13
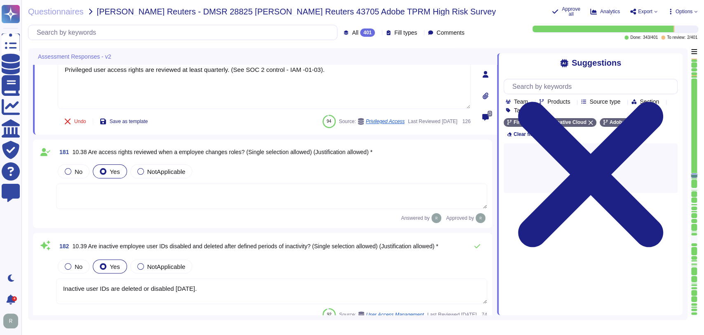
type textarea "Adobe does not outsource development, all Adobe products are developed in-house…"
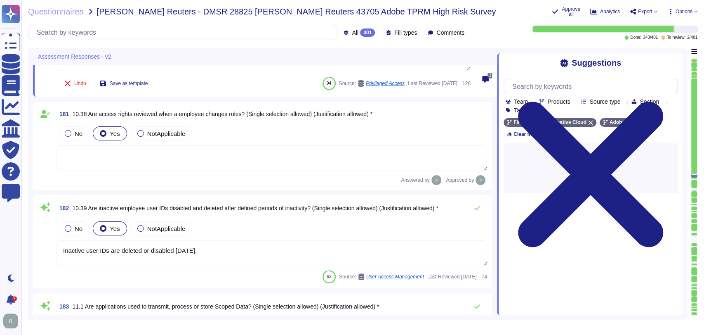
type textarea "Adobe prohibits the use of system, vendor, or service accounts for normal opera…"
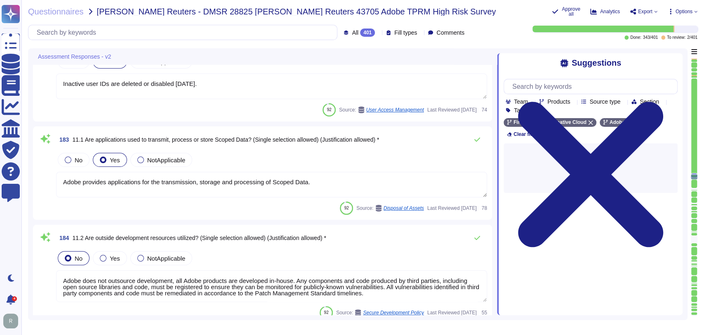
type textarea "Yes. Solutions are reviewed against the OWASP secure coding practices checklist…"
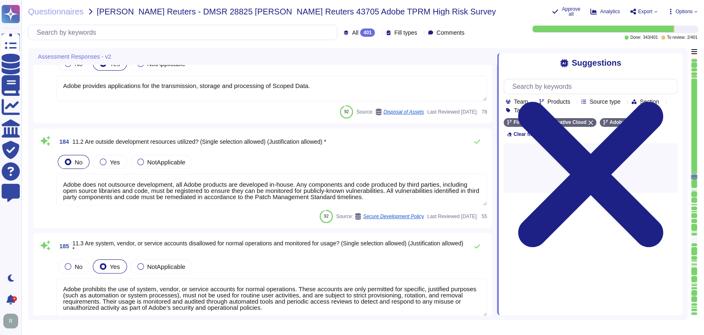
scroll to position [0, 0]
click at [293, 154] on div "No Yes NotApplicable" at bounding box center [271, 162] width 431 height 17
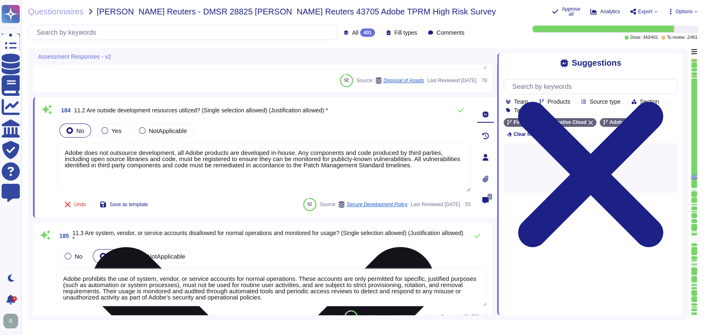
scroll to position [0, 0]
type textarea "Adobe does not use data outside of production. Please refer to the privacy poli…"
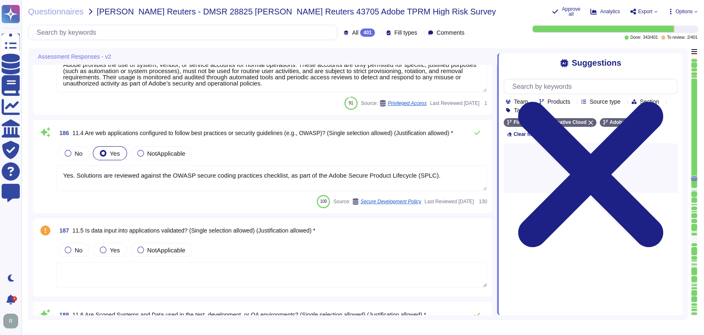
type textarea "Lorem ip dolorsita co adipiscin elitse doeiusmo tem incididu ut lab etdolorem. …"
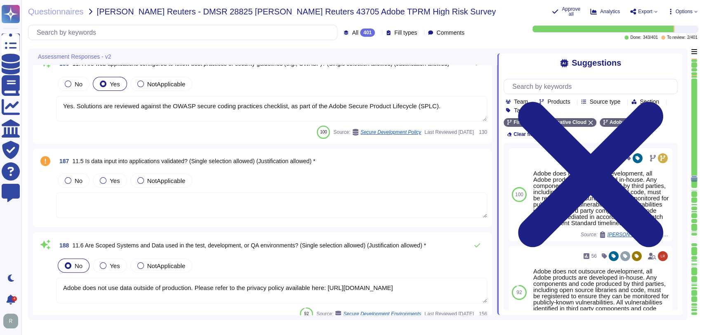
scroll to position [18130, 0]
click at [305, 180] on div "No Yes NotApplicable" at bounding box center [271, 179] width 431 height 17
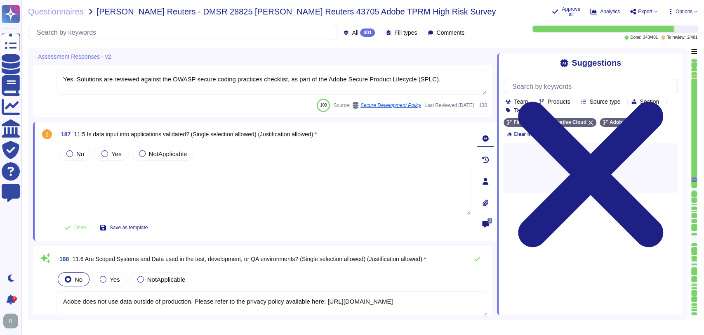
click at [246, 188] on textarea at bounding box center [264, 189] width 413 height 49
click at [116, 153] on span "Yes" at bounding box center [116, 153] width 10 height 7
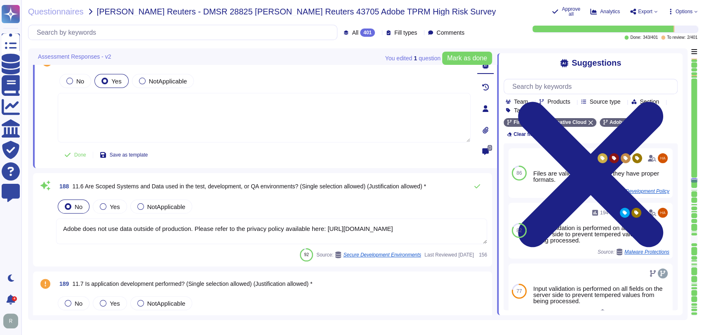
type textarea "Lorem ip dolorsita co adipiscin elitse doeiusmo tem incididu ut lab etdolorem. …"
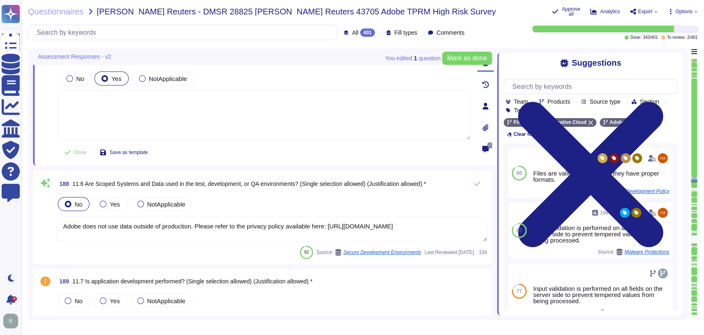
scroll to position [18200, 0]
click at [253, 201] on div "No Yes NotApplicable" at bounding box center [271, 203] width 431 height 17
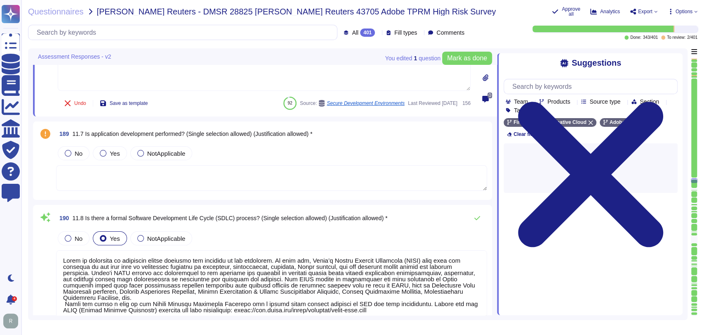
type textarea "A systematic approach to managing change is followed where changes are reviewed…"
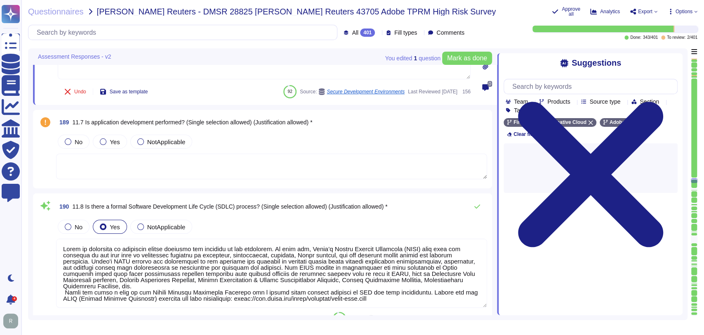
scroll to position [18340, 0]
click at [110, 140] on label "Yes" at bounding box center [110, 141] width 20 height 7
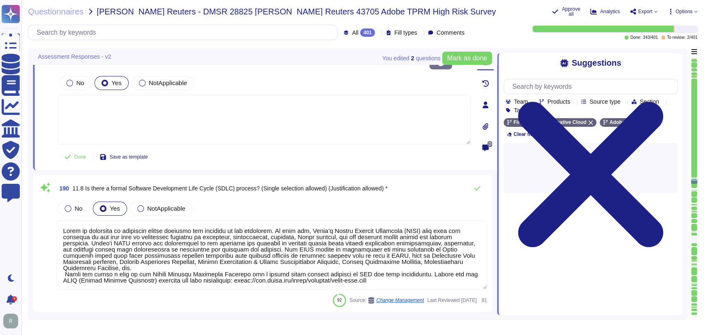
click at [267, 200] on div "No Yes NotApplicable" at bounding box center [271, 208] width 431 height 17
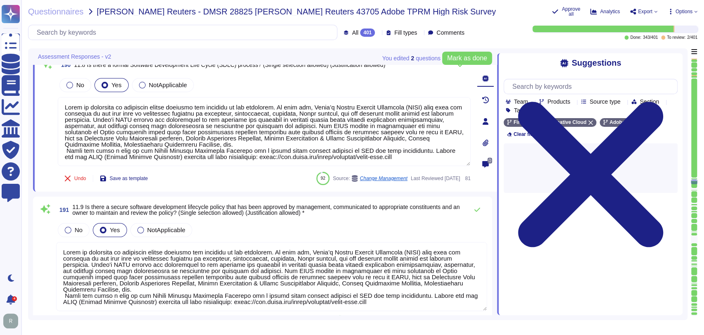
type textarea "Changes are intended for bug fixes, configuration changes, server patching and …"
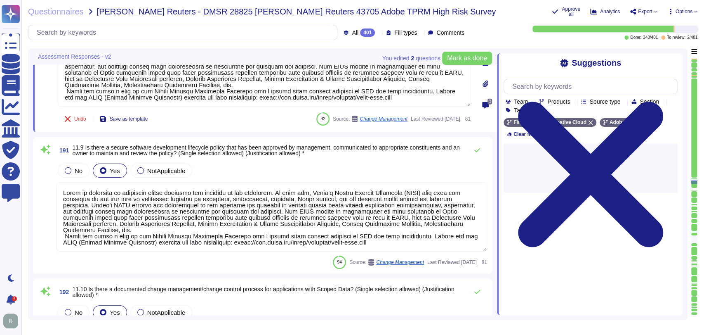
type textarea "A systematic approach to managing change is followed where changes are reviewed…"
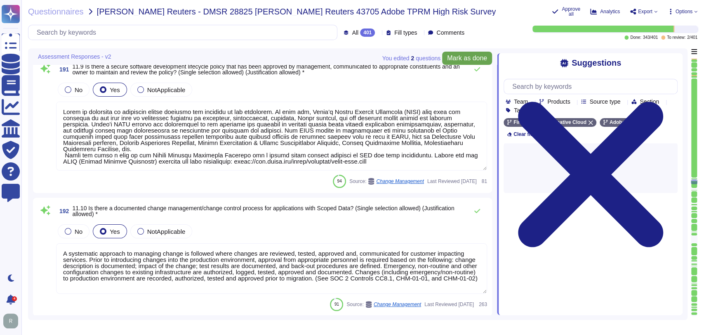
scroll to position [18584, 0]
click at [468, 53] on button "Mark as done" at bounding box center [467, 58] width 50 height 13
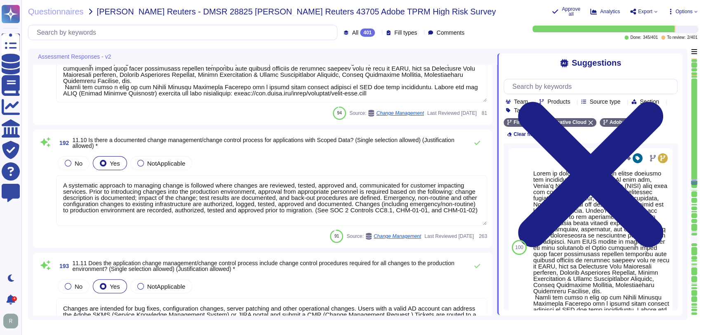
type textarea "A systematic approach to managing change is followed where changes are reviewed…"
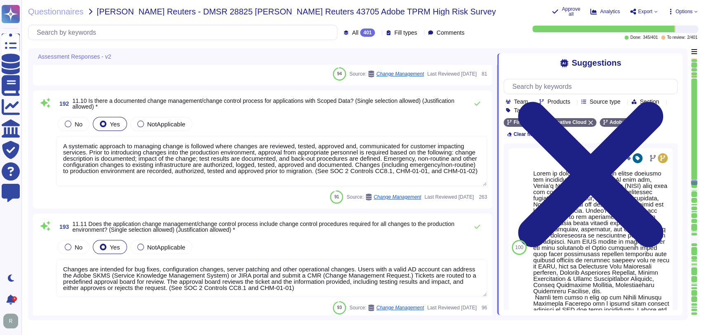
scroll to position [18690, 0]
